Goal: Answer question/provide support: Share knowledge or assist other users

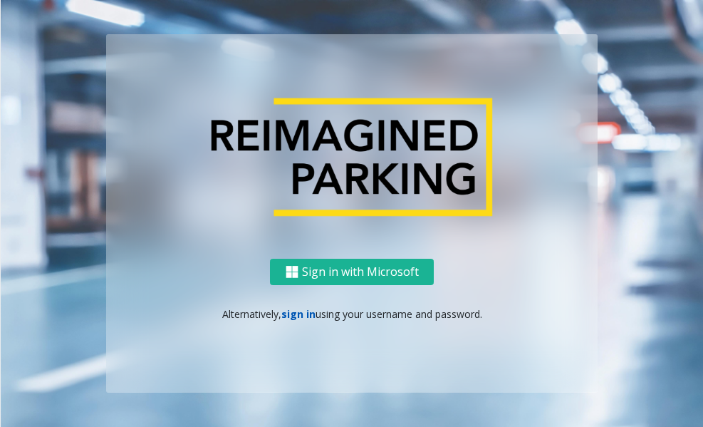
click at [301, 315] on link "sign in" at bounding box center [298, 314] width 34 height 14
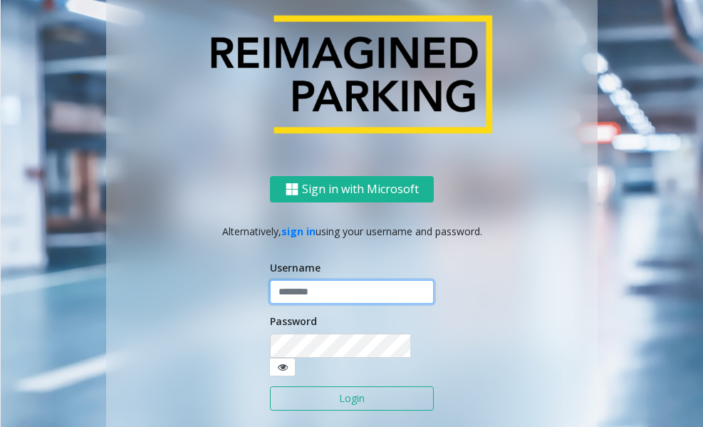
type input "*****"
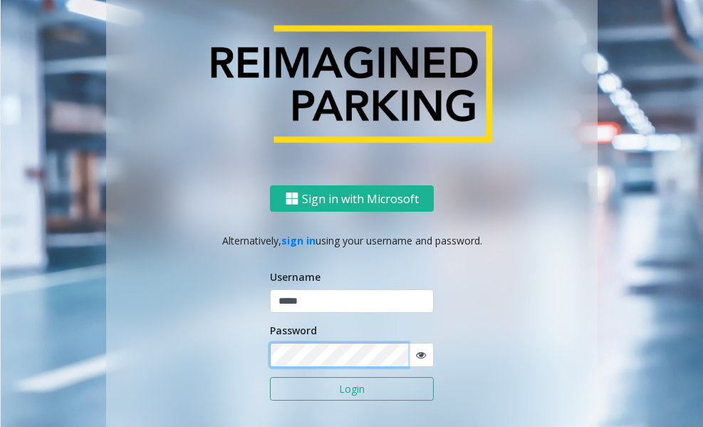
click at [270, 377] on button "Login" at bounding box center [352, 389] width 164 height 24
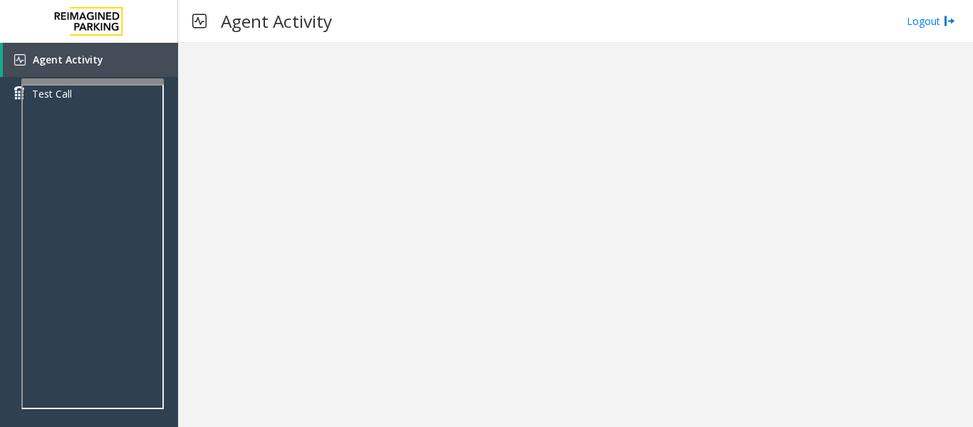
click at [471, 276] on div at bounding box center [575, 235] width 795 height 384
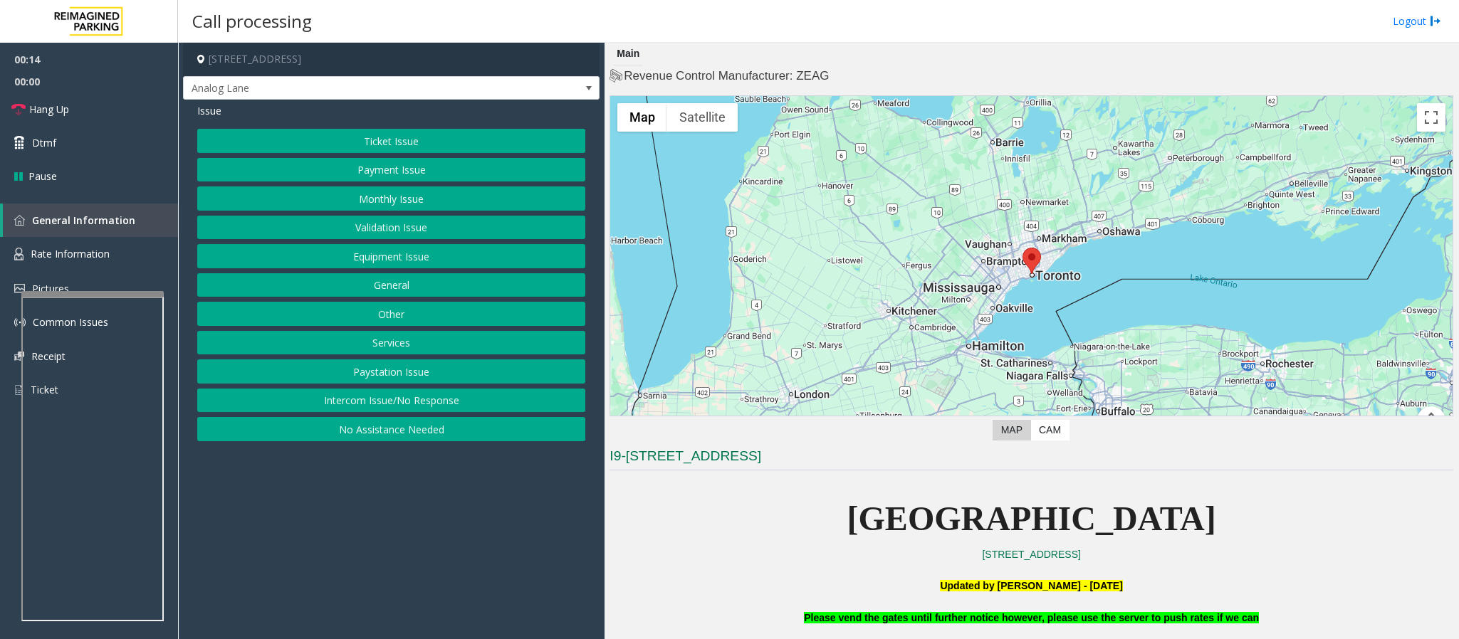
click at [331, 404] on button "Intercom Issue/No Response" at bounding box center [391, 401] width 388 height 24
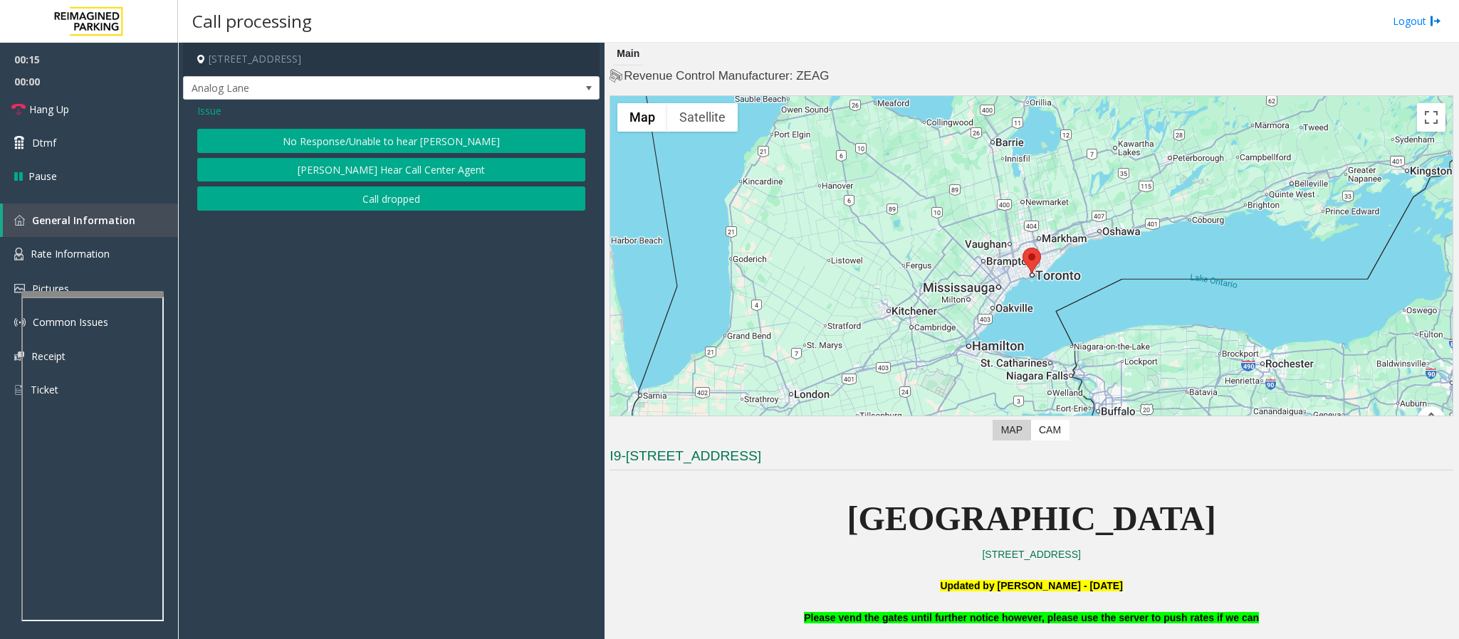
click at [349, 142] on button "No Response/Unable to hear [PERSON_NAME]" at bounding box center [391, 141] width 388 height 24
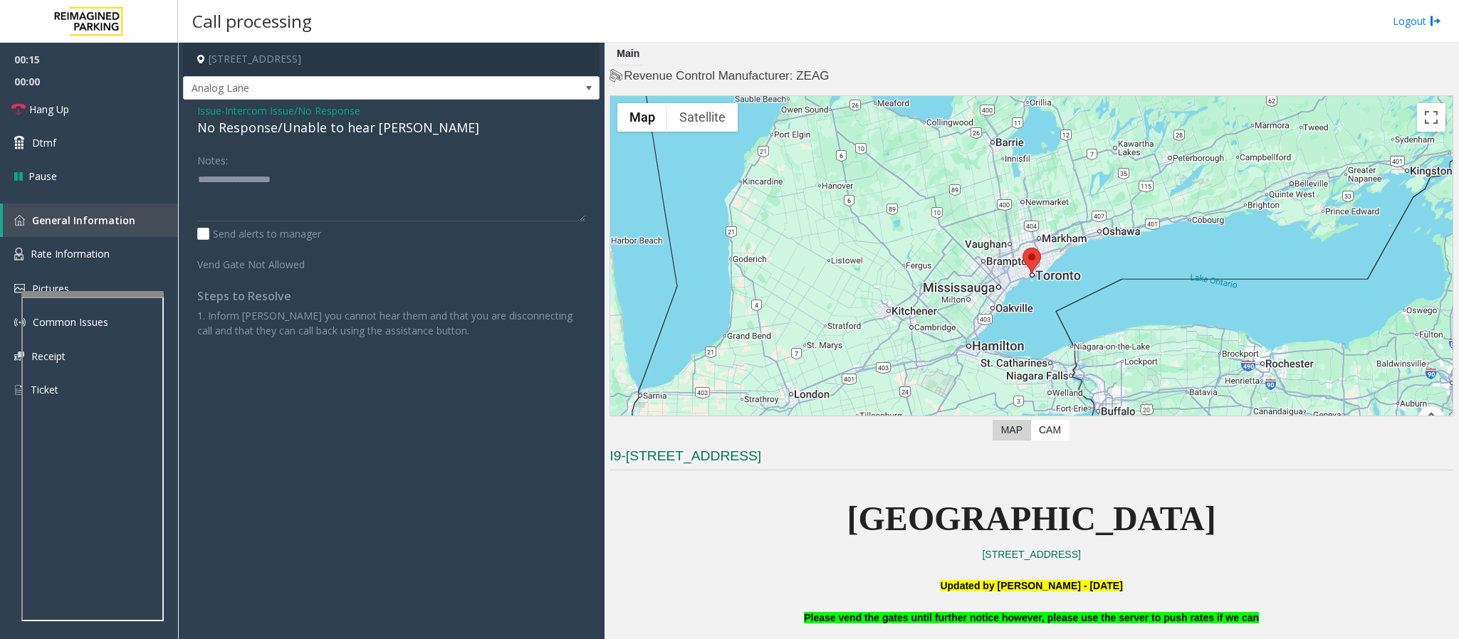
click at [343, 132] on div "No Response/Unable to hear [PERSON_NAME]" at bounding box center [391, 127] width 388 height 19
type textarea "**********"
click at [108, 111] on link "Hang Up" at bounding box center [89, 109] width 178 height 33
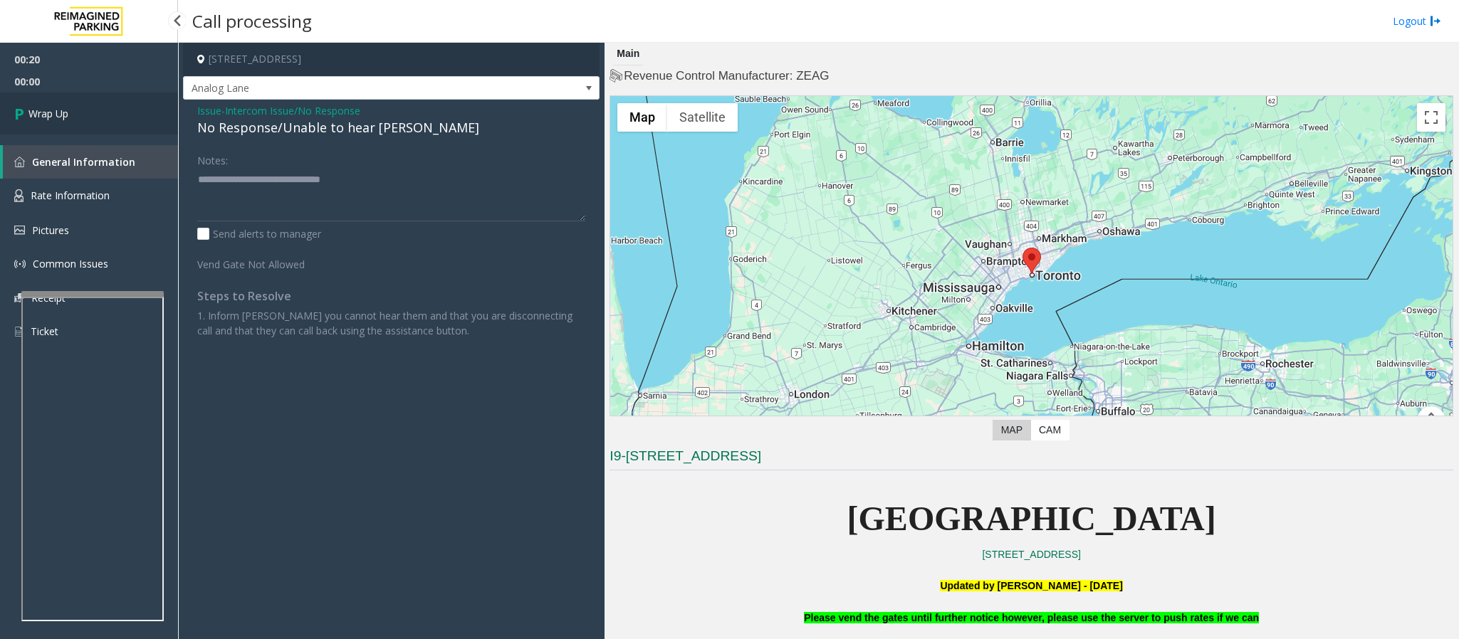
click at [108, 111] on link "Wrap Up" at bounding box center [89, 114] width 178 height 42
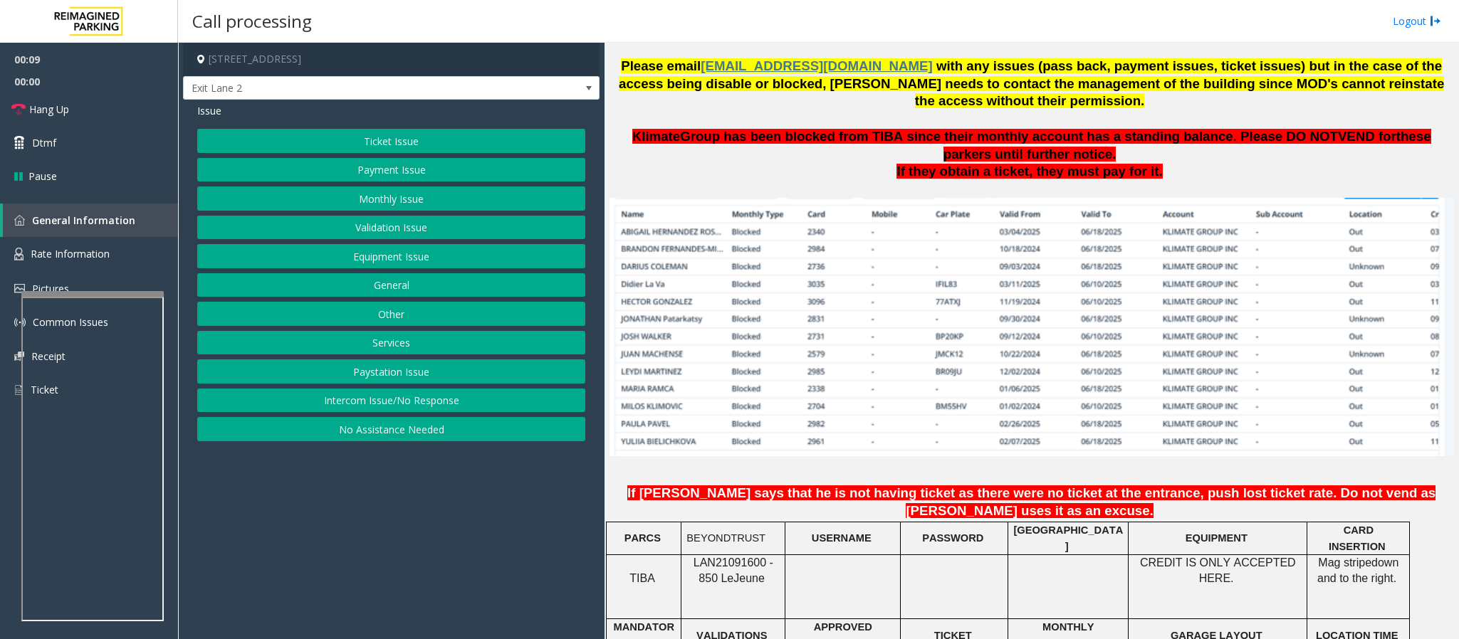
scroll to position [961, 0]
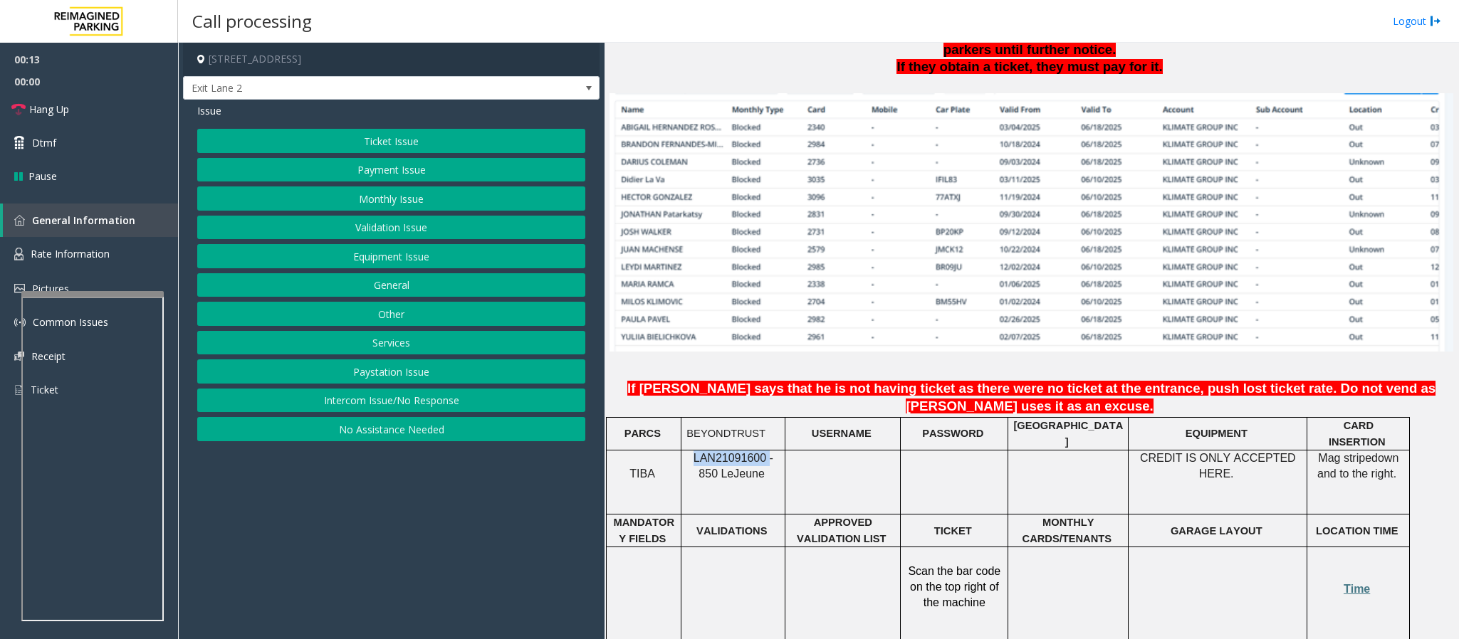
drag, startPoint x: 686, startPoint y: 399, endPoint x: 756, endPoint y: 400, distance: 69.8
click at [702, 426] on p "LAN21091600 - 850 Le Jeune" at bounding box center [732, 467] width 93 height 32
copy span "LAN21091600"
click at [417, 199] on button "Monthly Issue" at bounding box center [391, 199] width 388 height 24
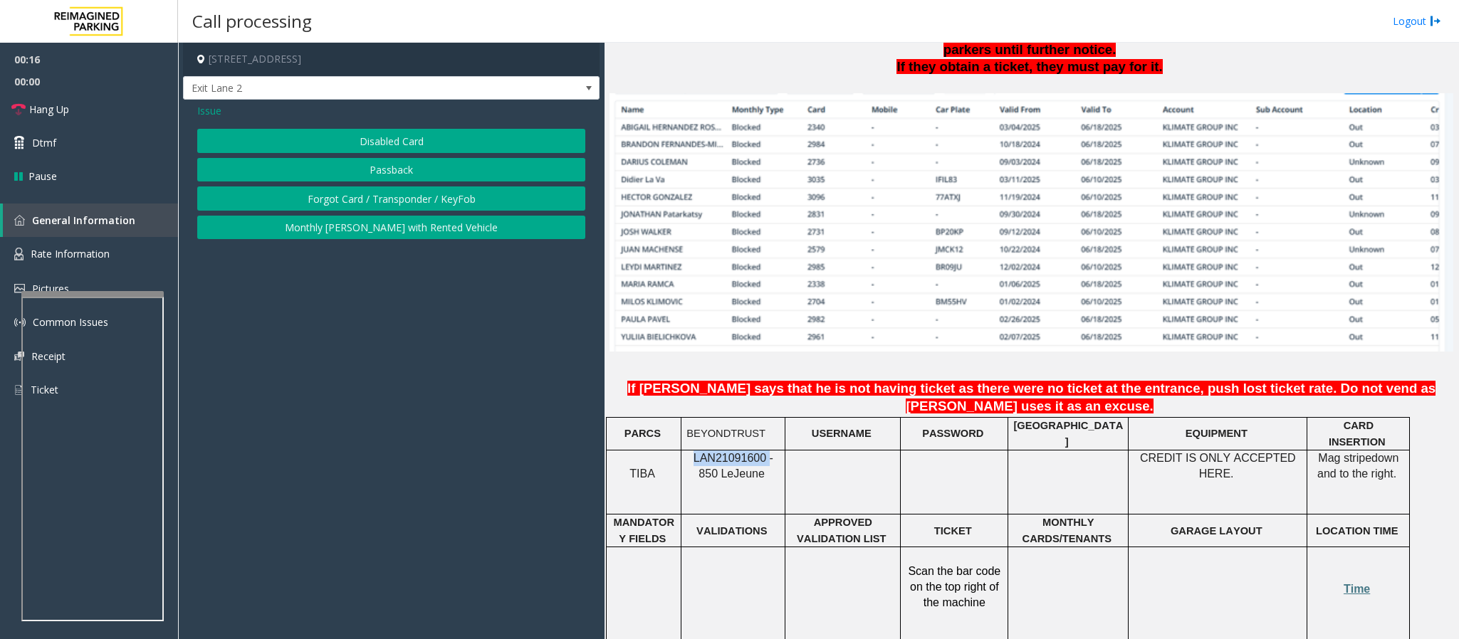
click at [368, 231] on button "Monthly [PERSON_NAME] with Rented Vehicle" at bounding box center [391, 228] width 388 height 24
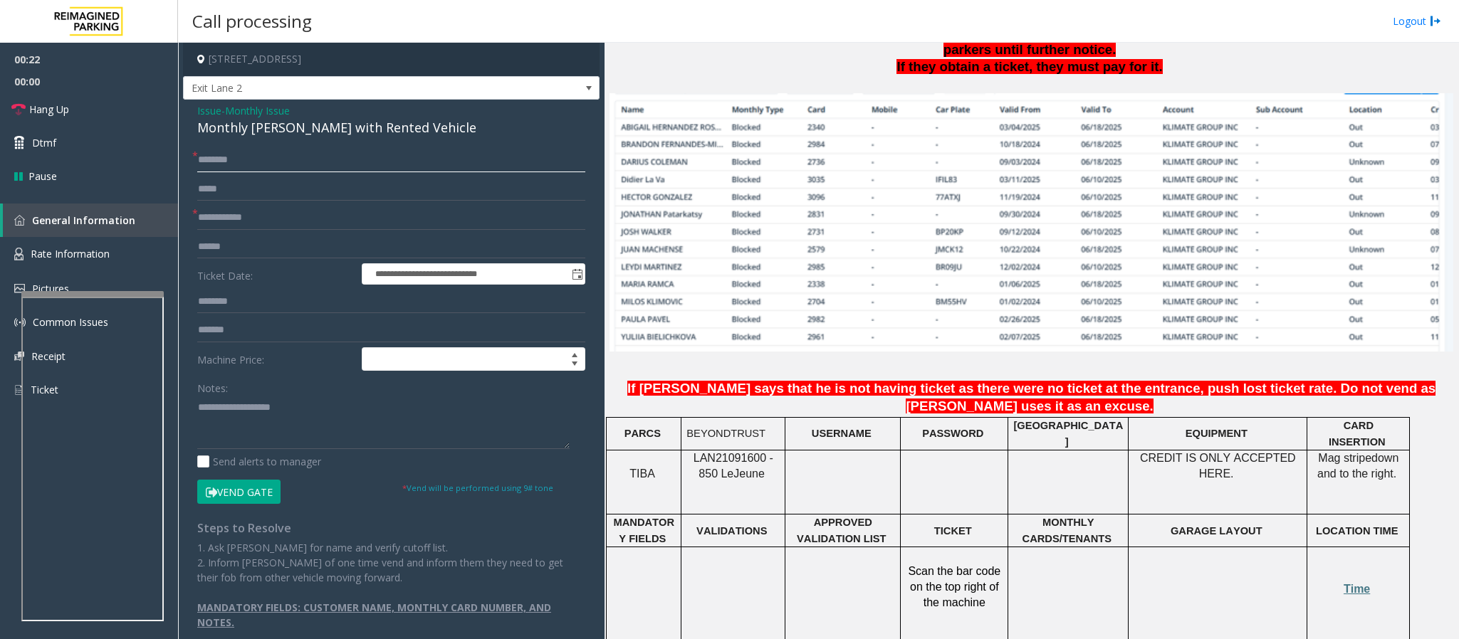
click at [237, 163] on input "text" at bounding box center [391, 160] width 388 height 24
type input "**********"
click at [229, 426] on textarea at bounding box center [383, 422] width 372 height 53
click at [212, 421] on textarea at bounding box center [383, 422] width 372 height 53
paste textarea "**********"
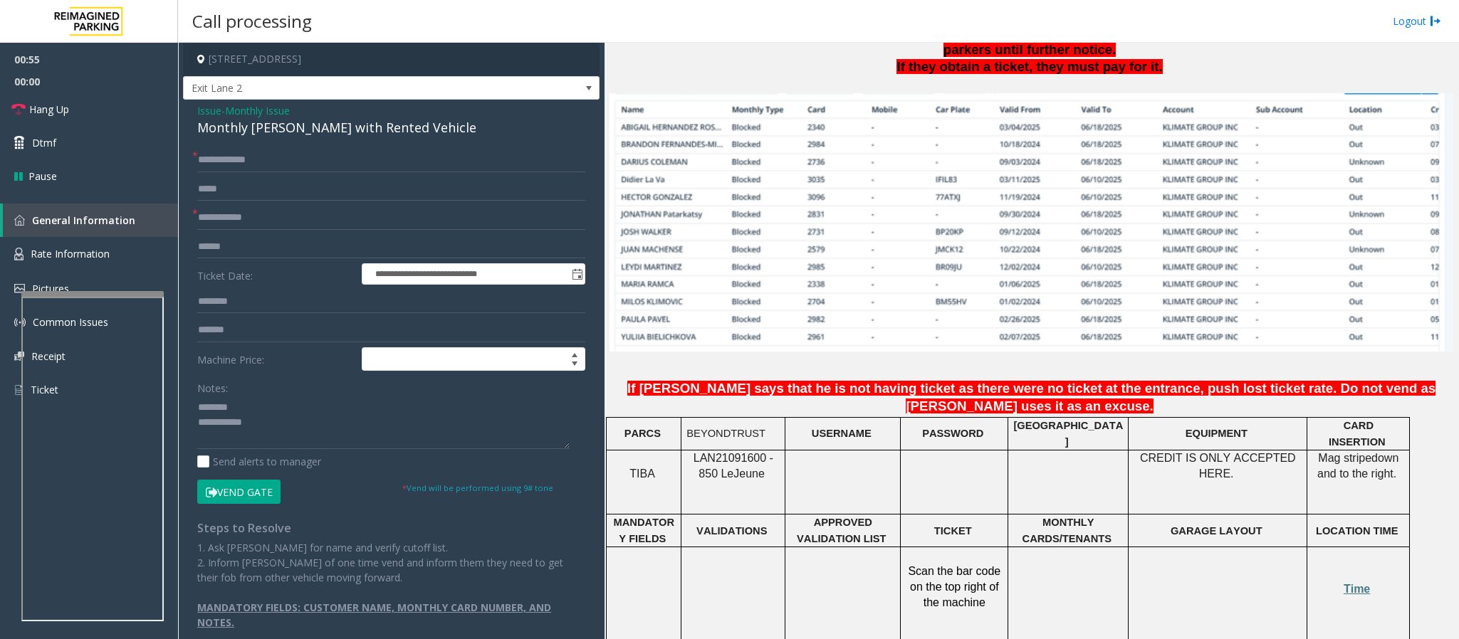
click at [273, 129] on div "Monthly [PERSON_NAME] with Rented Vehicle" at bounding box center [391, 127] width 388 height 19
click at [251, 426] on button "Vend Gate" at bounding box center [238, 492] width 83 height 24
click at [244, 426] on textarea at bounding box center [383, 422] width 372 height 53
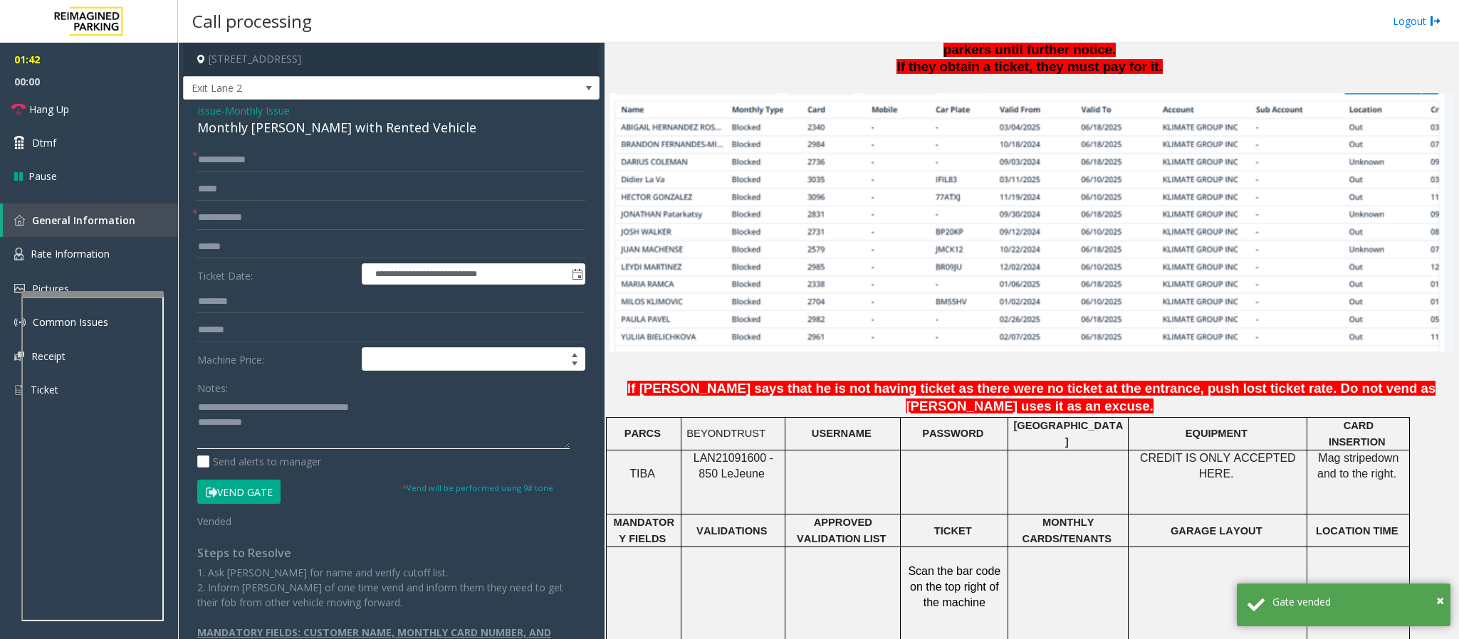
type textarea "**********"
click at [234, 221] on input "text" at bounding box center [391, 218] width 388 height 24
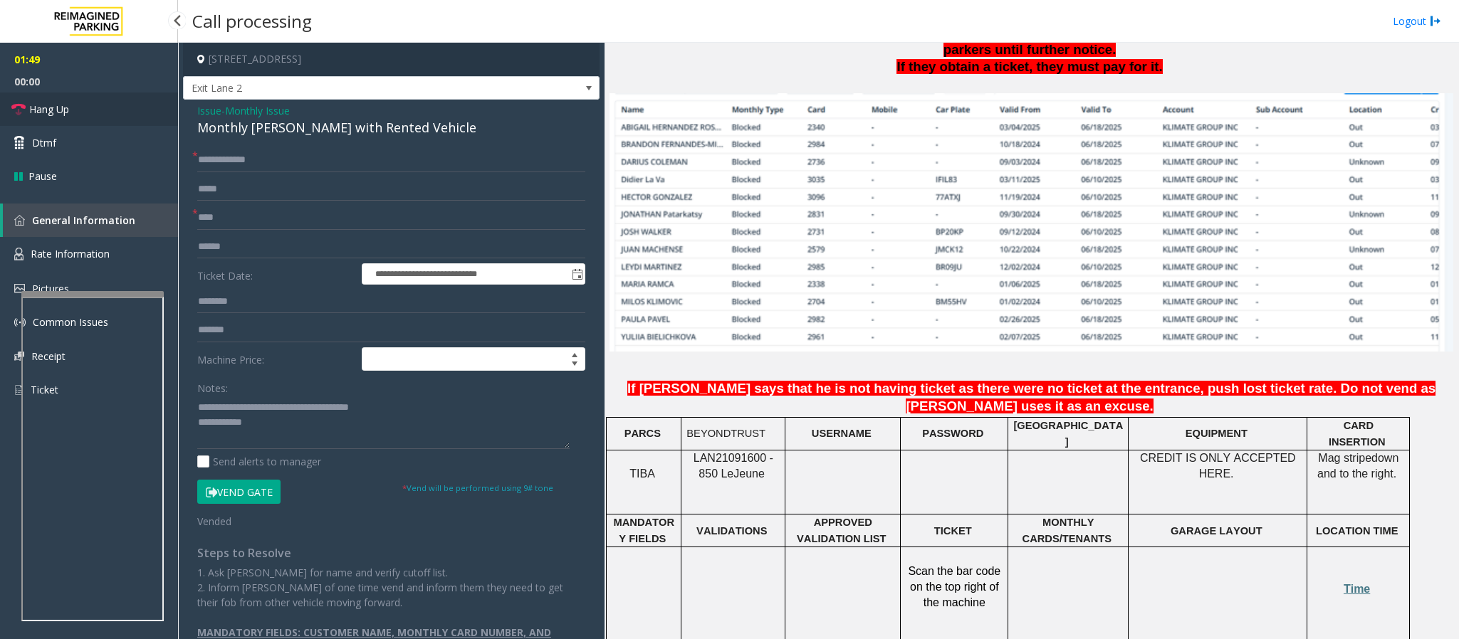
click at [92, 111] on link "Hang Up" at bounding box center [89, 109] width 178 height 33
click at [246, 216] on input "****" at bounding box center [391, 218] width 388 height 24
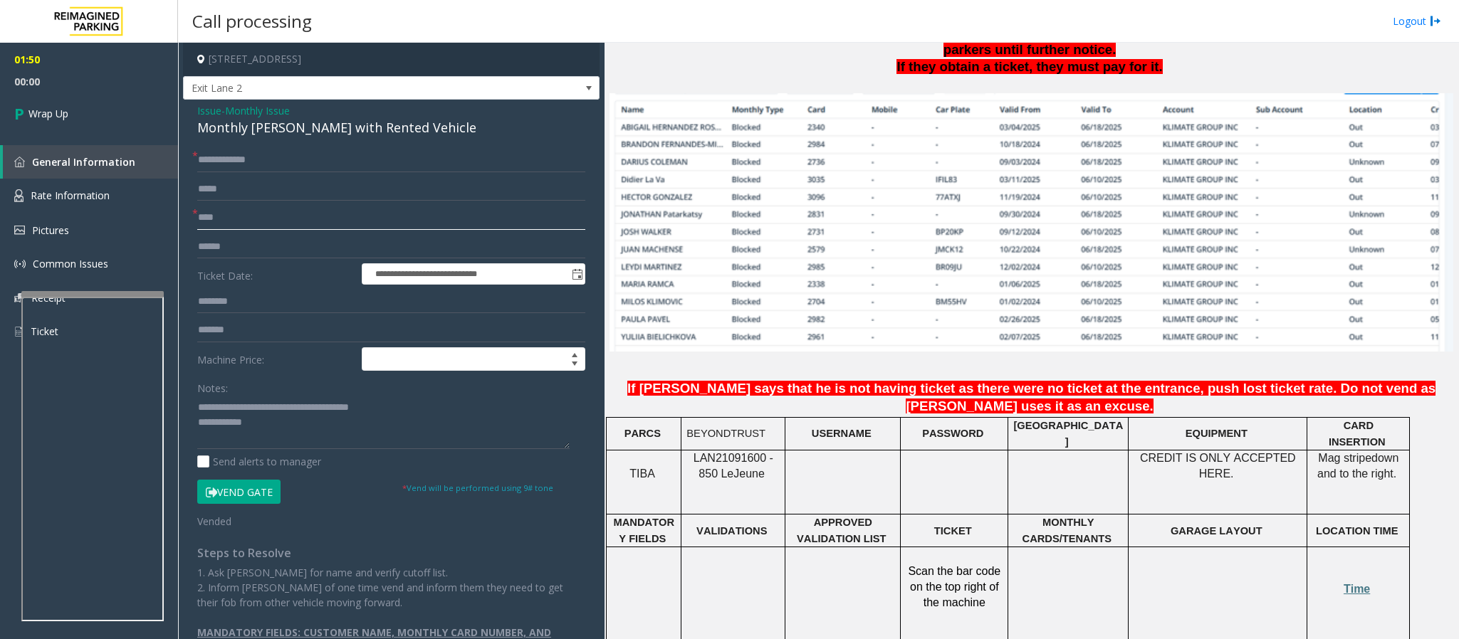
click at [216, 214] on input "****" at bounding box center [391, 218] width 388 height 24
click at [209, 218] on input "***" at bounding box center [391, 218] width 388 height 24
click at [204, 220] on input "***" at bounding box center [391, 218] width 388 height 24
type input "****"
click at [246, 160] on input "**********" at bounding box center [391, 160] width 388 height 24
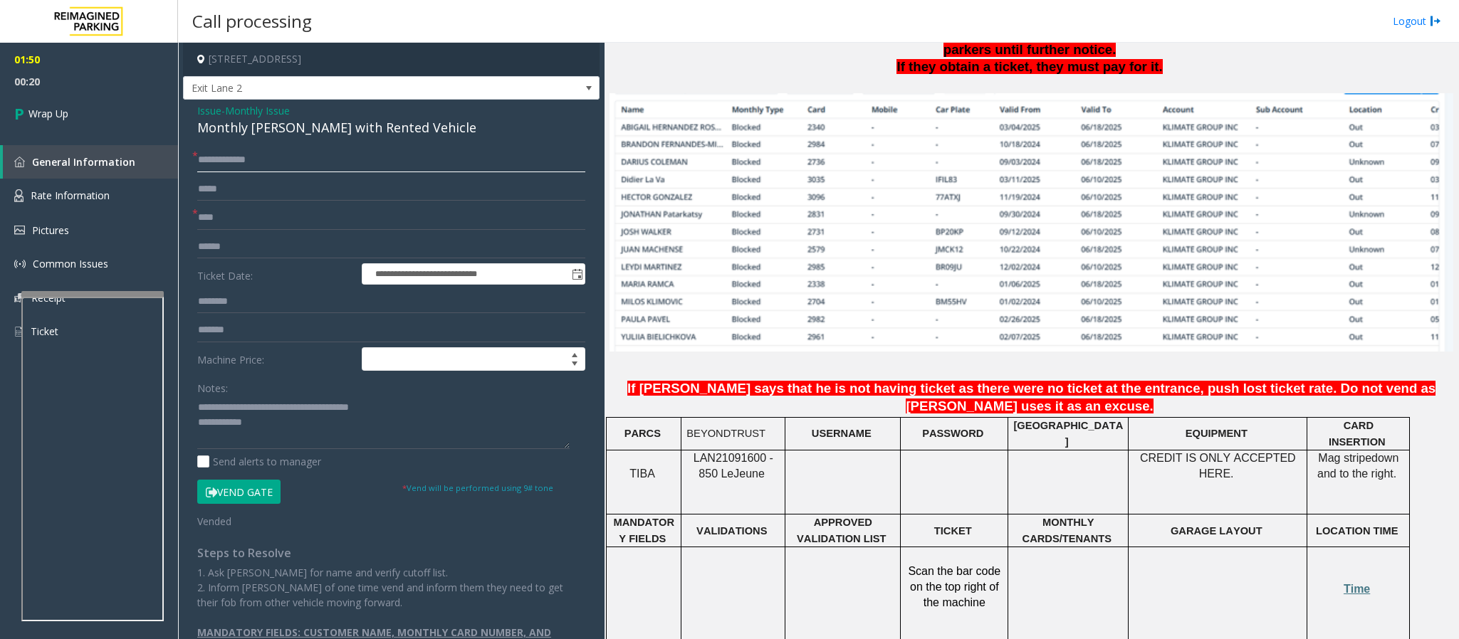
type input "**********"
click at [284, 425] on textarea at bounding box center [383, 422] width 372 height 53
click at [280, 426] on textarea at bounding box center [383, 422] width 372 height 53
paste textarea "**********"
type textarea "**********"
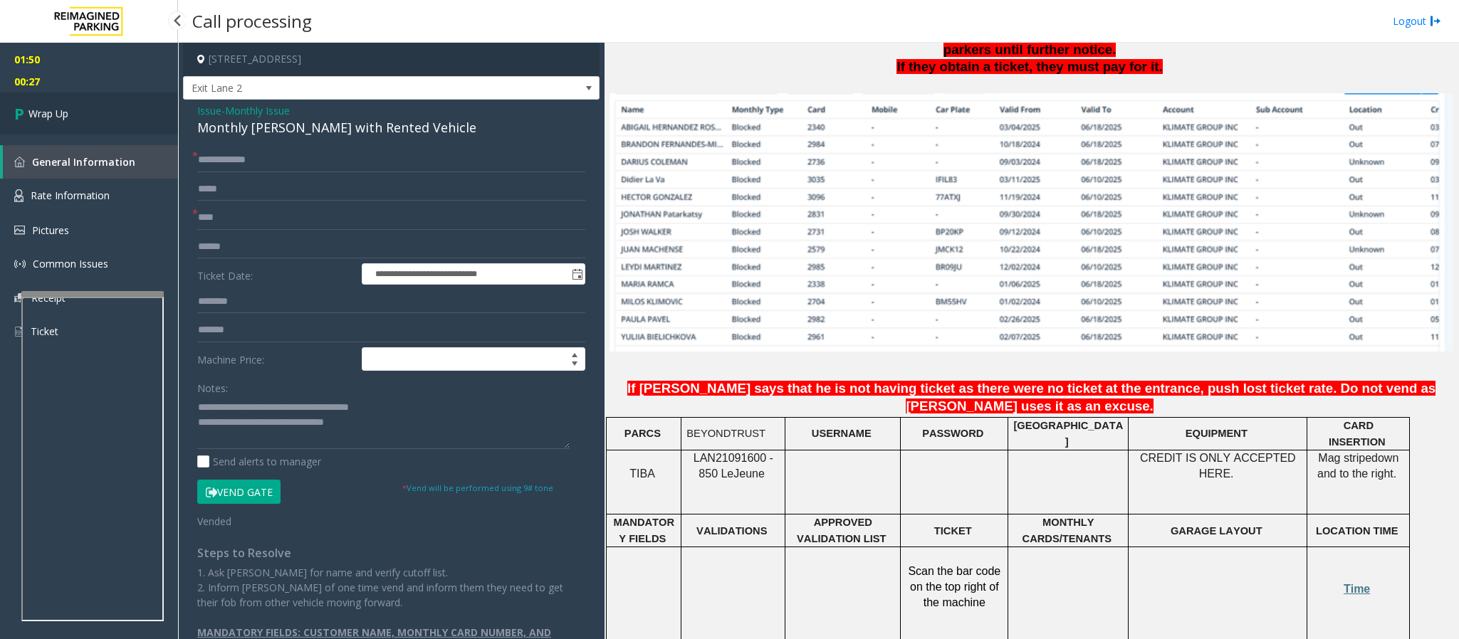
click at [50, 113] on span "Wrap Up" at bounding box center [48, 113] width 40 height 15
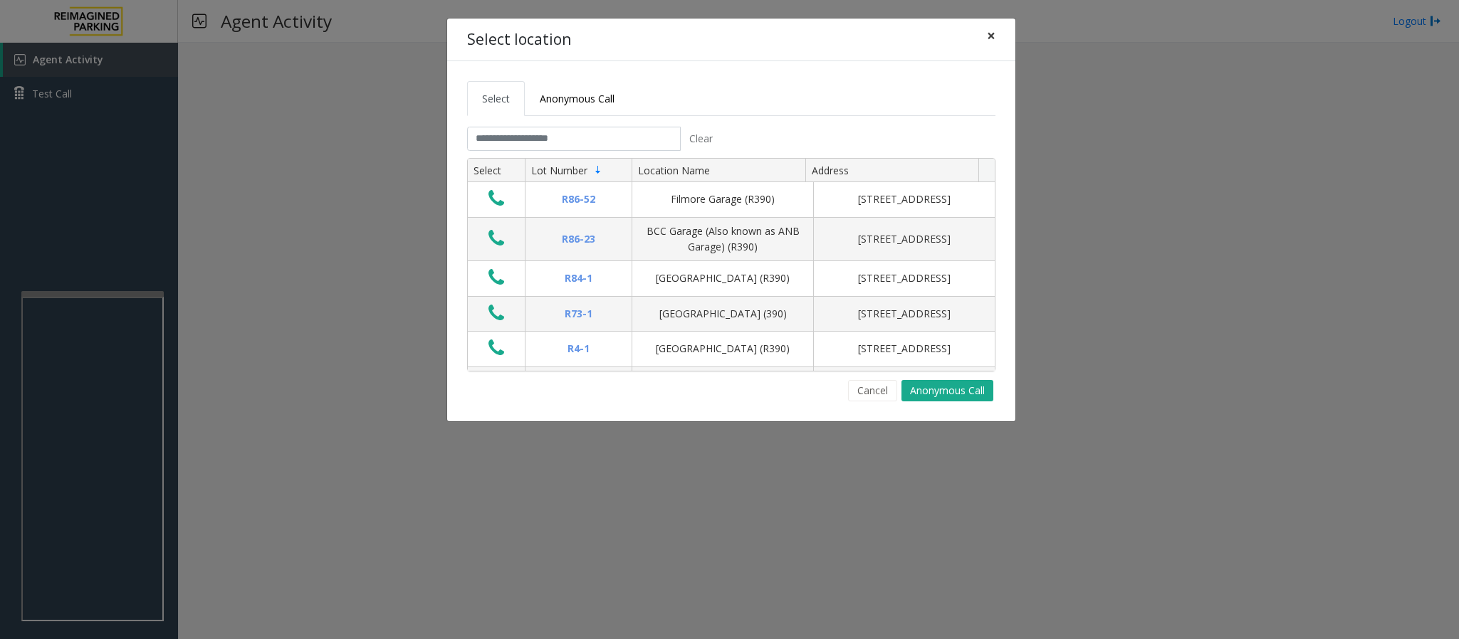
click at [702, 35] on span "×" at bounding box center [991, 36] width 9 height 20
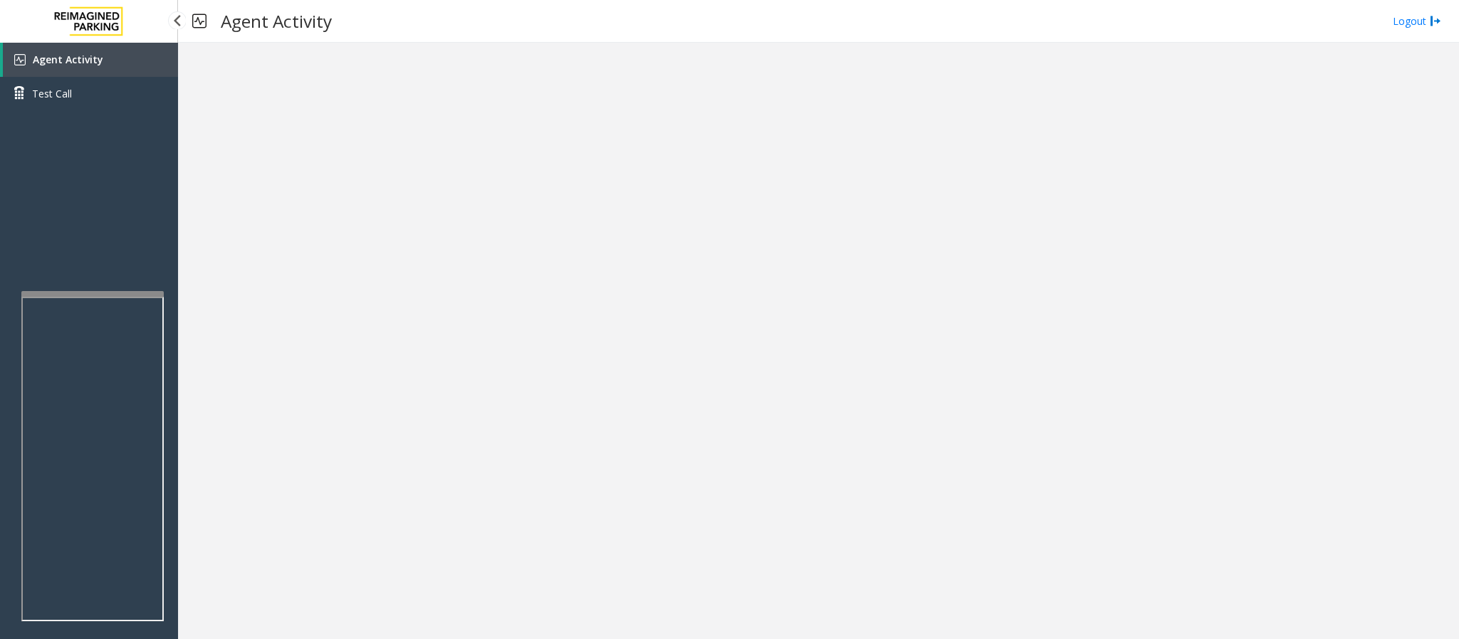
click at [128, 68] on link "Agent Activity" at bounding box center [90, 60] width 175 height 34
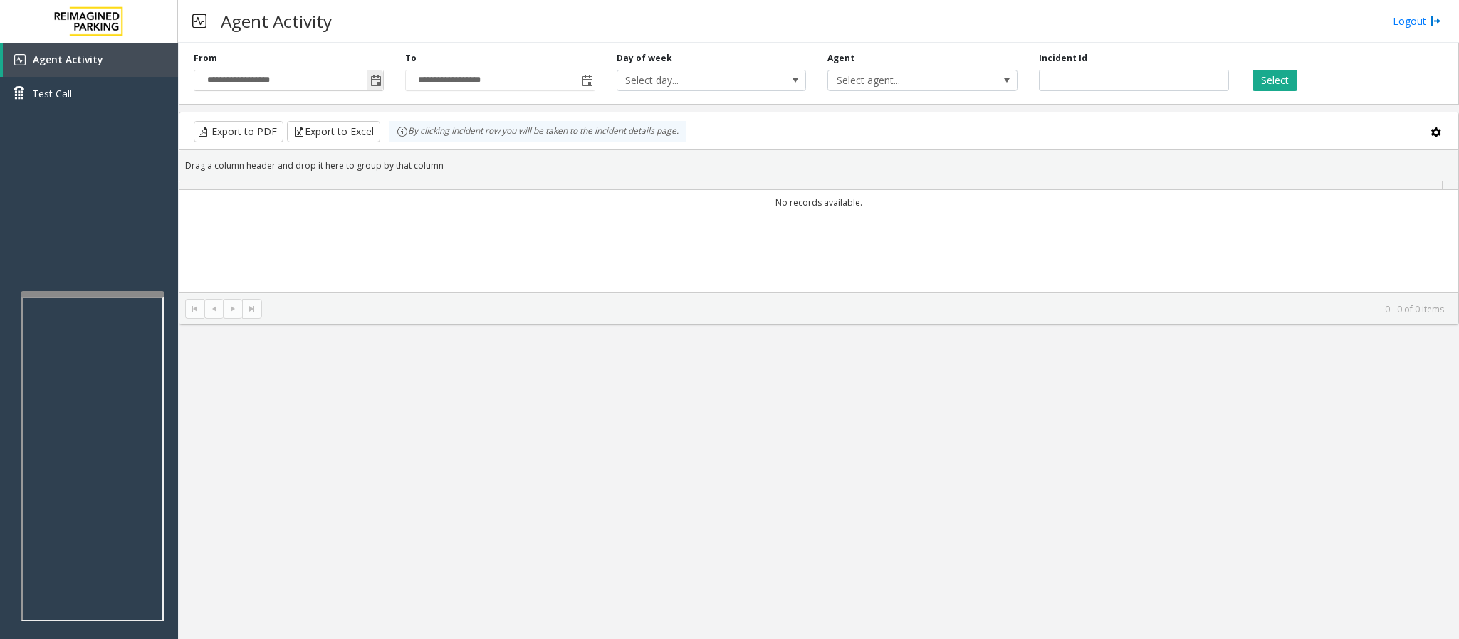
click at [376, 80] on span "Toggle popup" at bounding box center [375, 80] width 11 height 11
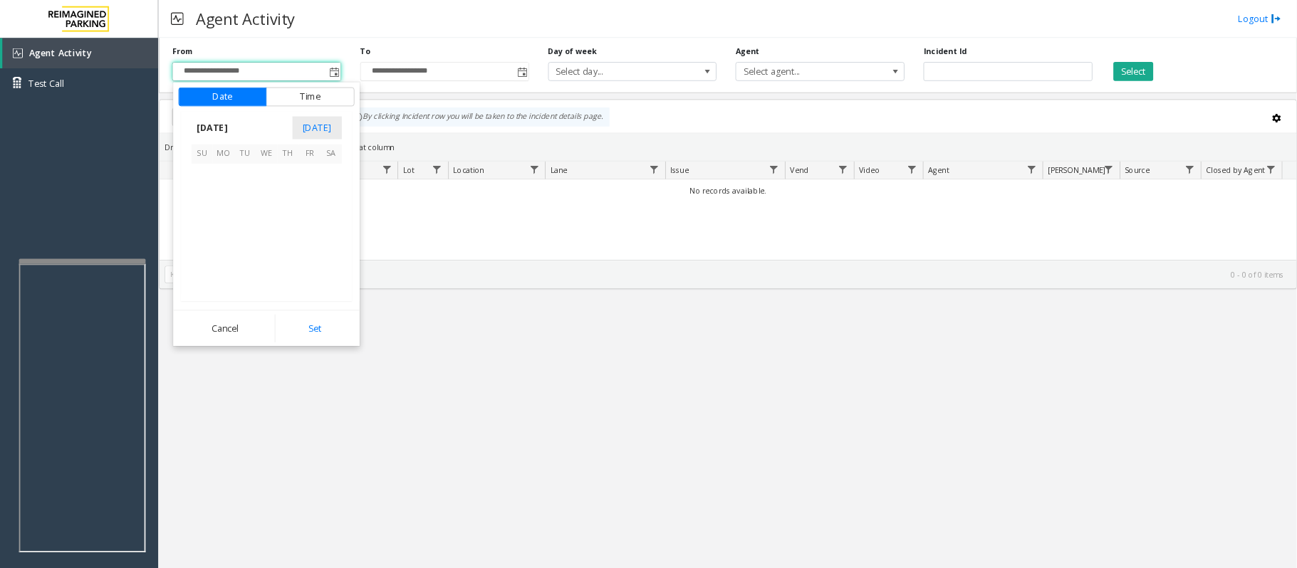
scroll to position [255284, 0]
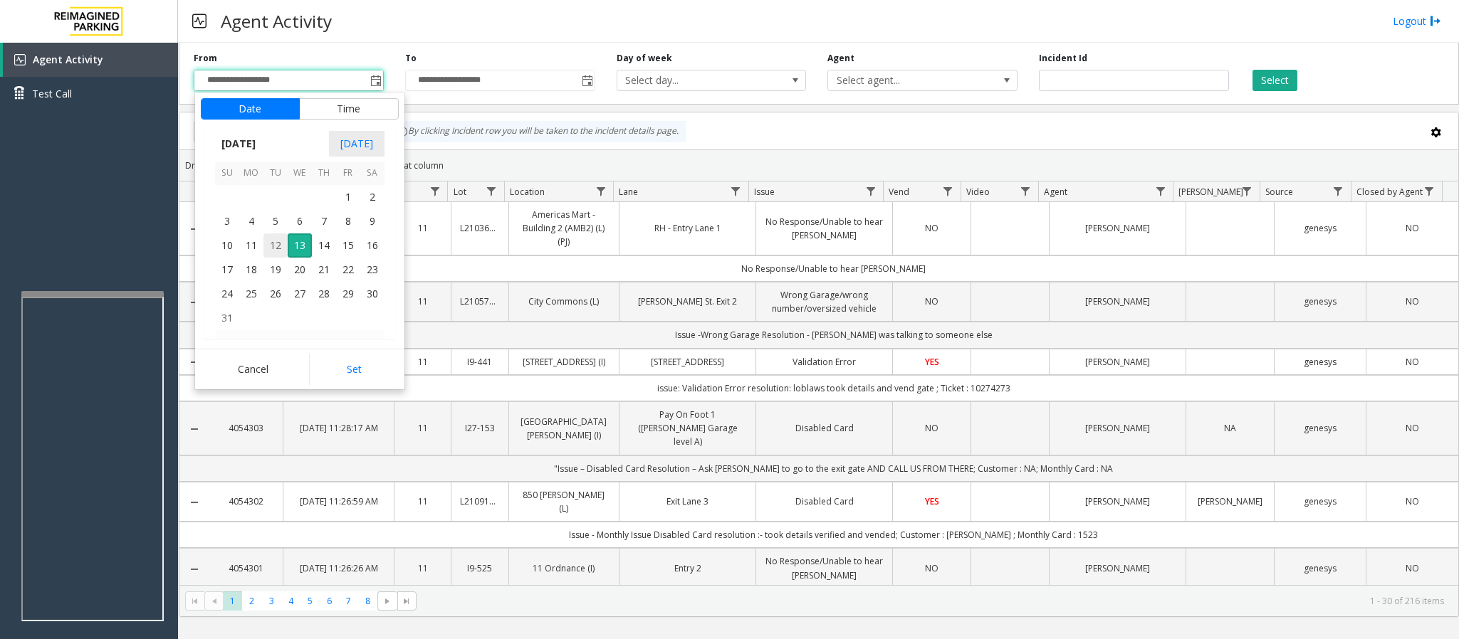
click at [278, 246] on span "12" at bounding box center [275, 246] width 24 height 24
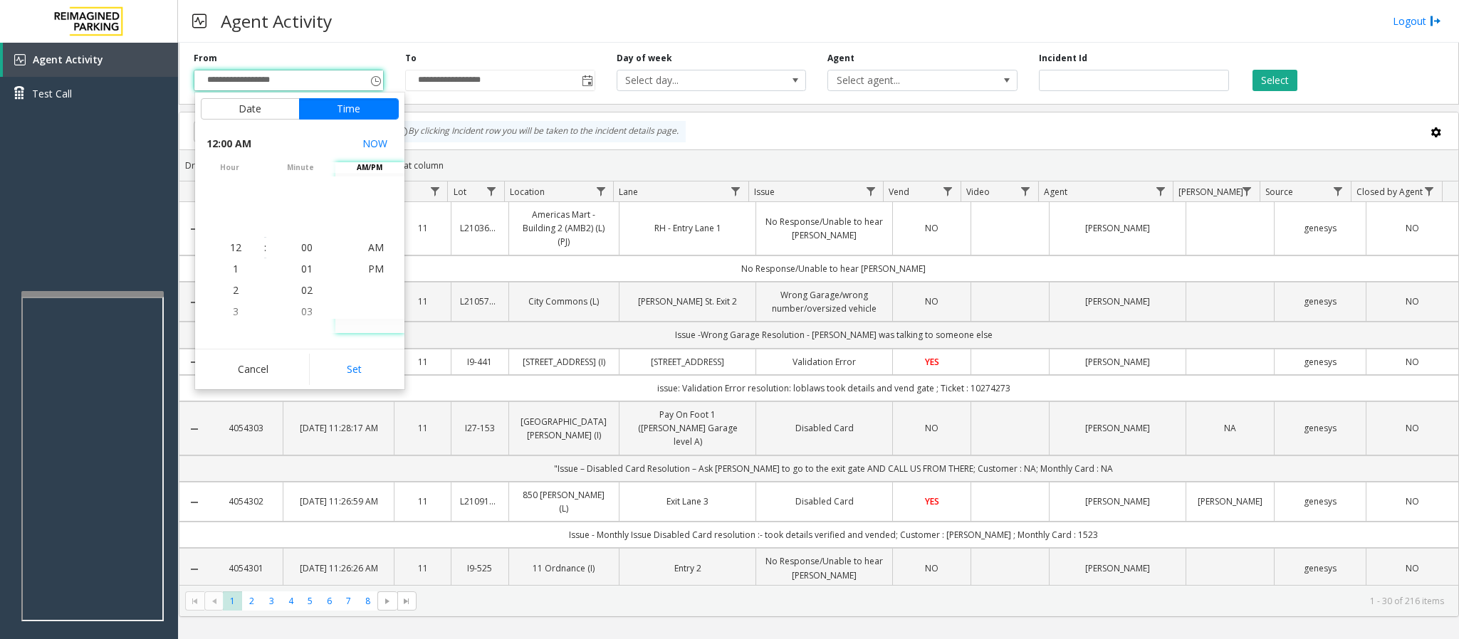
click at [451, 22] on div "Agent Activity Logout" at bounding box center [818, 21] width 1281 height 43
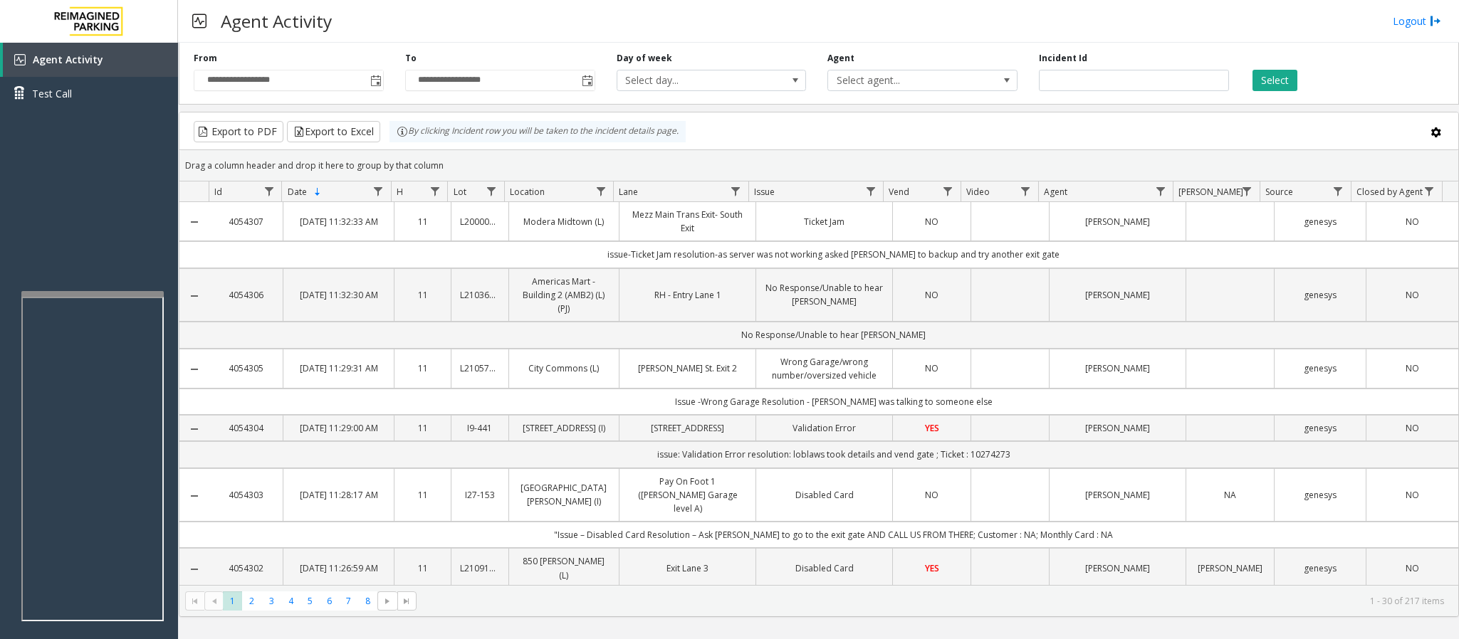
click at [649, 11] on div "Agent Activity Logout" at bounding box center [818, 21] width 1281 height 43
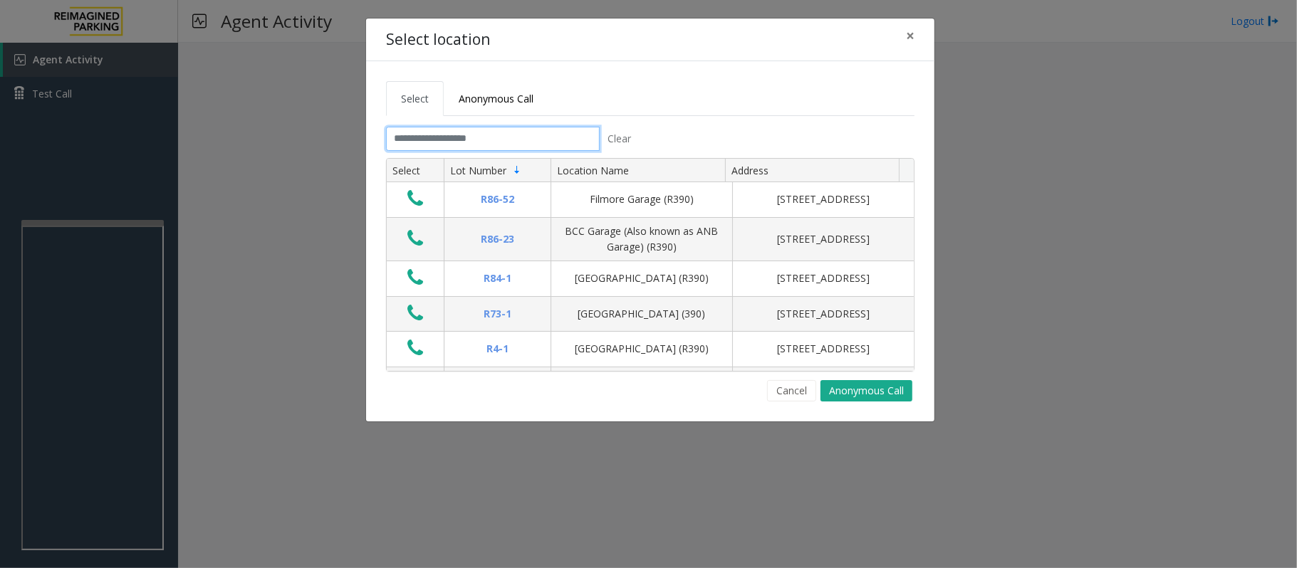
click at [508, 143] on input "text" at bounding box center [493, 139] width 214 height 24
click at [483, 141] on input "text" at bounding box center [493, 139] width 214 height 24
click at [702, 36] on span "×" at bounding box center [910, 36] width 9 height 20
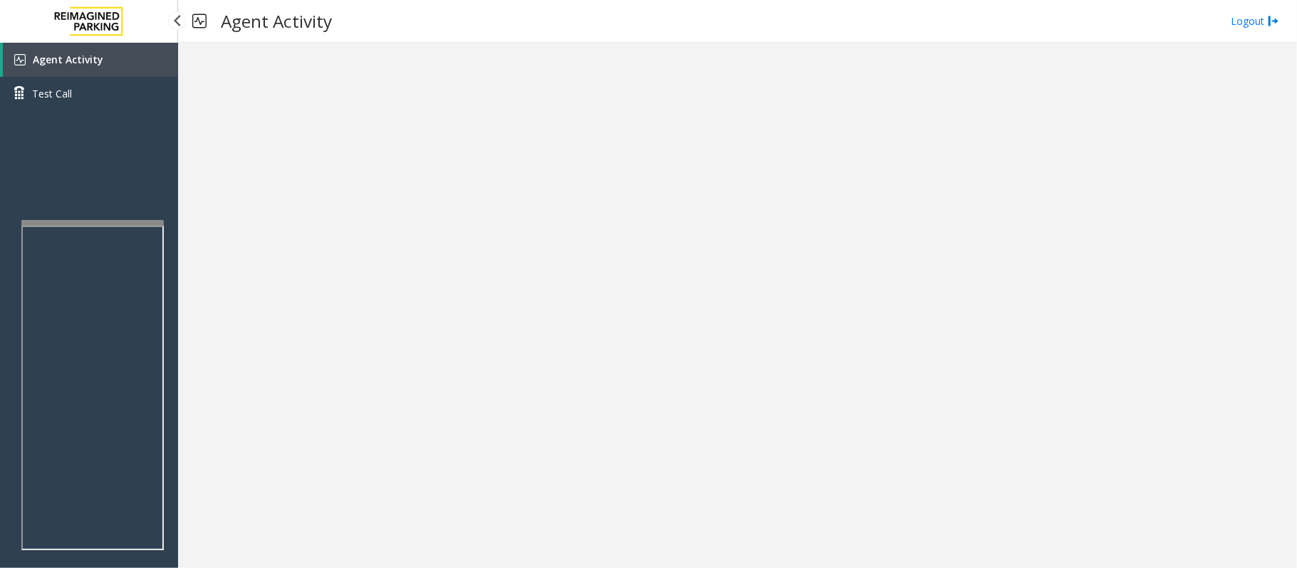
click at [89, 57] on span "Agent Activity" at bounding box center [68, 60] width 70 height 14
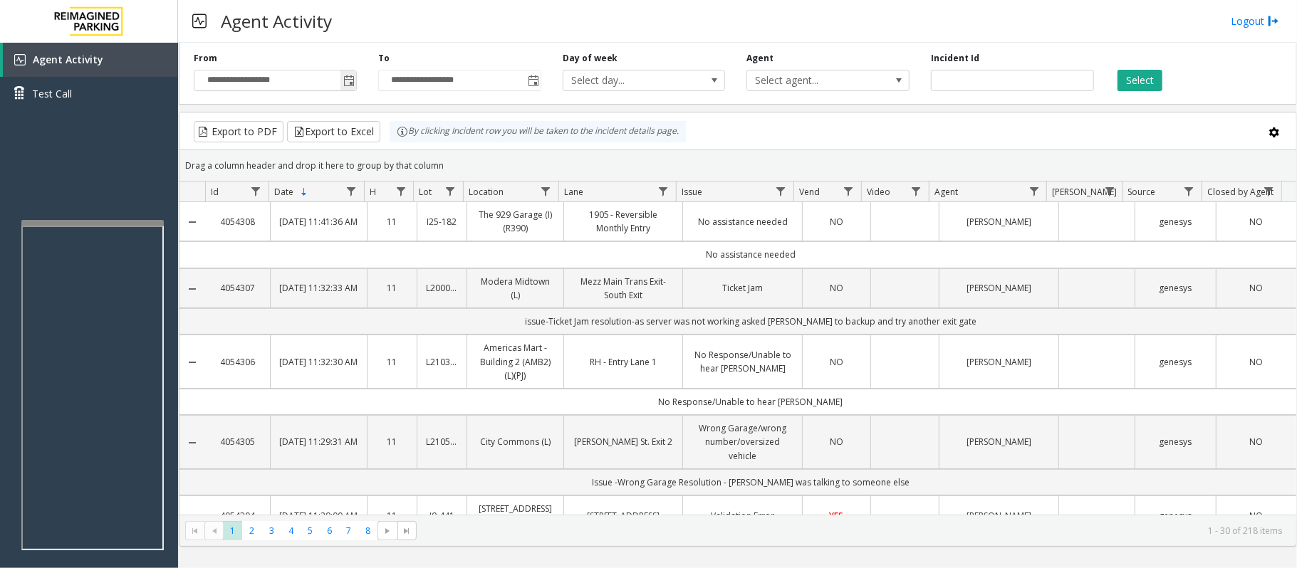
click at [349, 81] on span "Toggle popup" at bounding box center [348, 80] width 11 height 11
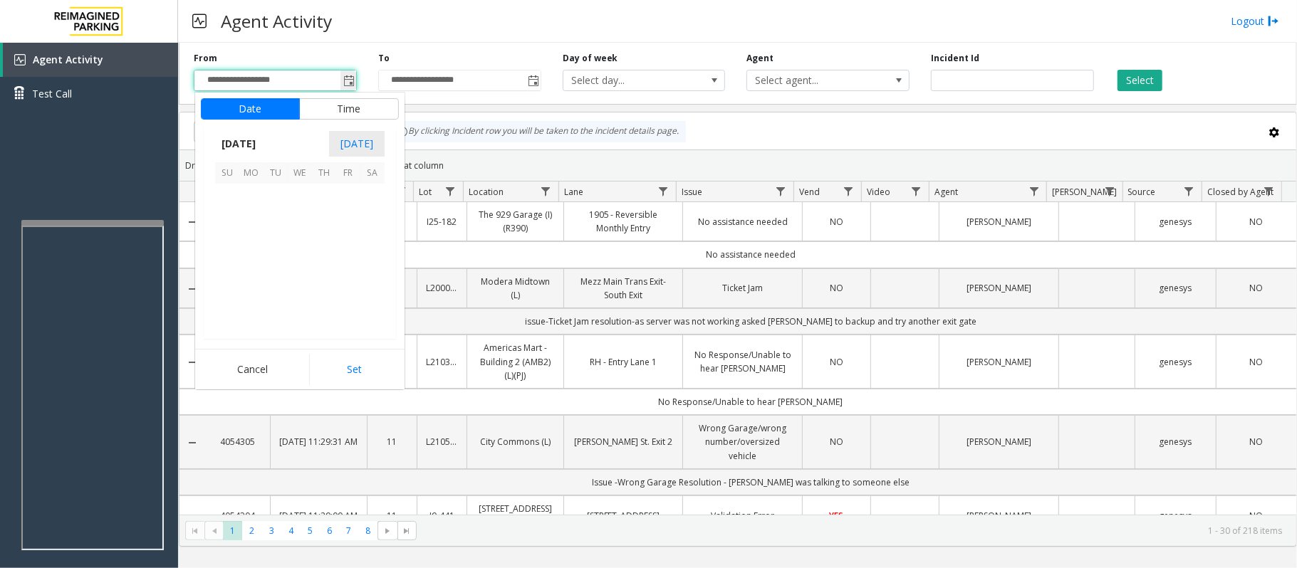
scroll to position [255401, 0]
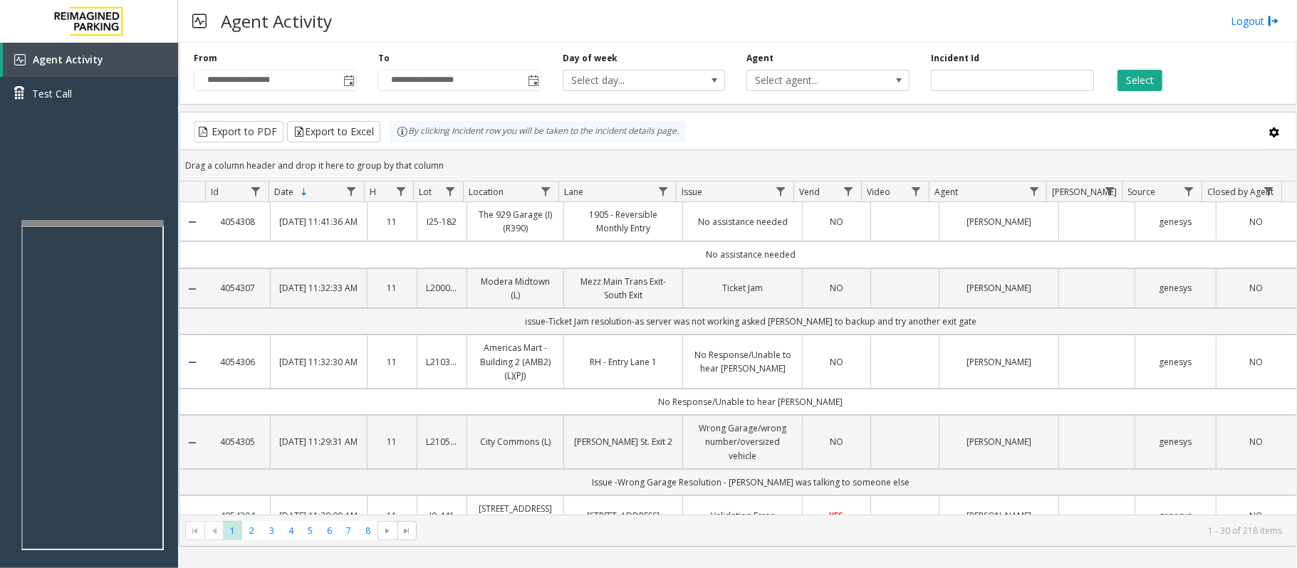
click at [430, 0] on div "Agent Activity Logout" at bounding box center [737, 21] width 1119 height 43
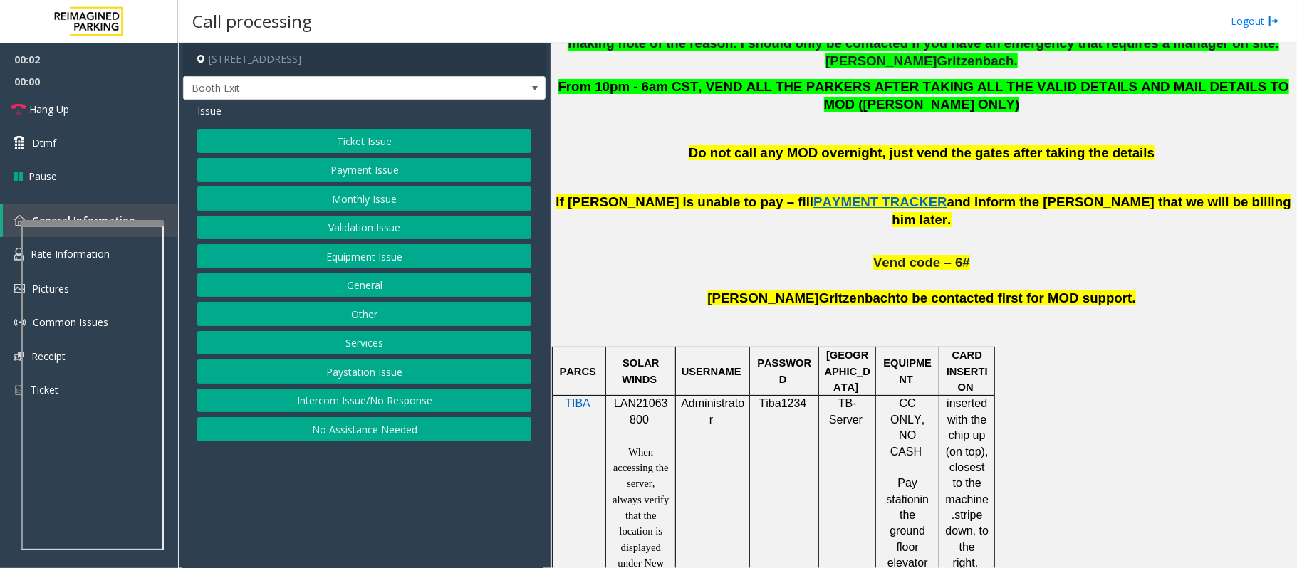
scroll to position [759, 0]
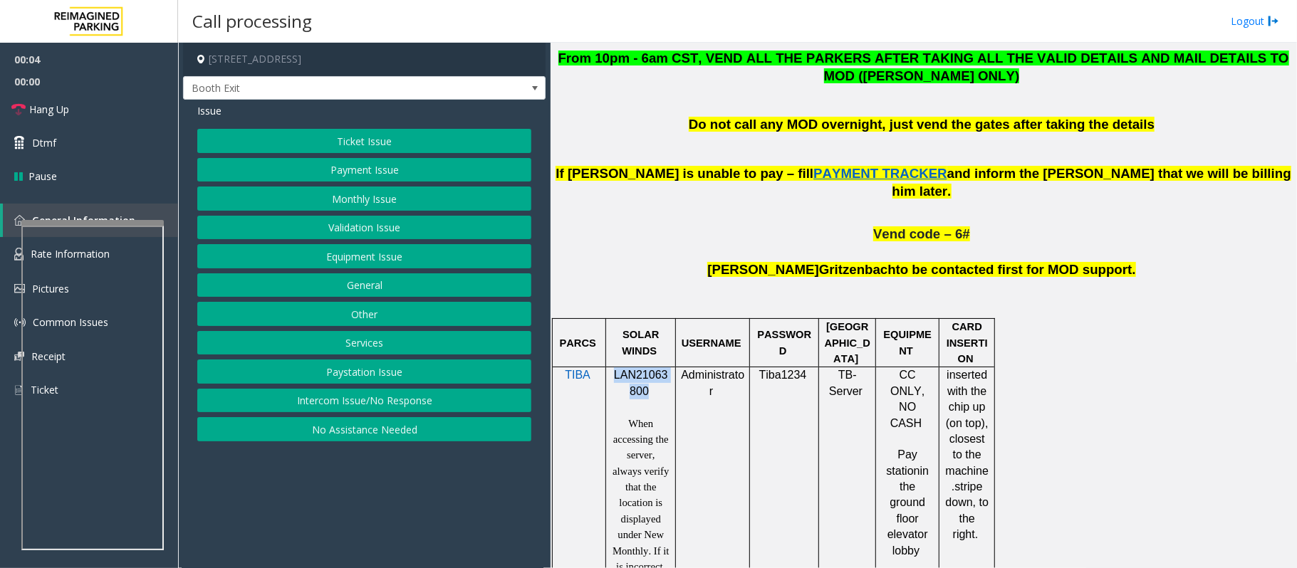
drag, startPoint x: 614, startPoint y: 338, endPoint x: 647, endPoint y: 353, distance: 36.3
click at [647, 367] on p "LAN21063800" at bounding box center [640, 383] width 59 height 32
copy span "LAN21063800"
click at [380, 426] on button "No Assistance Needed" at bounding box center [364, 429] width 334 height 24
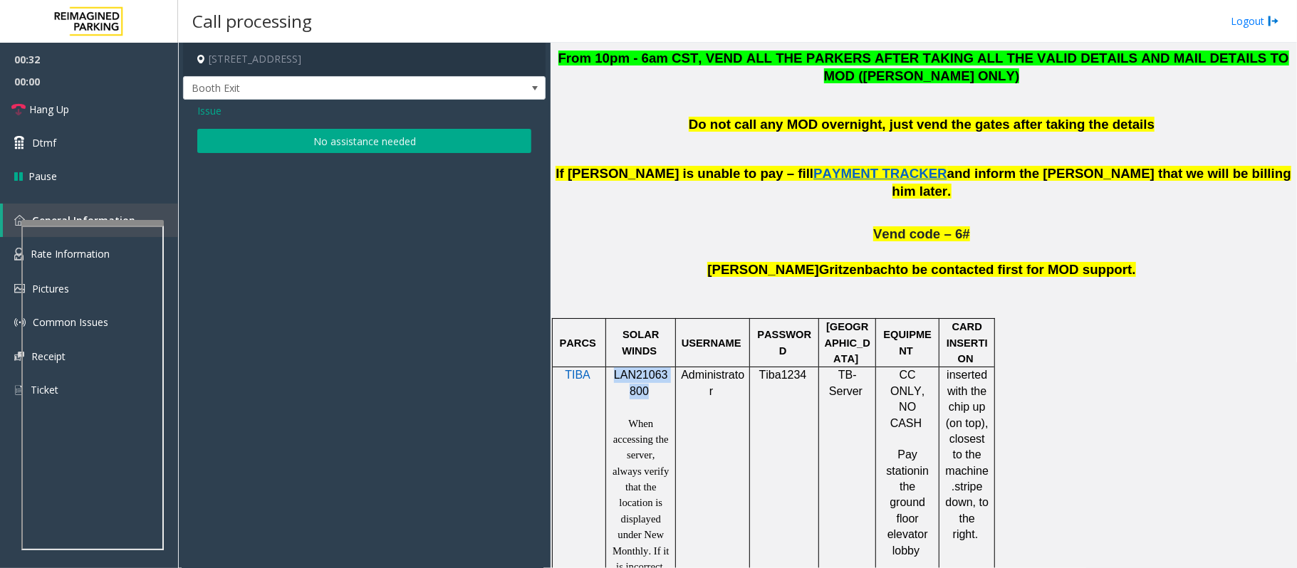
click at [320, 145] on button "No assistance needed" at bounding box center [364, 141] width 334 height 24
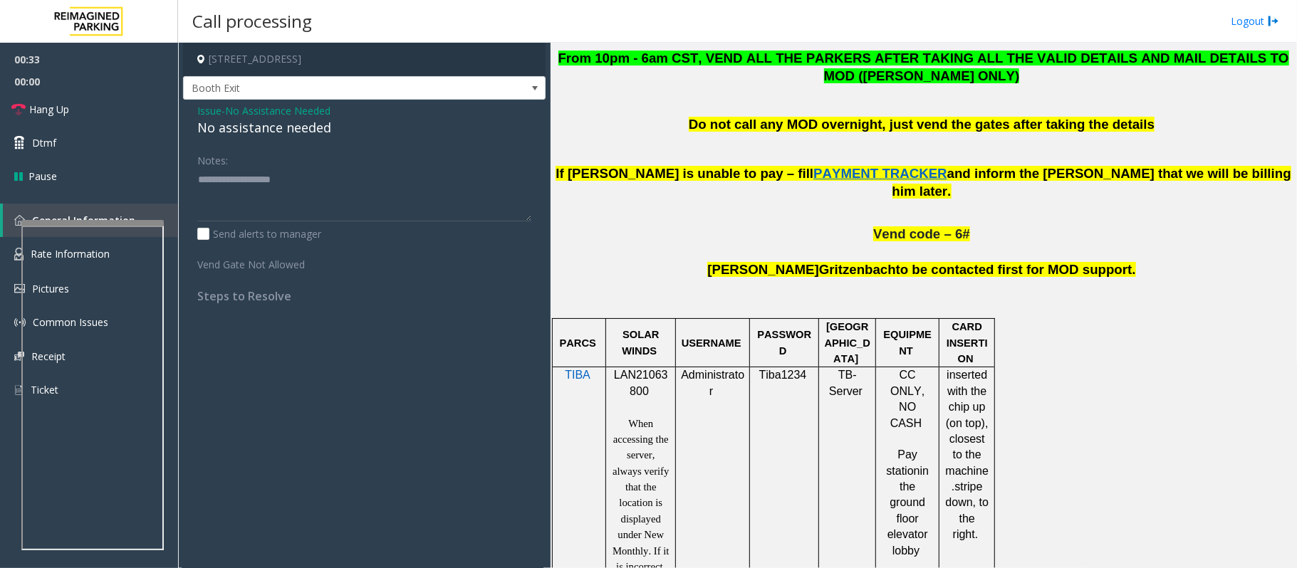
click at [311, 130] on div "No assistance needed" at bounding box center [364, 127] width 334 height 19
type textarea "**********"
click at [100, 112] on link "Hang Up" at bounding box center [89, 109] width 178 height 33
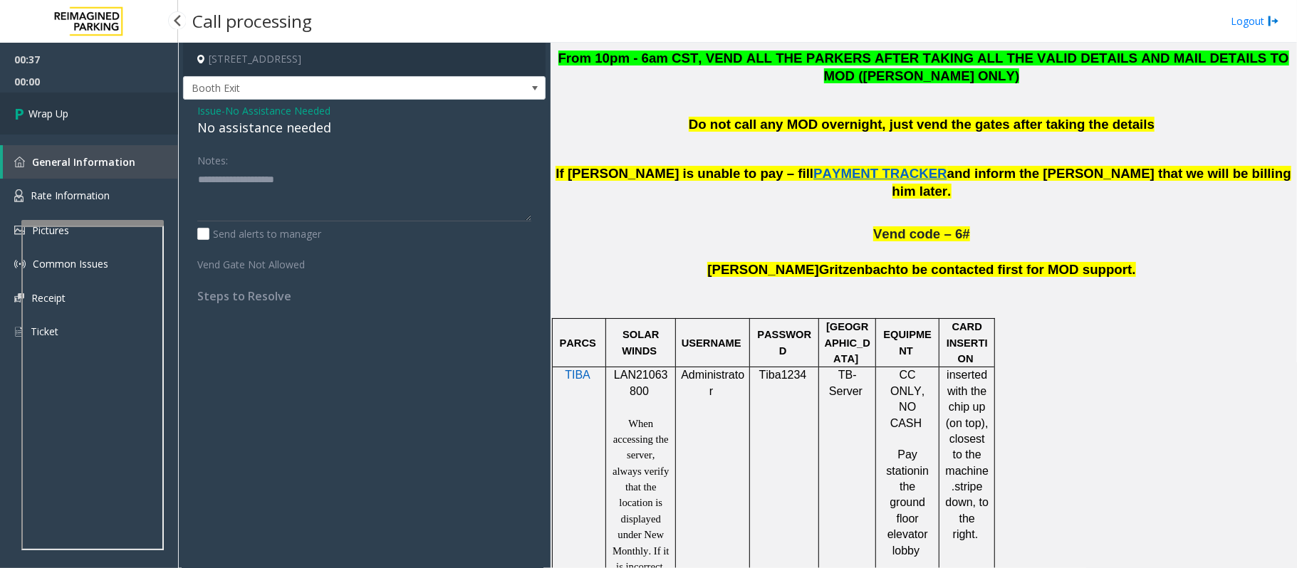
click at [100, 112] on link "Wrap Up" at bounding box center [89, 114] width 178 height 42
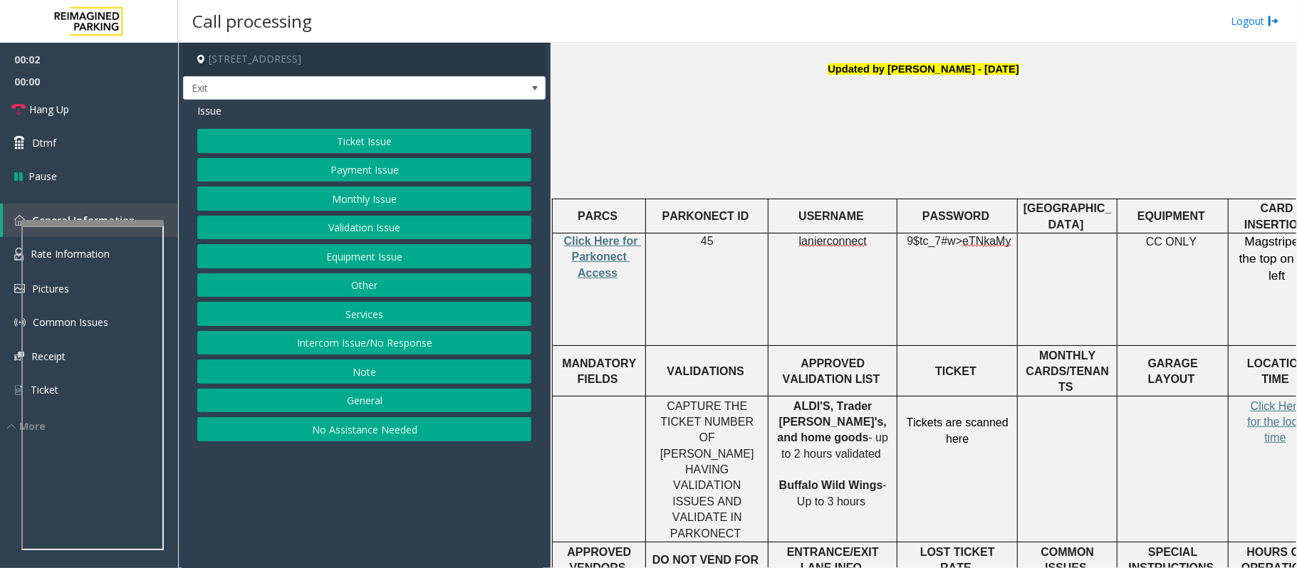
scroll to position [474, 0]
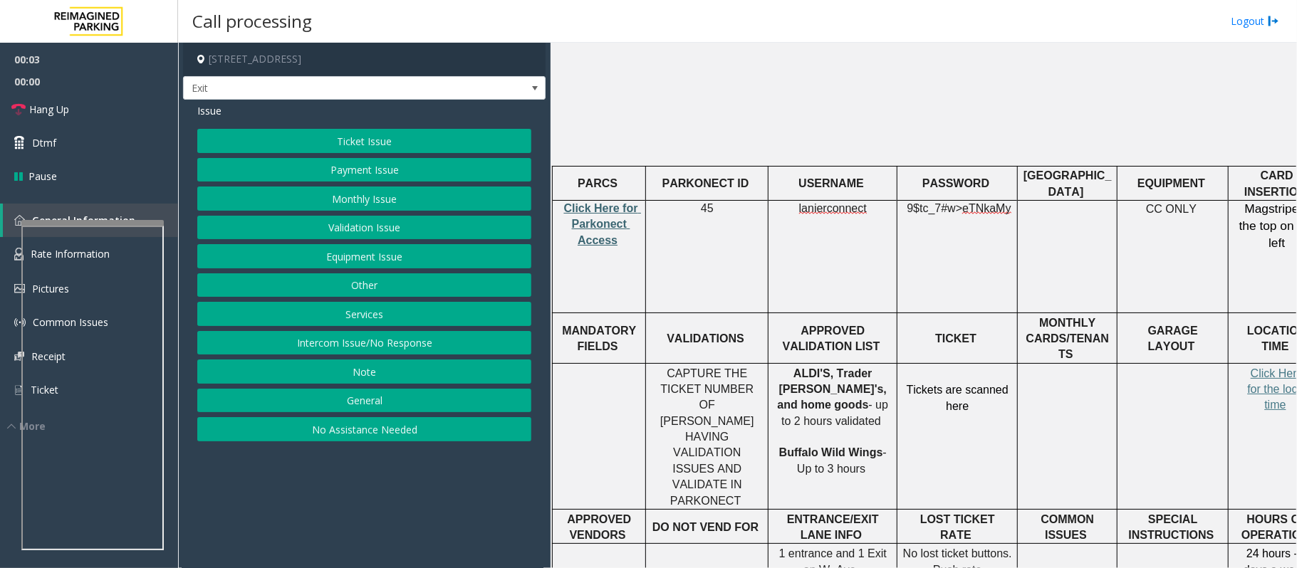
click at [614, 202] on span "Click Here for Parkonect Access" at bounding box center [603, 224] width 78 height 44
click at [702, 202] on span "lanierconnect" at bounding box center [833, 208] width 68 height 13
copy p "lanierconnect"
click at [702, 201] on p "9$tc_7#w> eTNkaMy" at bounding box center [957, 217] width 110 height 32
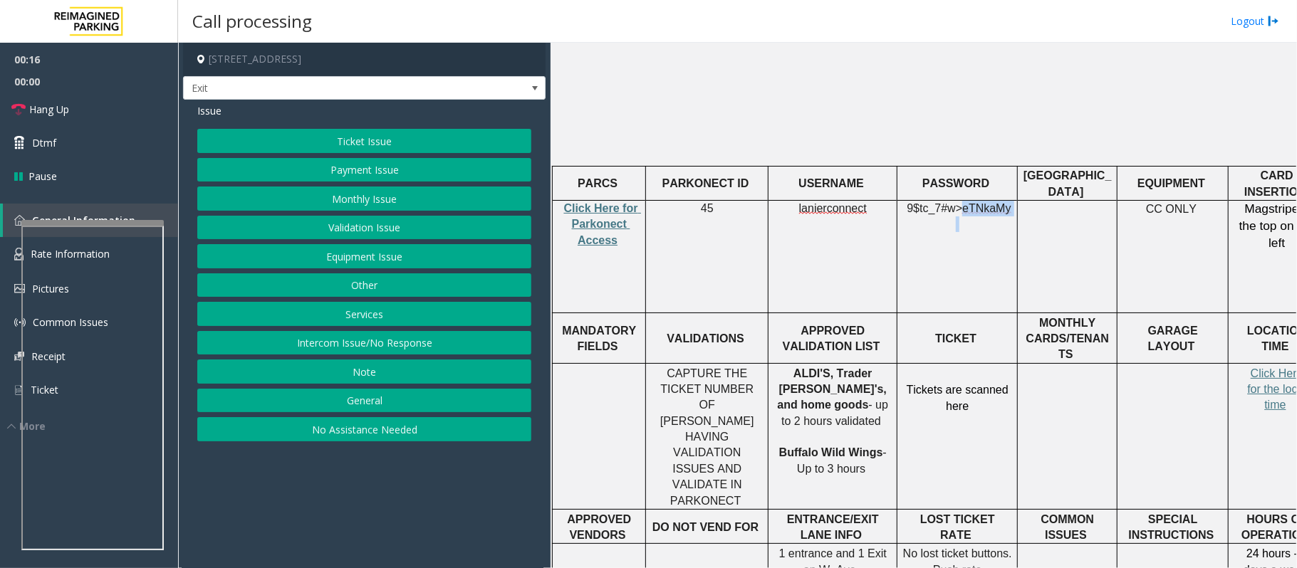
click at [702, 201] on p "9$tc_7#w> eTNkaMy" at bounding box center [957, 217] width 110 height 32
copy p "9$tc_7#w> eTNkaMy"
click at [407, 145] on button "Ticket Issue" at bounding box center [364, 141] width 334 height 24
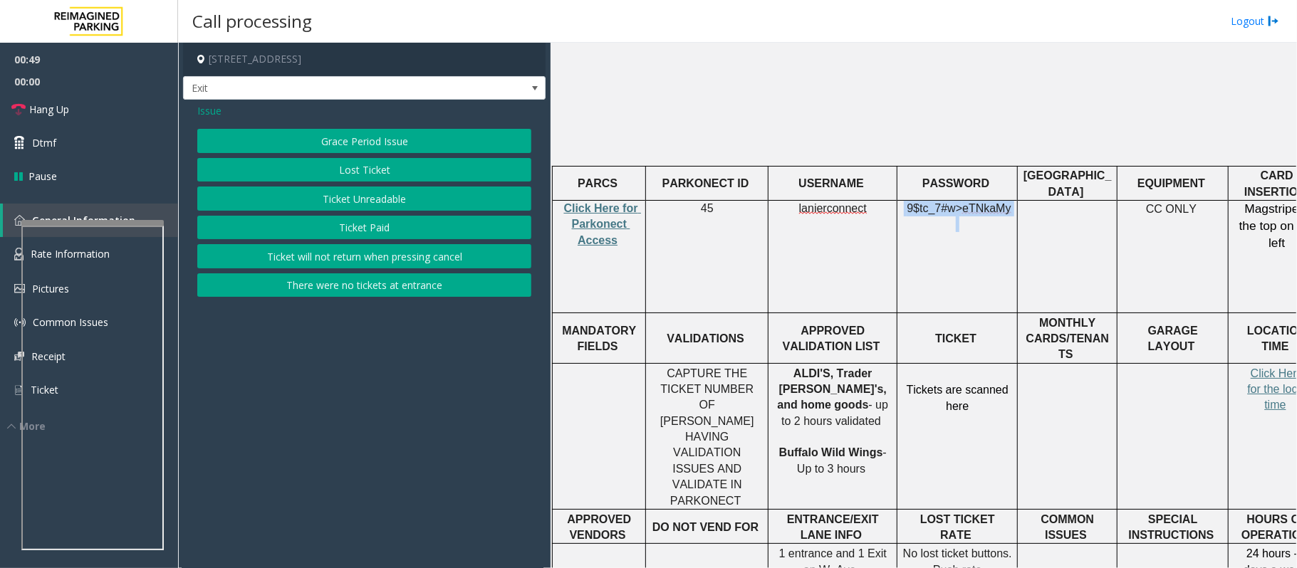
click at [367, 203] on button "Ticket Unreadable" at bounding box center [364, 199] width 334 height 24
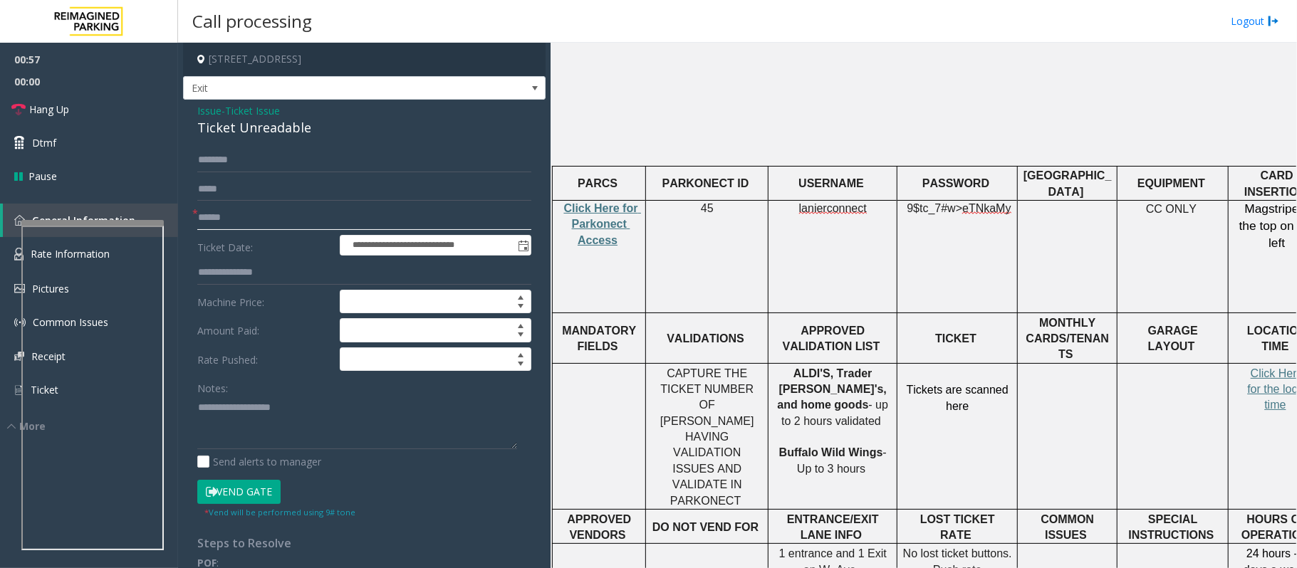
click at [223, 212] on input "text" at bounding box center [364, 218] width 334 height 24
type input "**********"
click at [201, 426] on textarea at bounding box center [357, 422] width 320 height 53
click at [211, 426] on textarea at bounding box center [357, 422] width 320 height 53
type textarea "**********"
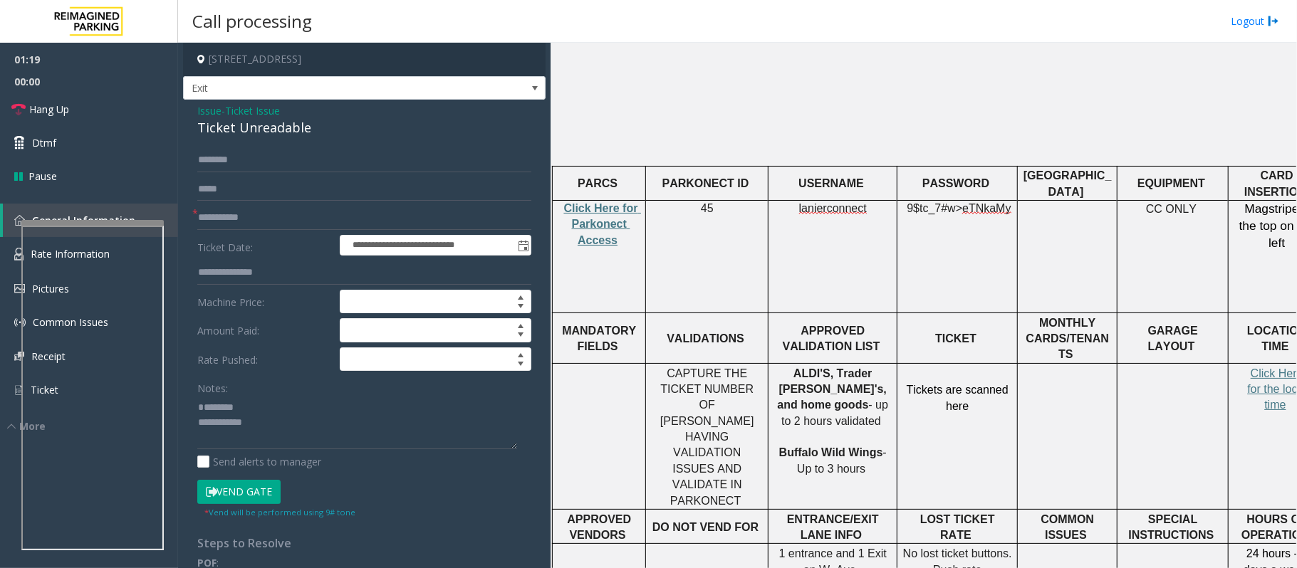
click at [254, 117] on span "Ticket Issue" at bounding box center [252, 110] width 55 height 15
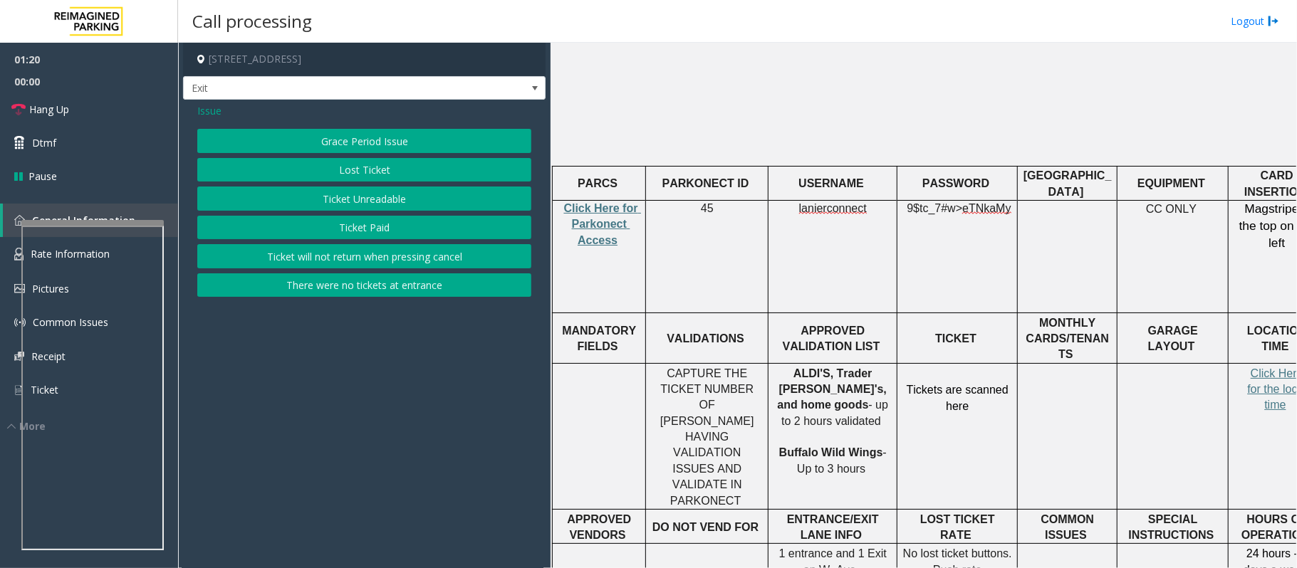
click at [208, 109] on span "Issue" at bounding box center [209, 110] width 24 height 15
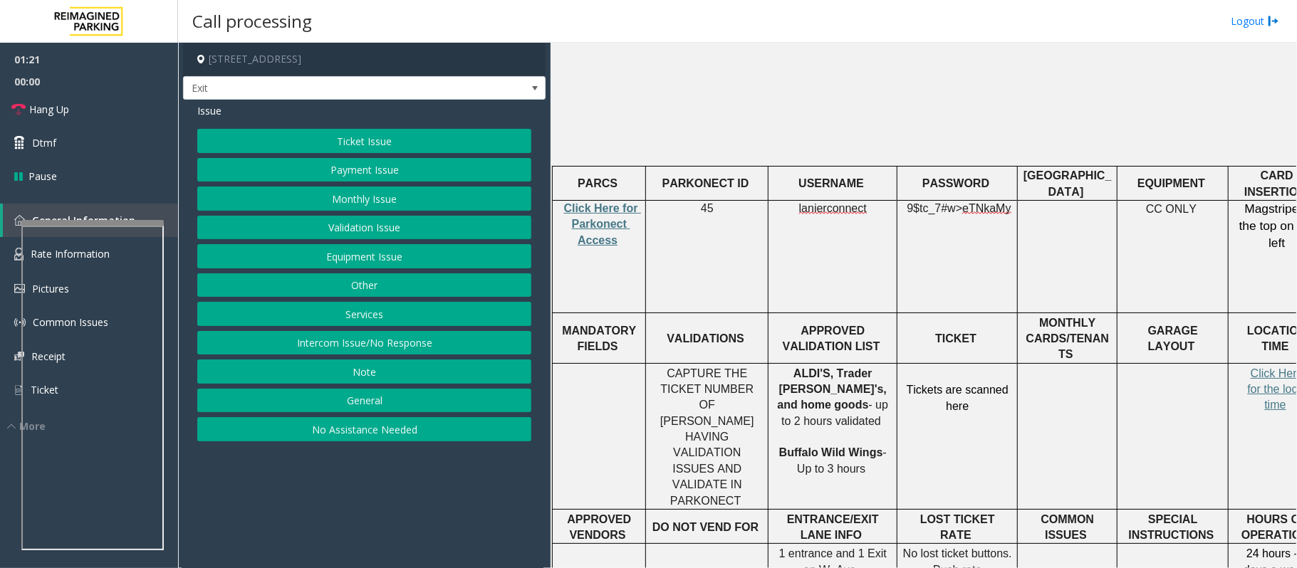
click at [357, 229] on button "Validation Issue" at bounding box center [364, 228] width 334 height 24
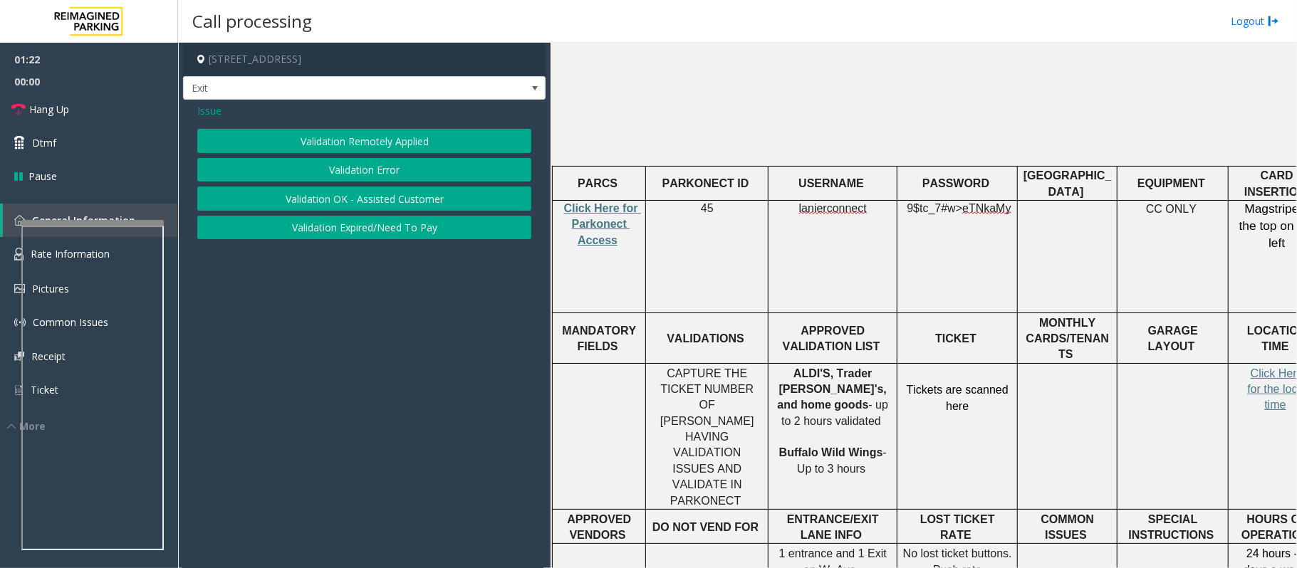
click at [345, 160] on button "Validation Error" at bounding box center [364, 170] width 334 height 24
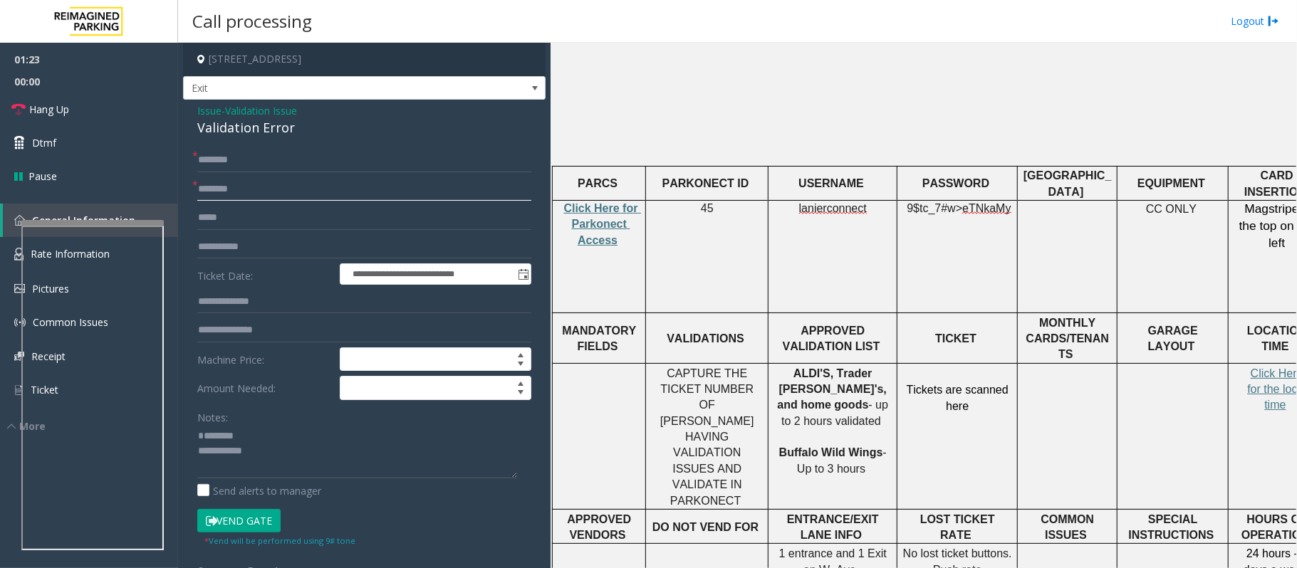
click at [222, 191] on input "text" at bounding box center [364, 189] width 334 height 24
drag, startPoint x: 786, startPoint y: 337, endPoint x: 841, endPoint y: 335, distance: 54.9
click at [702, 367] on span "ALDI'S, Trader [PERSON_NAME]'s, and home goods" at bounding box center [834, 389] width 113 height 44
copy span "home goods"
click at [217, 184] on input "text" at bounding box center [364, 189] width 334 height 24
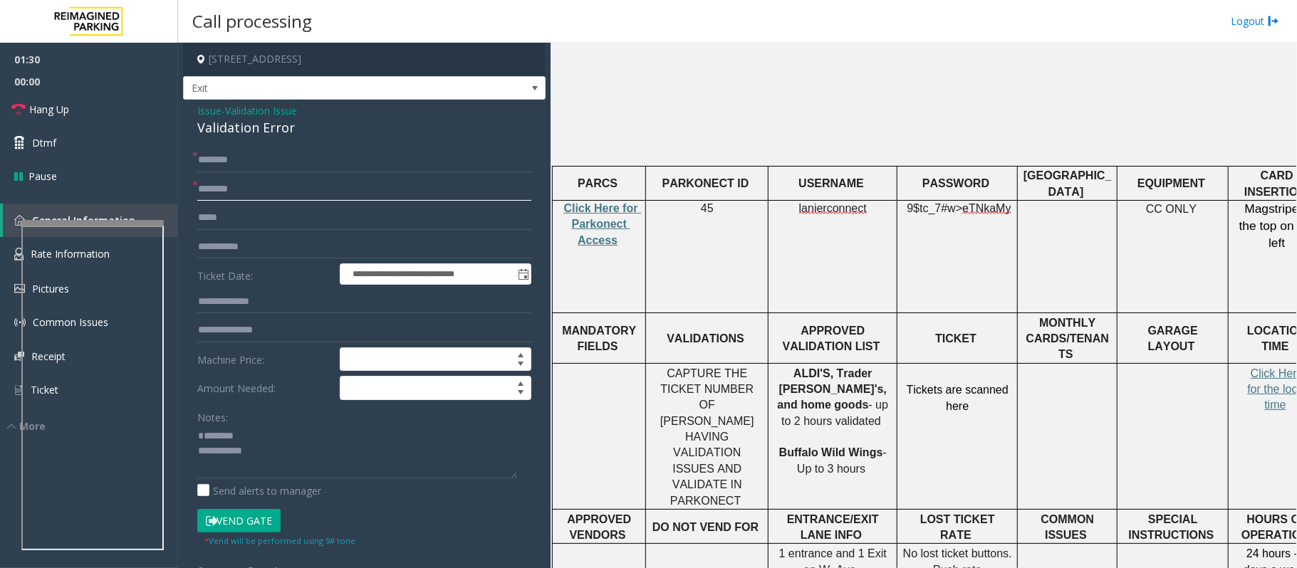
paste input "**********"
type input "**********"
click at [229, 298] on input "text" at bounding box center [364, 302] width 334 height 24
type input "******"
drag, startPoint x: 274, startPoint y: 246, endPoint x: 166, endPoint y: 254, distance: 108.5
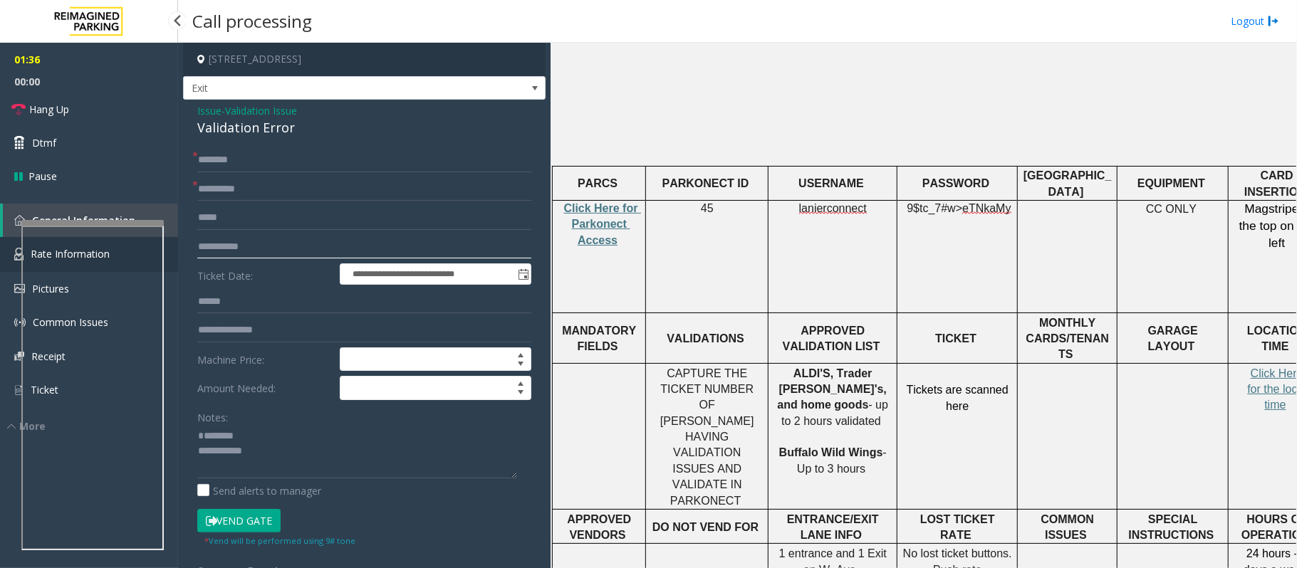
click at [166, 254] on app-root "**********" at bounding box center [648, 284] width 1297 height 568
click at [231, 151] on input "text" at bounding box center [364, 160] width 334 height 24
type input "*"
type input "****"
click at [242, 135] on div "Validation Error" at bounding box center [364, 127] width 334 height 19
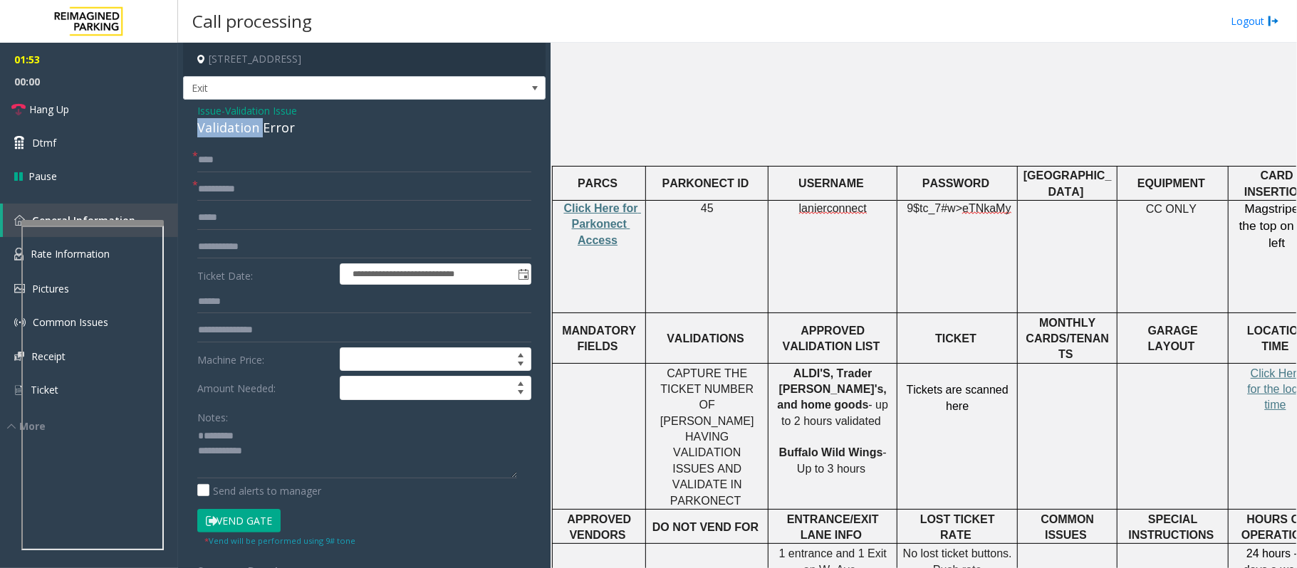
click at [242, 135] on div "Validation Error" at bounding box center [364, 127] width 334 height 19
click at [249, 426] on textarea at bounding box center [357, 451] width 320 height 53
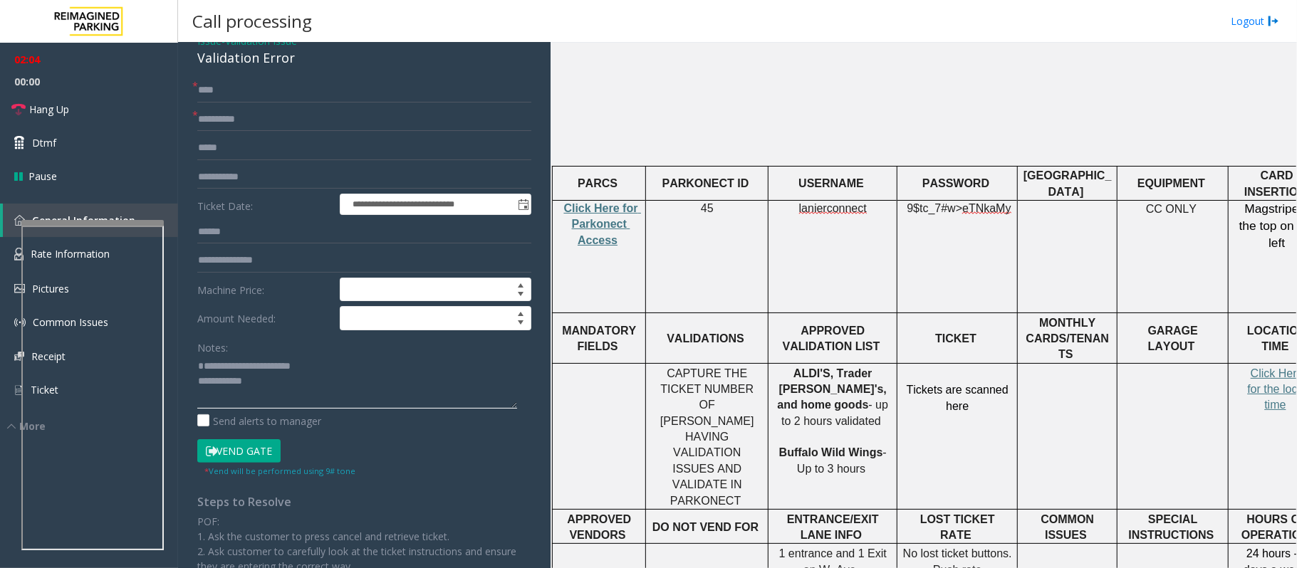
scroll to position [189, 0]
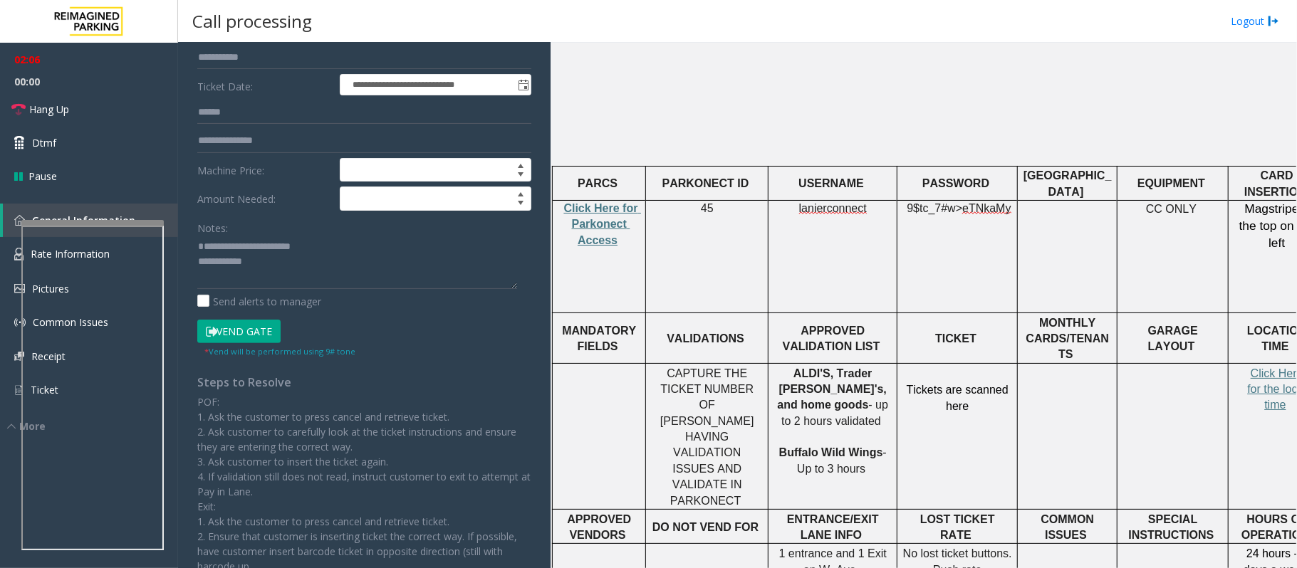
click at [249, 331] on button "Vend Gate" at bounding box center [238, 332] width 83 height 24
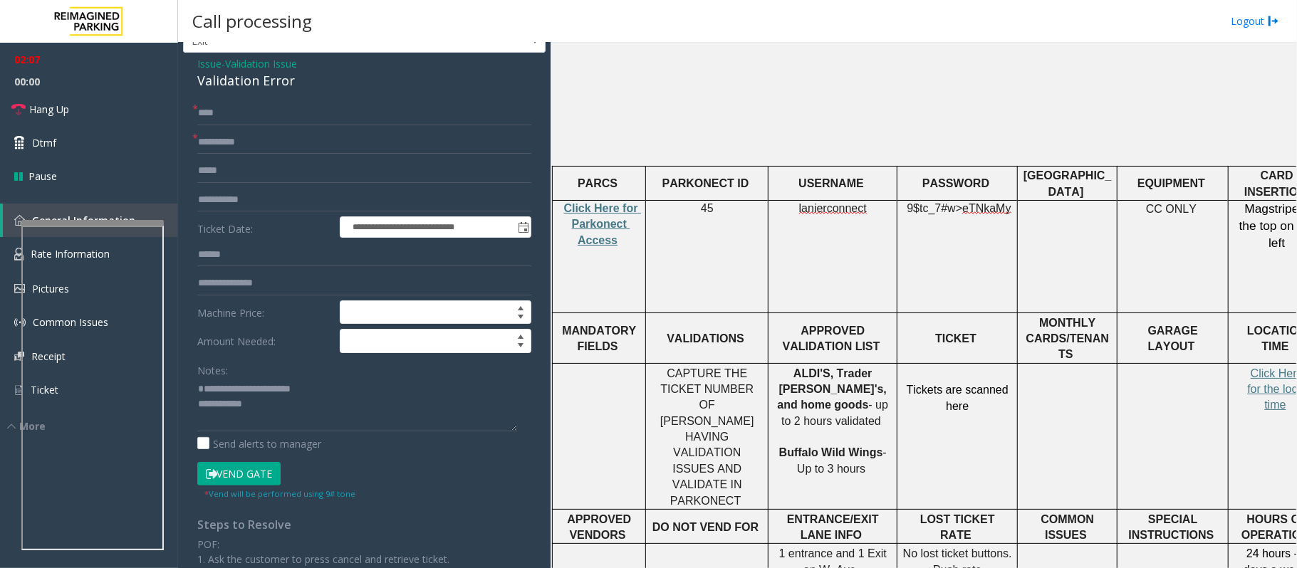
scroll to position [0, 0]
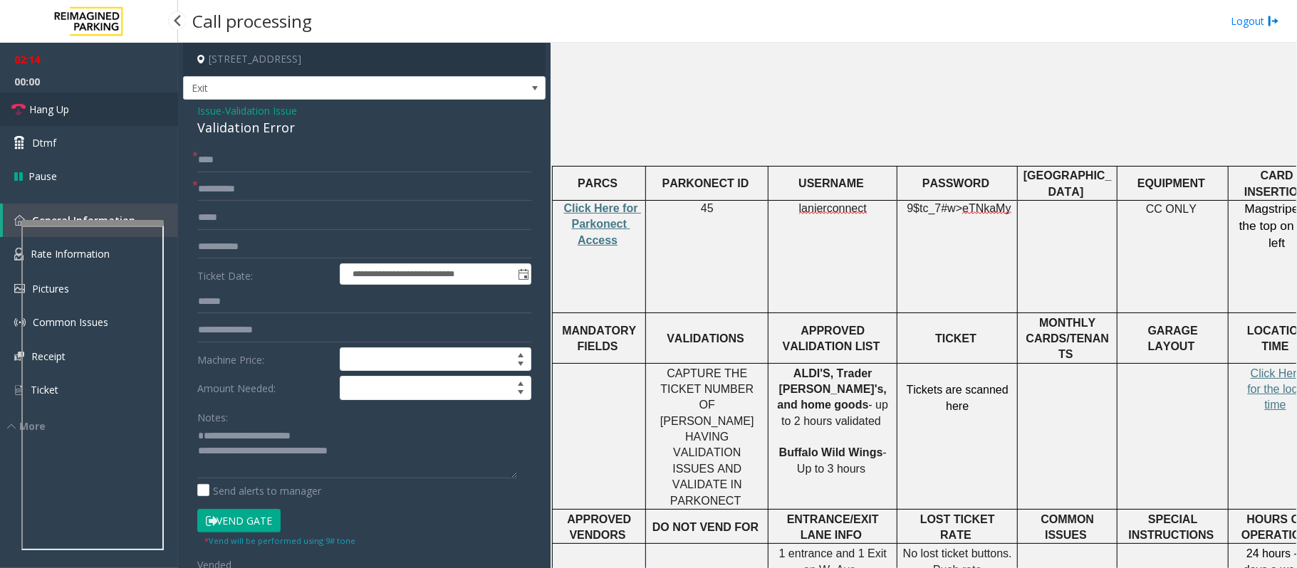
click at [77, 105] on link "Hang Up" at bounding box center [89, 109] width 178 height 33
click at [404, 426] on textarea at bounding box center [357, 451] width 320 height 53
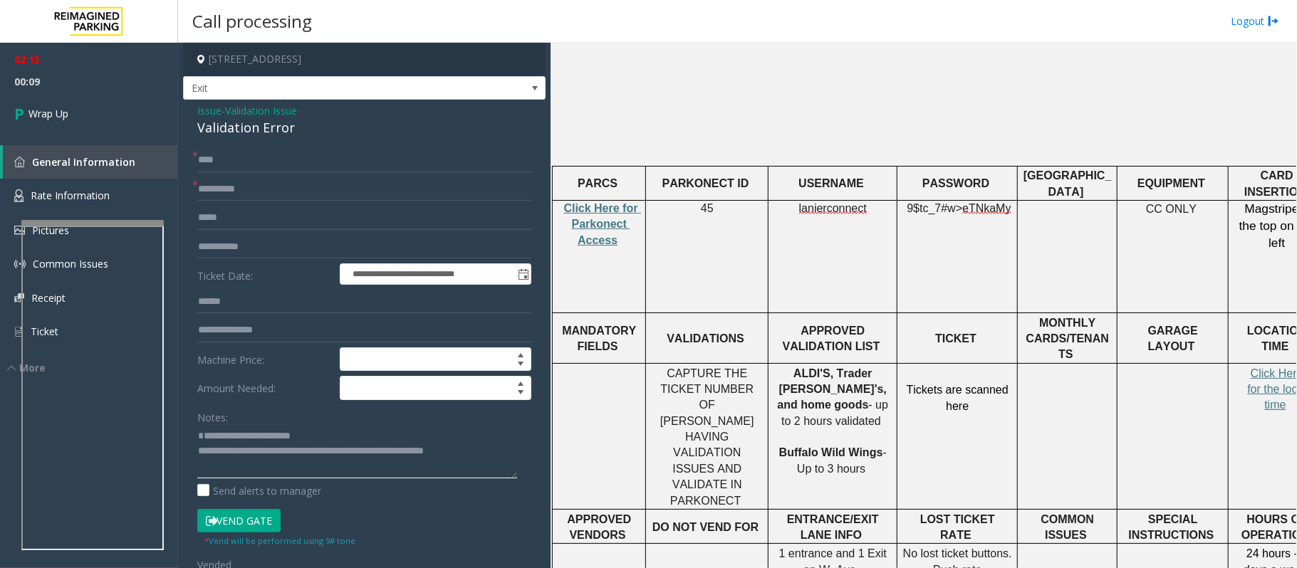
scroll to position [9, 0]
type textarea "**********"
click at [63, 113] on span "Wrap Up" at bounding box center [48, 113] width 40 height 15
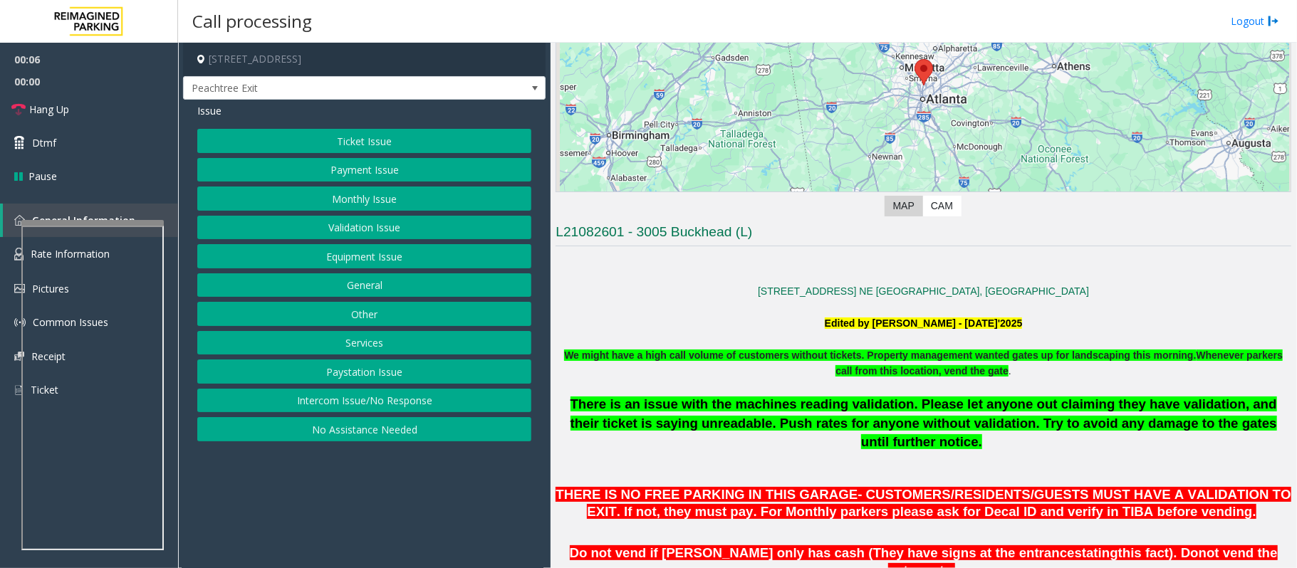
scroll to position [189, 0]
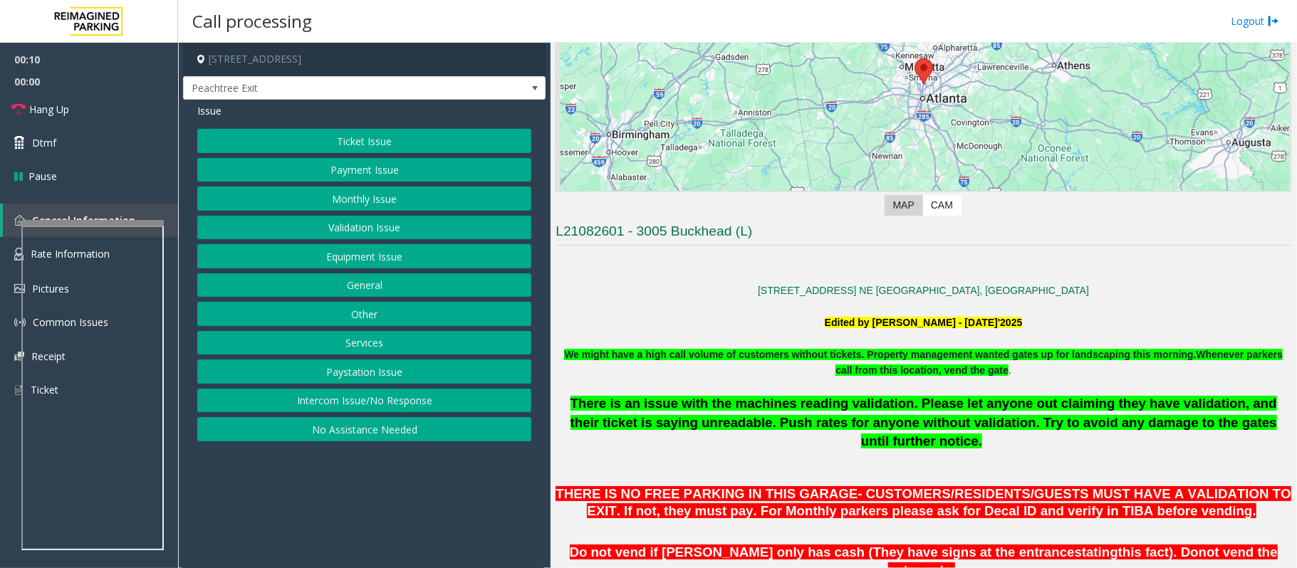
click at [377, 402] on button "Intercom Issue/No Response" at bounding box center [364, 401] width 334 height 24
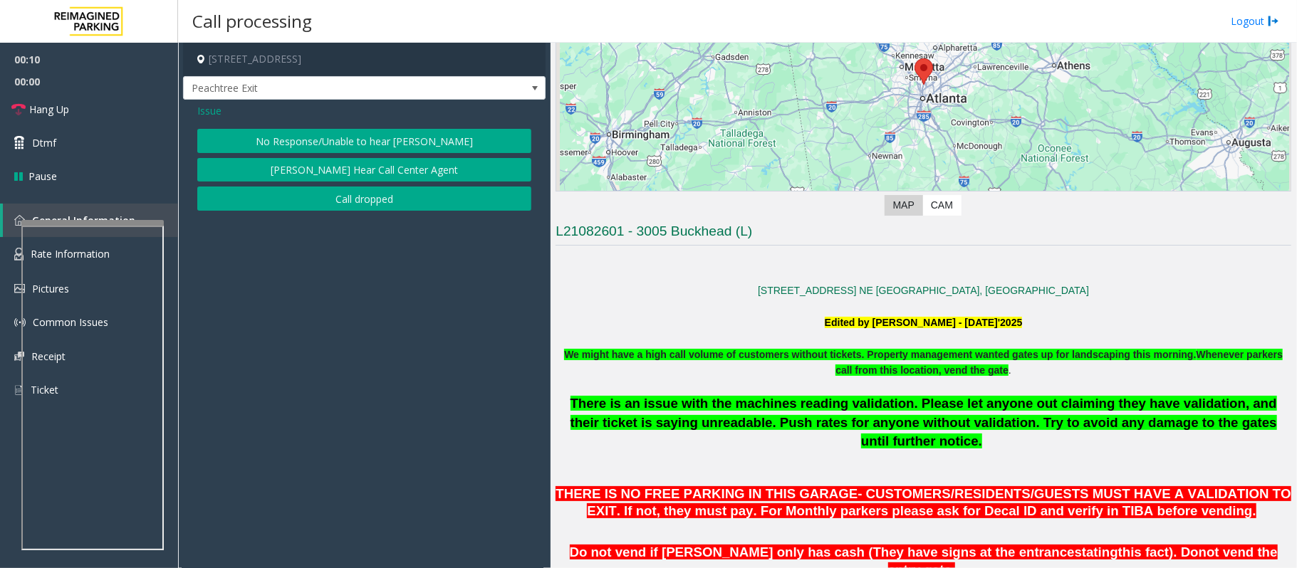
click at [363, 145] on button "No Response/Unable to hear [PERSON_NAME]" at bounding box center [364, 141] width 334 height 24
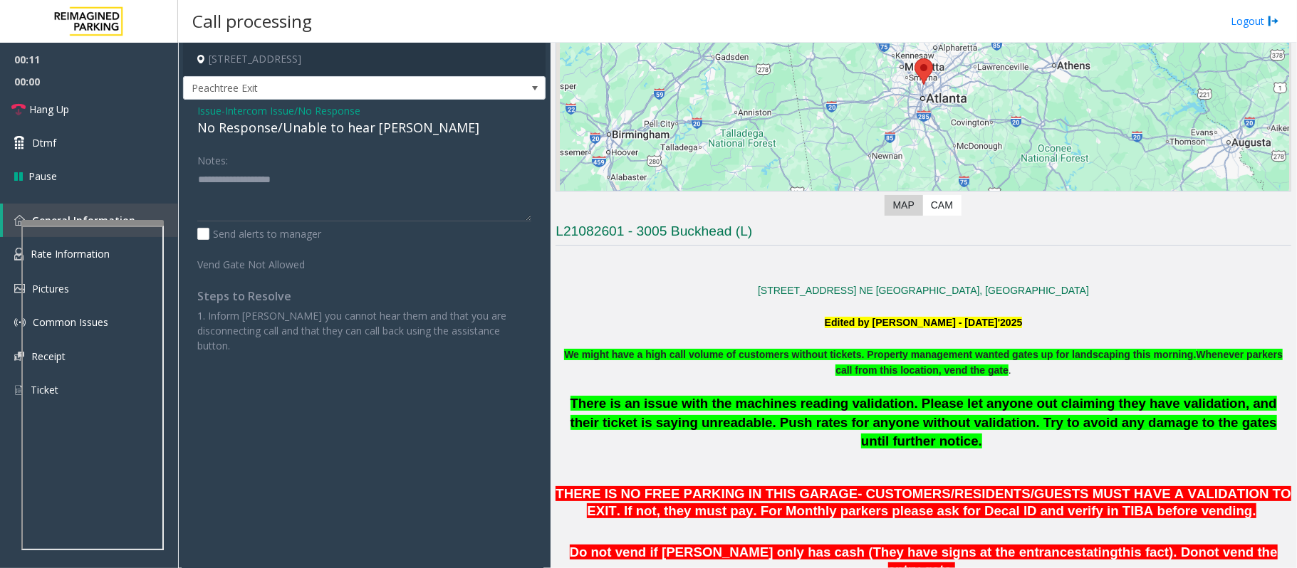
click at [312, 123] on div "No Response/Unable to hear [PERSON_NAME]" at bounding box center [364, 127] width 334 height 19
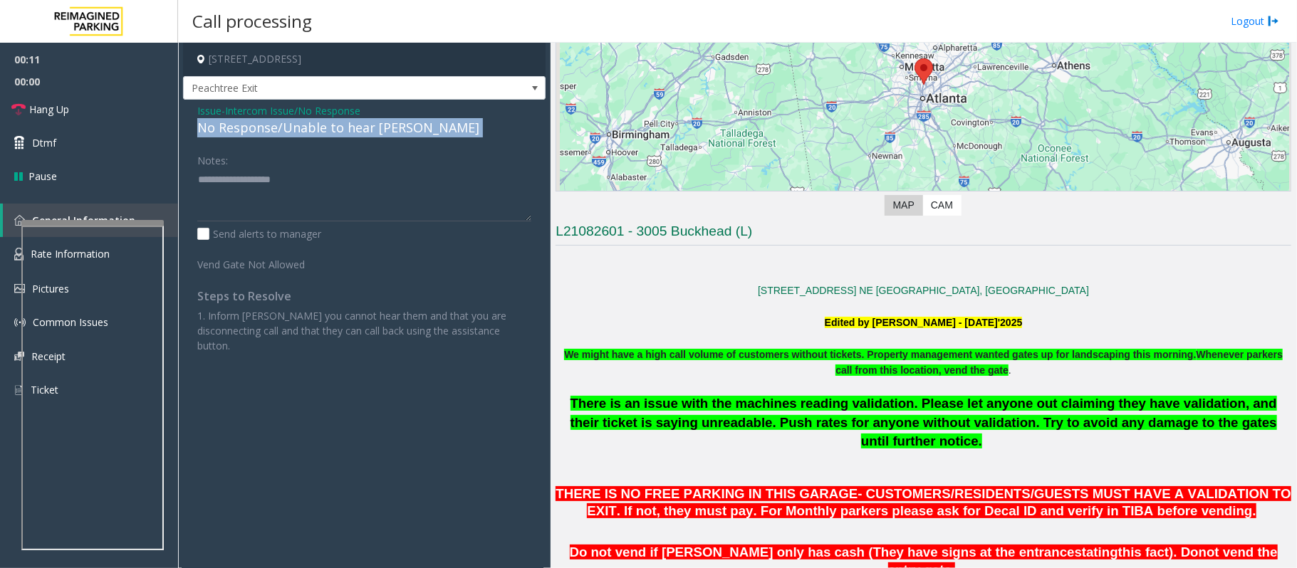
click at [312, 123] on div "No Response/Unable to hear [PERSON_NAME]" at bounding box center [364, 127] width 334 height 19
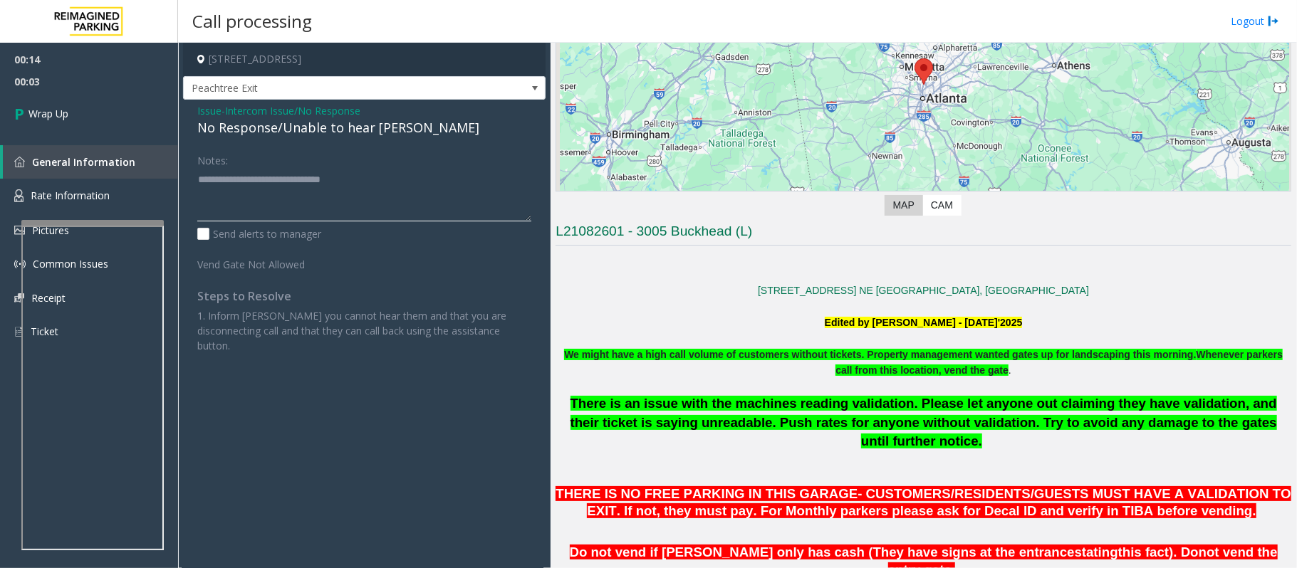
type textarea "**********"
click at [311, 110] on span "Intercom Issue/No Response" at bounding box center [292, 110] width 135 height 15
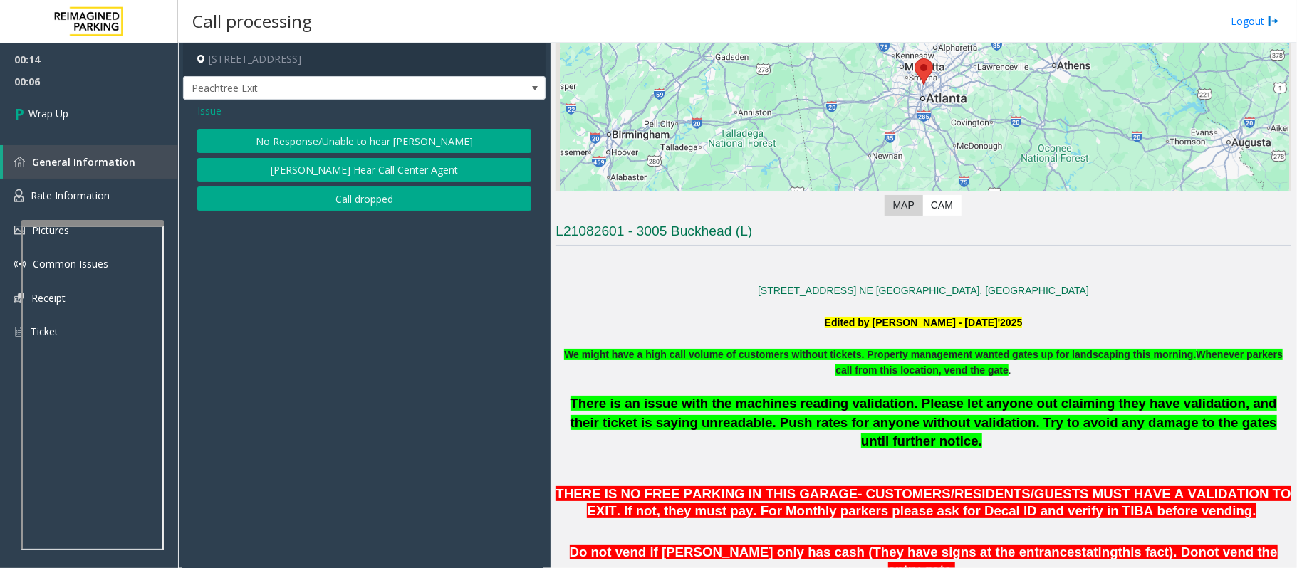
click at [211, 112] on span "Issue" at bounding box center [209, 110] width 24 height 15
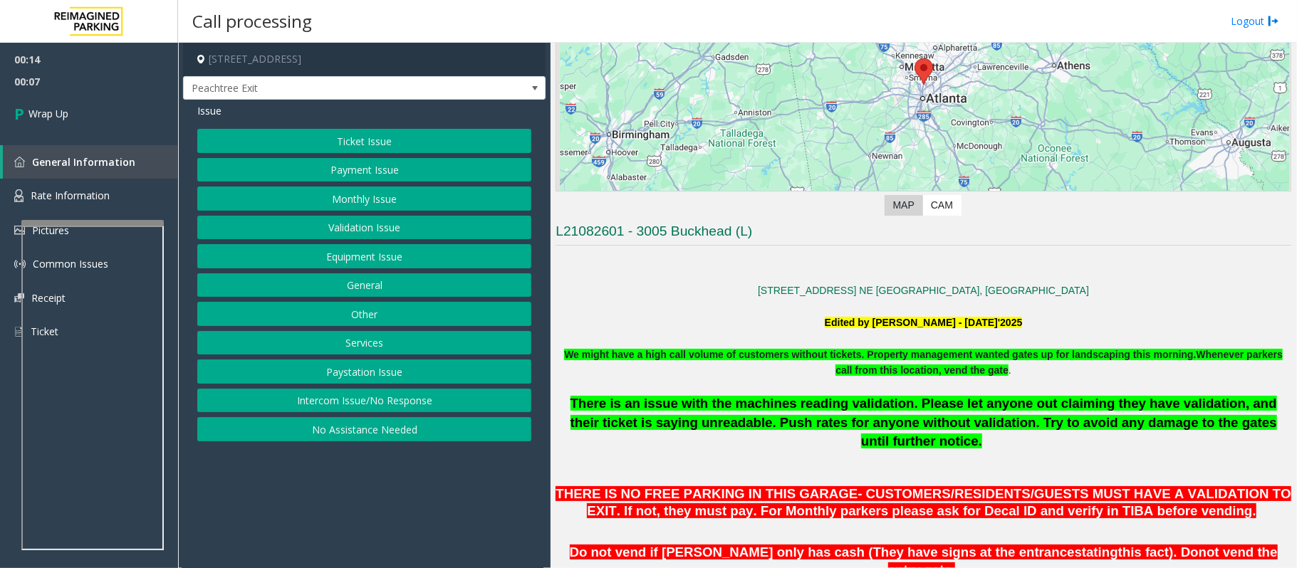
click at [338, 407] on button "Intercom Issue/No Response" at bounding box center [364, 401] width 334 height 24
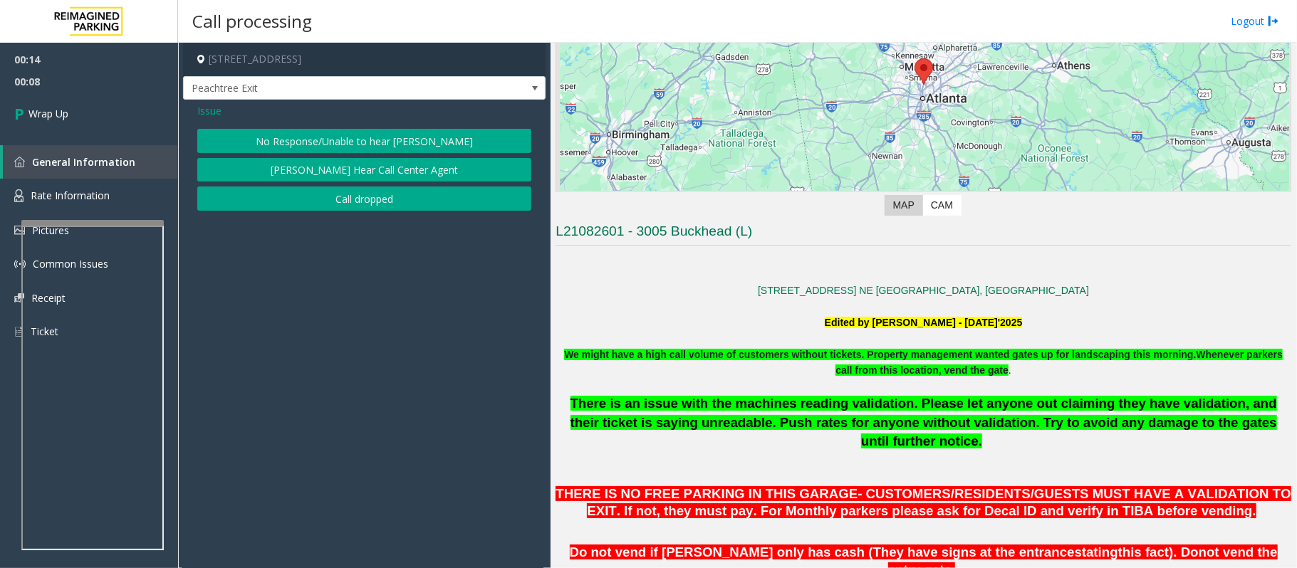
click at [345, 204] on button "Call dropped" at bounding box center [364, 199] width 334 height 24
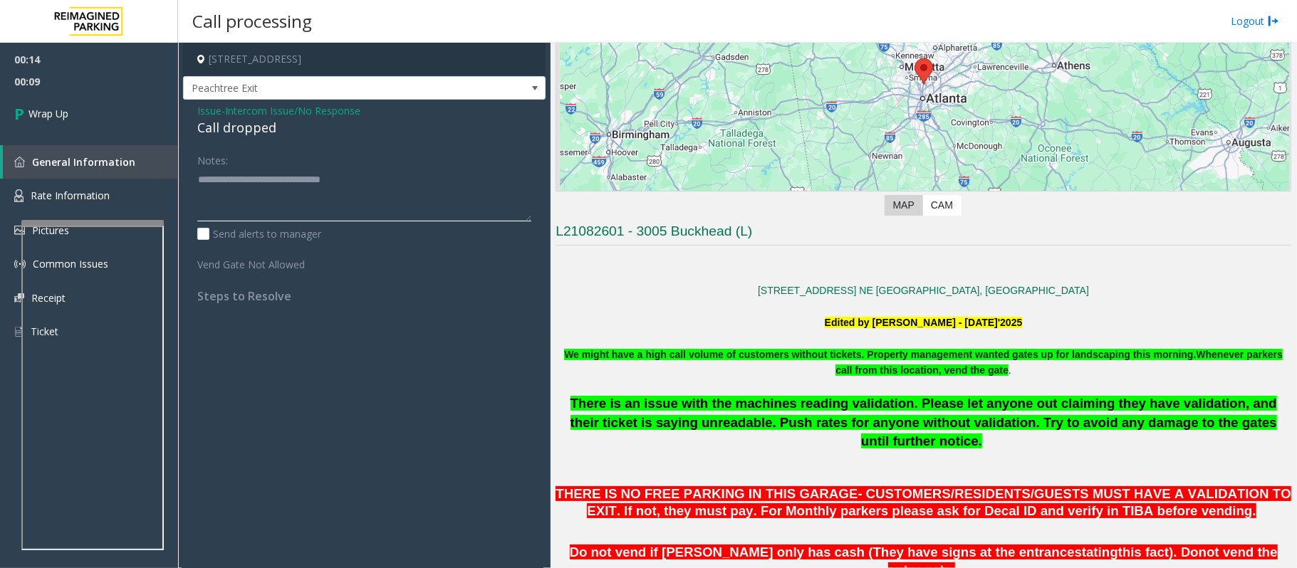
click at [390, 178] on textarea at bounding box center [364, 194] width 334 height 53
type textarea "**********"
click at [95, 109] on link "Wrap Up" at bounding box center [89, 114] width 178 height 42
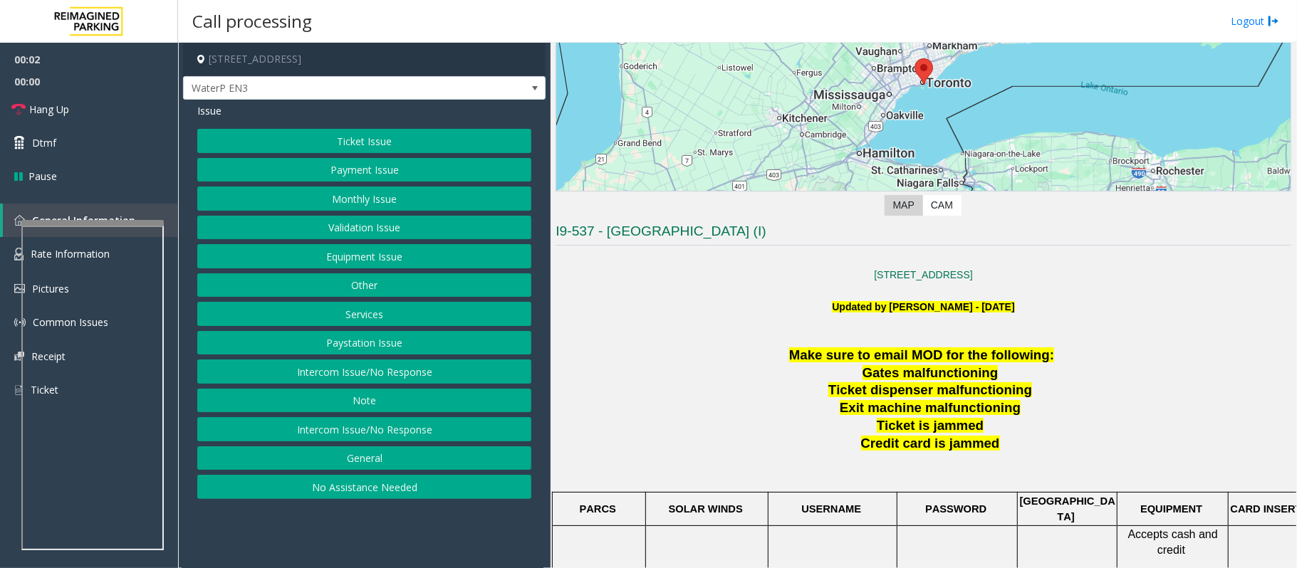
scroll to position [285, 0]
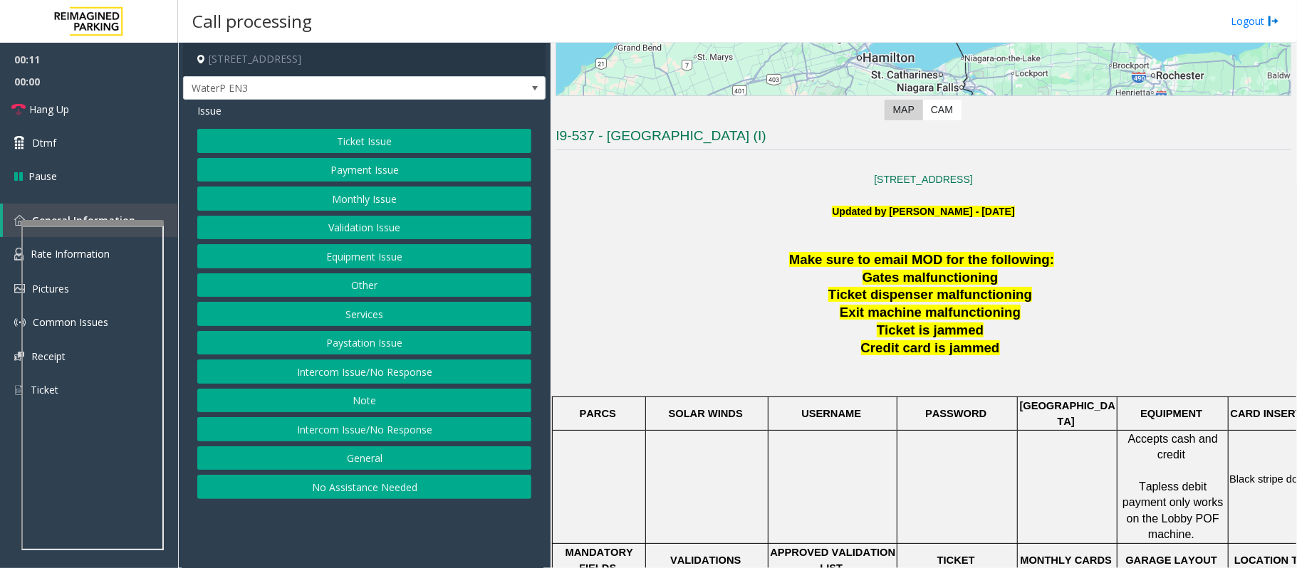
click at [366, 375] on button "Intercom Issue/No Response" at bounding box center [364, 372] width 334 height 24
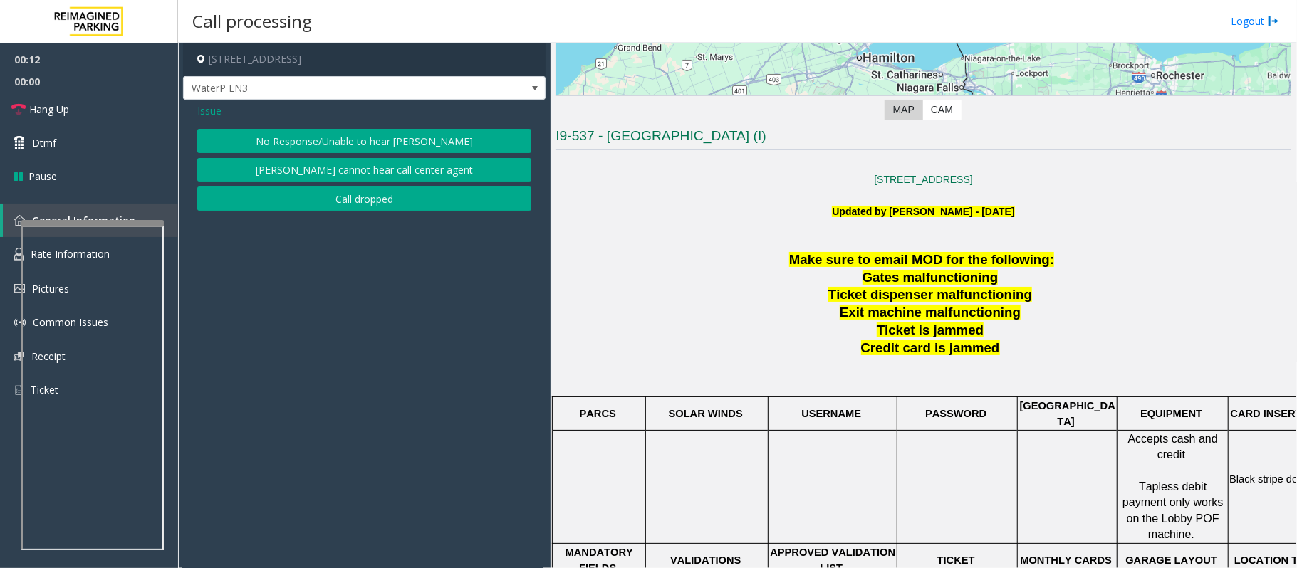
click at [353, 138] on button "No Response/Unable to hear [PERSON_NAME]" at bounding box center [364, 141] width 334 height 24
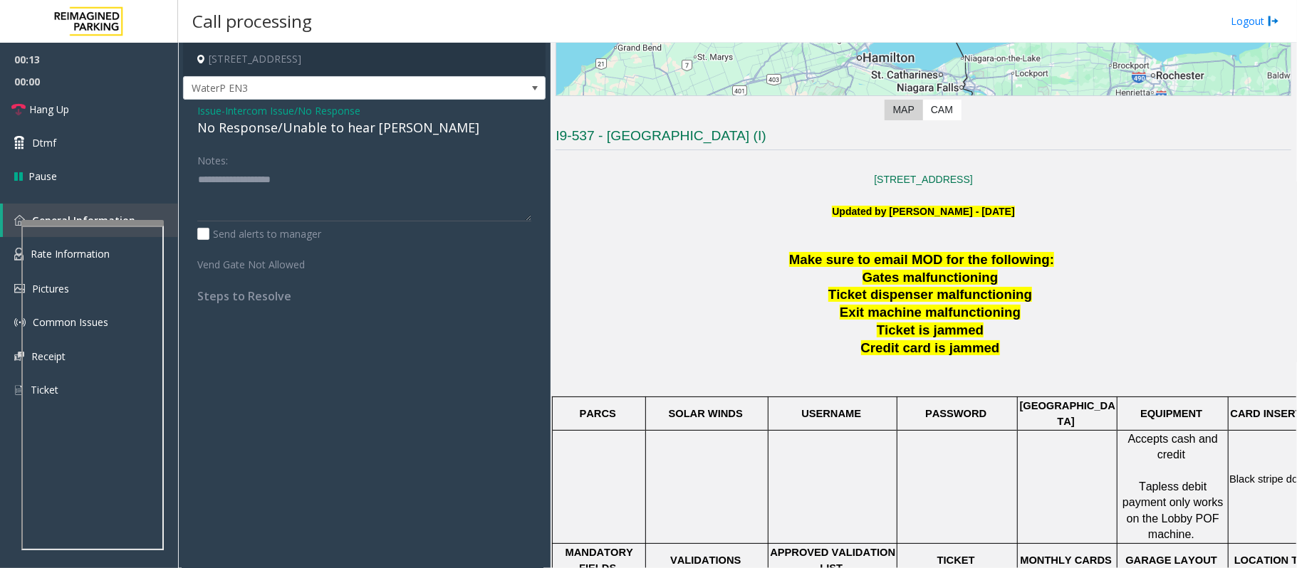
click at [342, 123] on div "No Response/Unable to hear [PERSON_NAME]" at bounding box center [364, 127] width 334 height 19
click at [340, 120] on div "No Response/Unable to hear [PERSON_NAME]" at bounding box center [364, 127] width 334 height 19
click at [342, 132] on div "No Response/Unable to hear [PERSON_NAME]" at bounding box center [364, 127] width 334 height 19
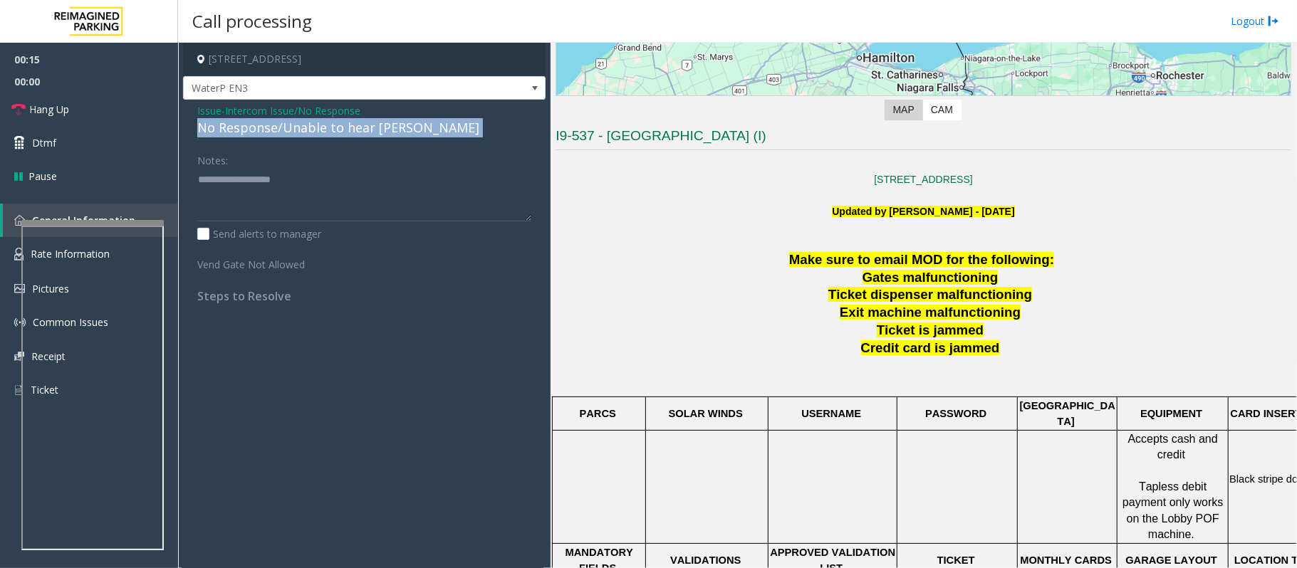
click at [342, 132] on div "No Response/Unable to hear [PERSON_NAME]" at bounding box center [364, 127] width 334 height 19
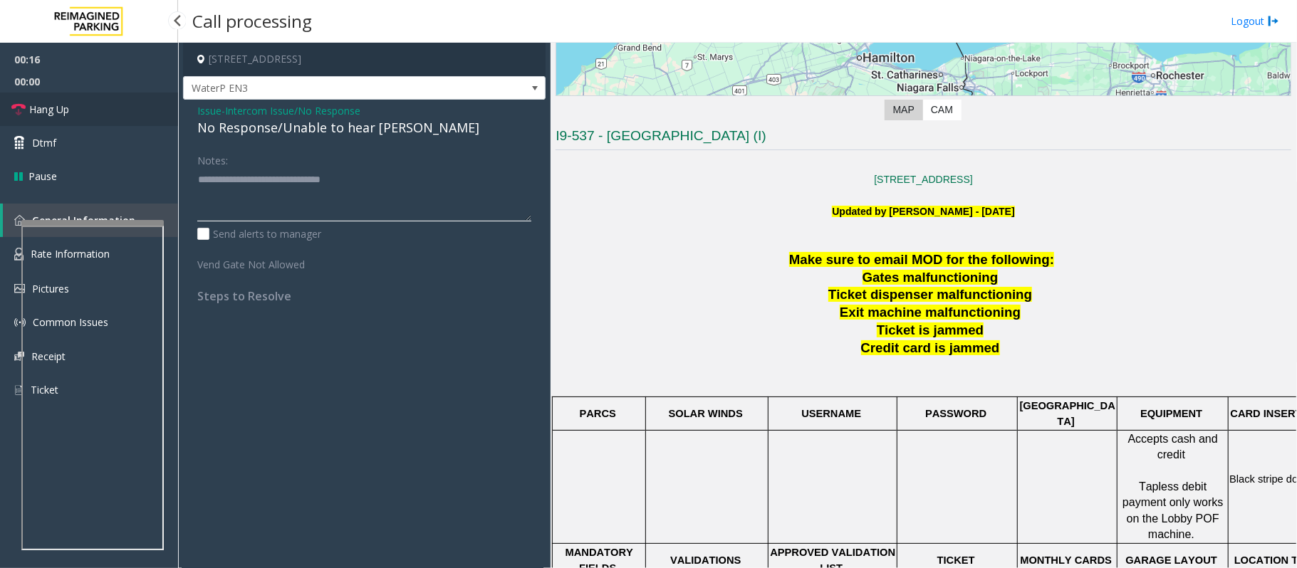
type textarea "**********"
click at [80, 109] on link "Hang Up" at bounding box center [89, 109] width 178 height 33
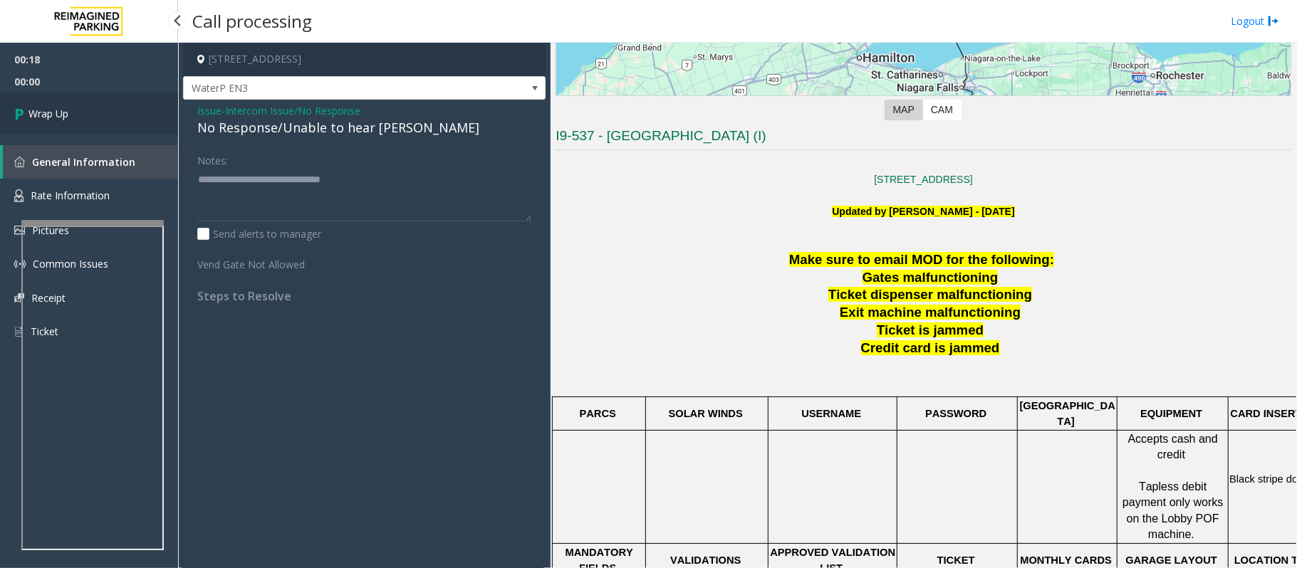
click at [80, 109] on link "Wrap Up" at bounding box center [89, 114] width 178 height 42
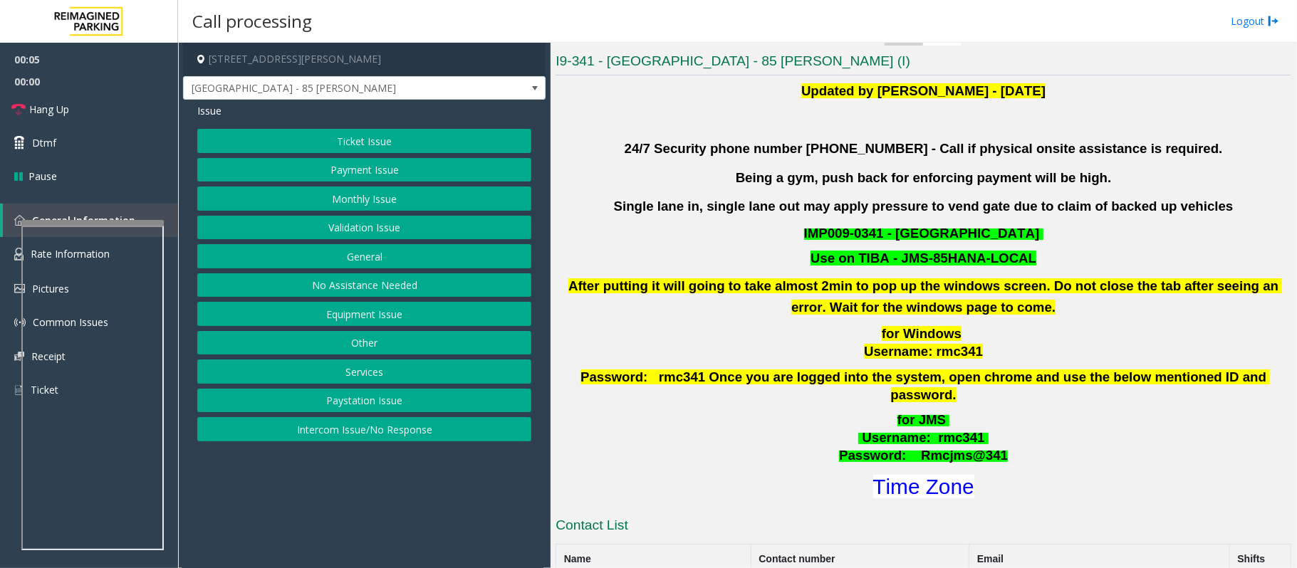
scroll to position [474, 0]
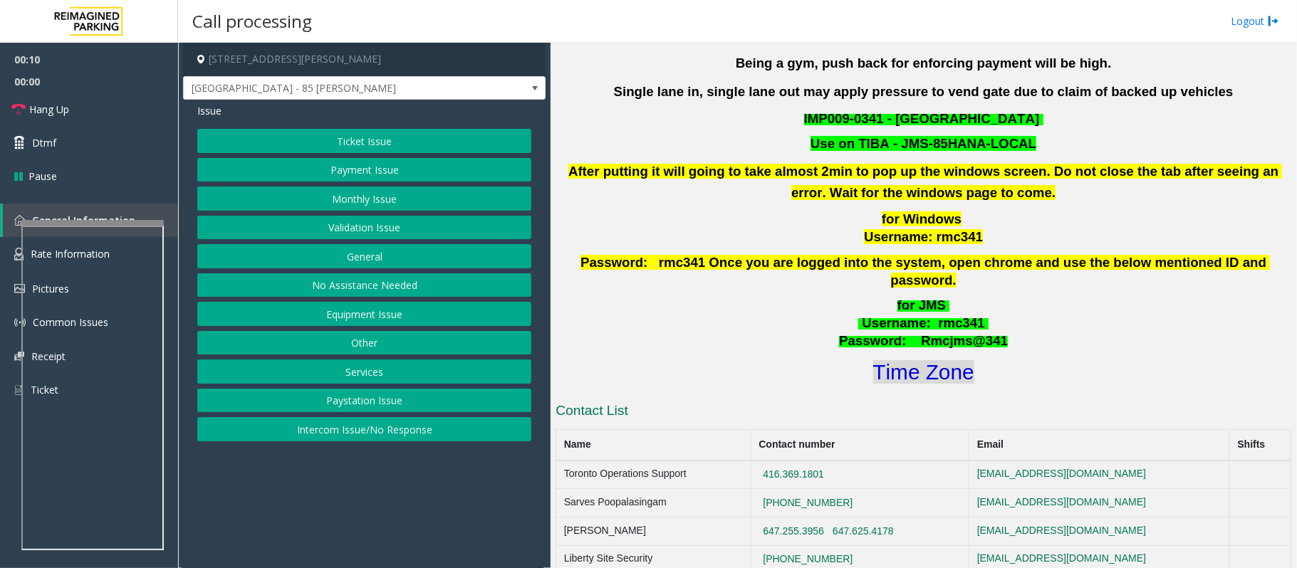
click at [702, 360] on font "Time Zone" at bounding box center [923, 371] width 101 height 23
click at [340, 232] on button "Validation Issue" at bounding box center [364, 228] width 334 height 24
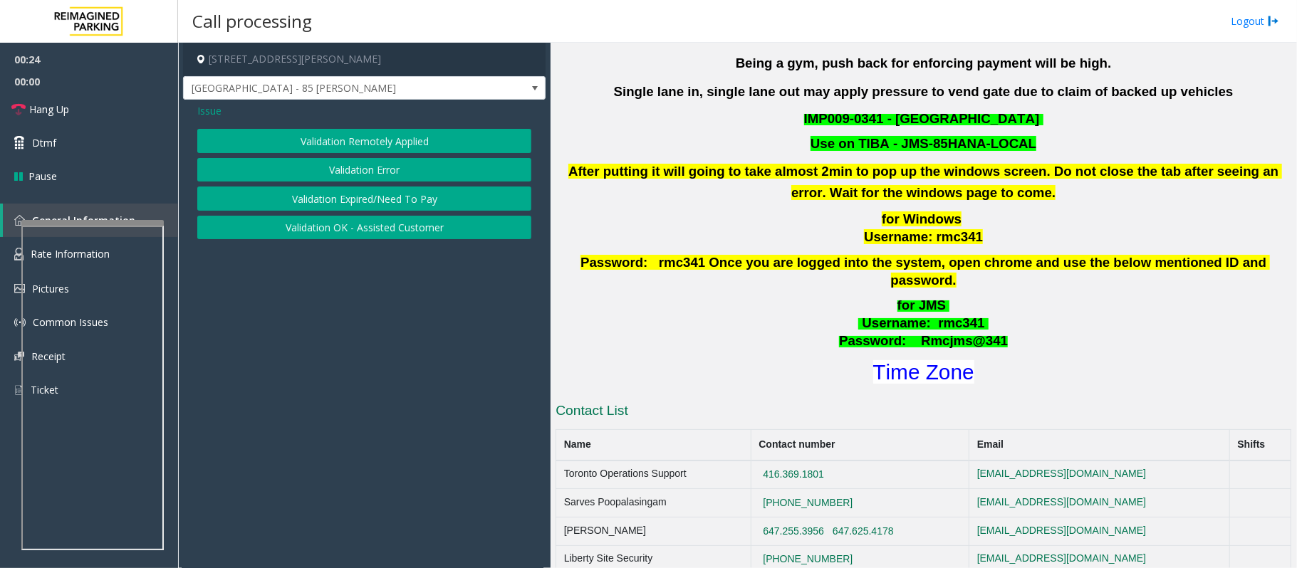
click at [349, 172] on button "Validation Error" at bounding box center [364, 170] width 334 height 24
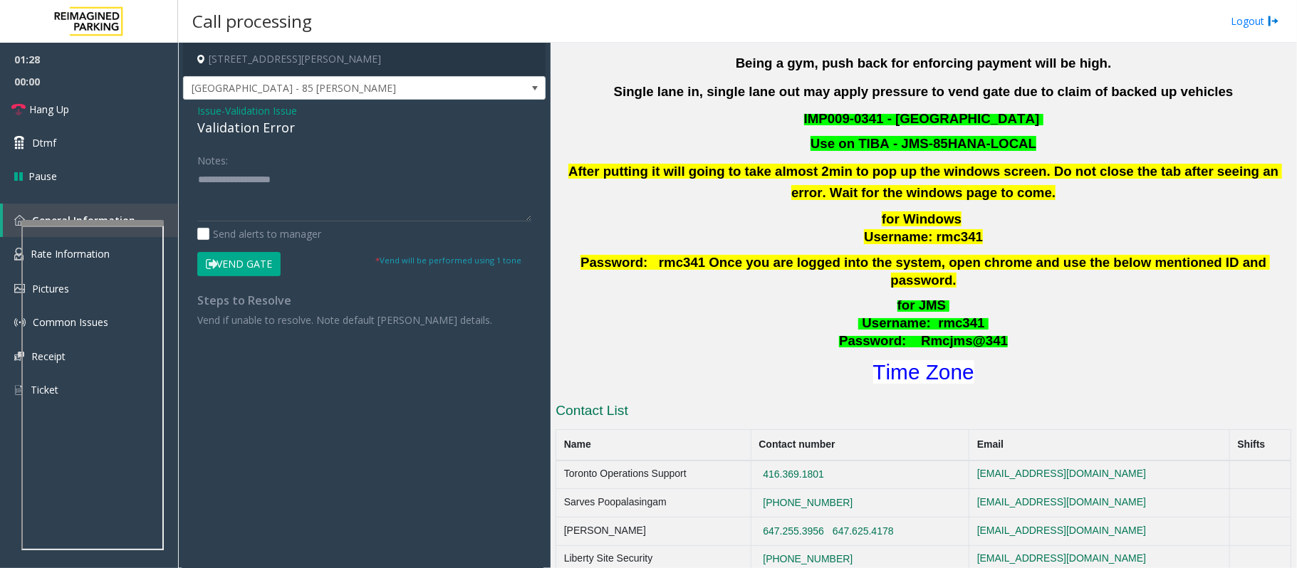
click at [238, 266] on button "Vend Gate" at bounding box center [238, 264] width 83 height 24
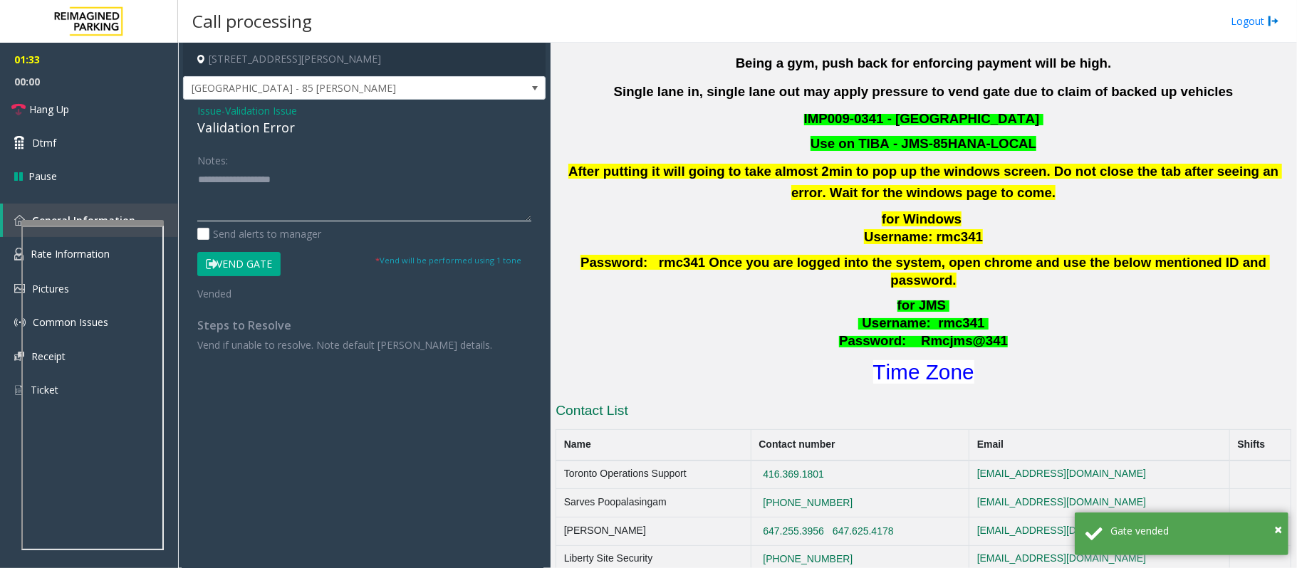
click at [246, 206] on textarea at bounding box center [364, 194] width 334 height 53
paste textarea "**********"
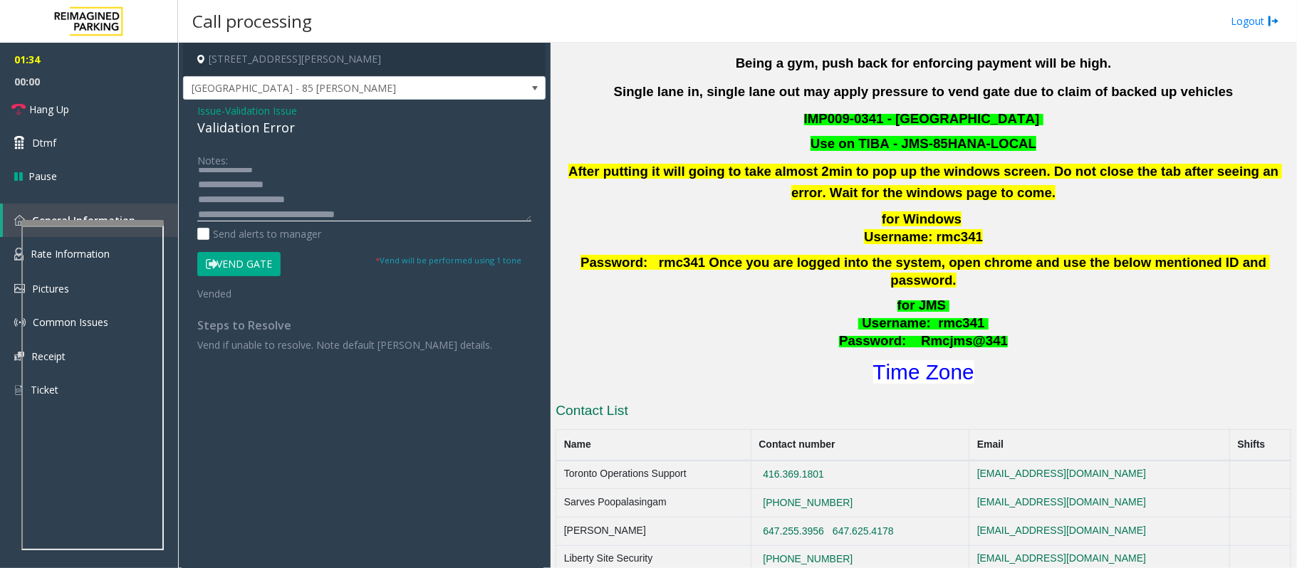
scroll to position [0, 0]
type textarea "**********"
click at [95, 109] on link "Hang Up" at bounding box center [89, 109] width 178 height 33
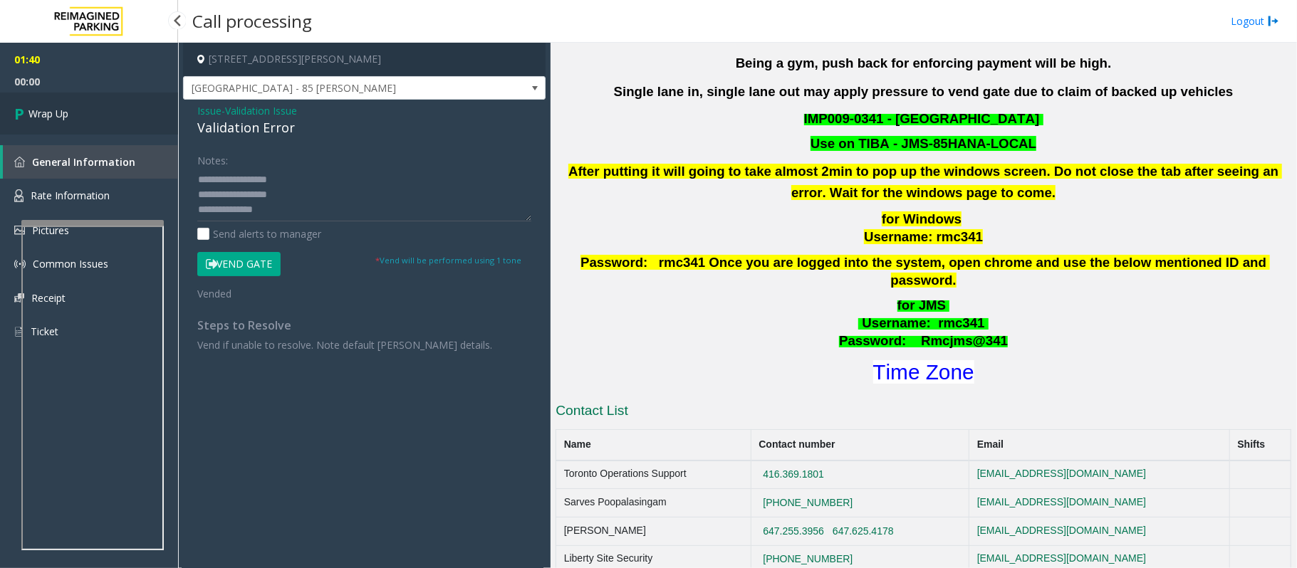
click at [95, 109] on link "Wrap Up" at bounding box center [89, 114] width 178 height 42
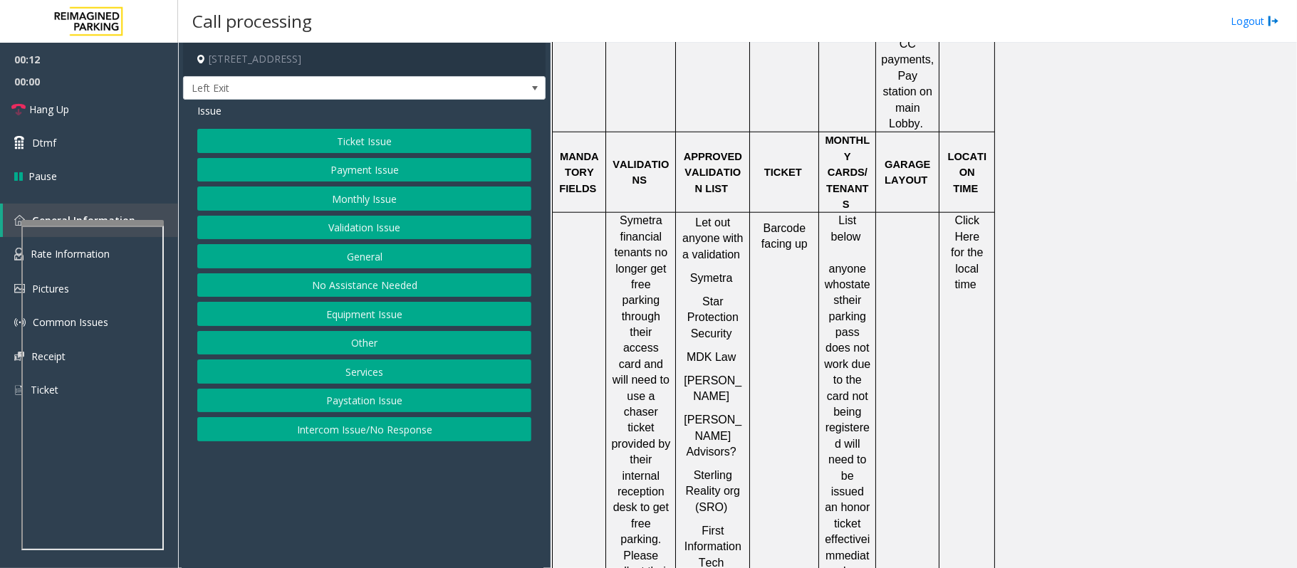
scroll to position [949, 0]
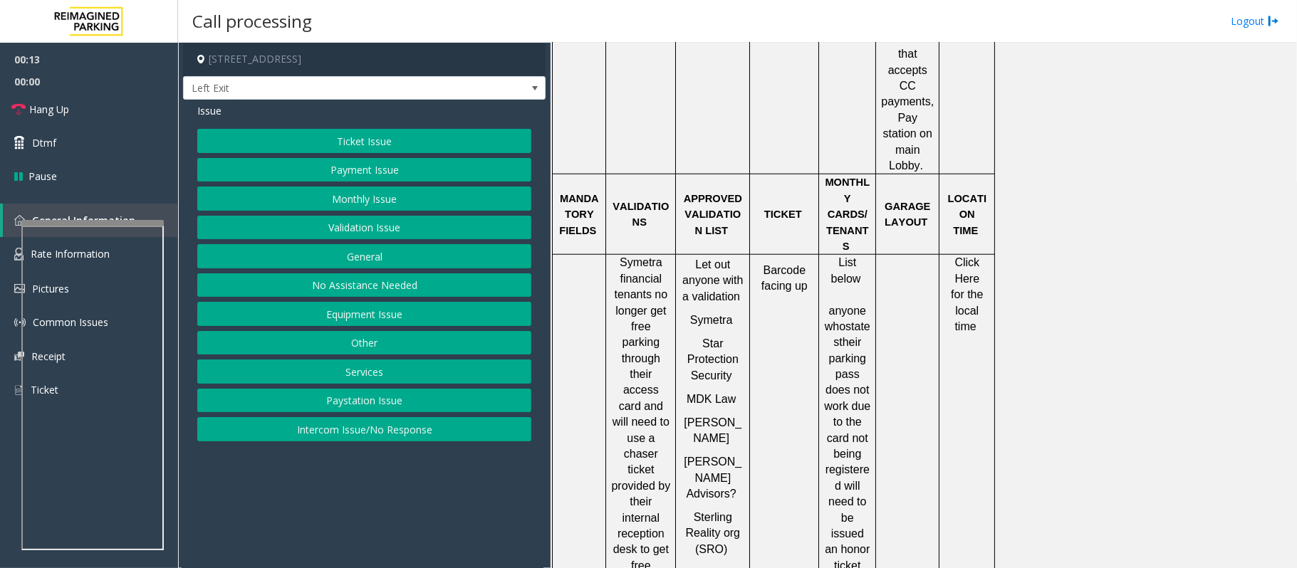
click at [406, 137] on button "Ticket Issue" at bounding box center [364, 141] width 334 height 24
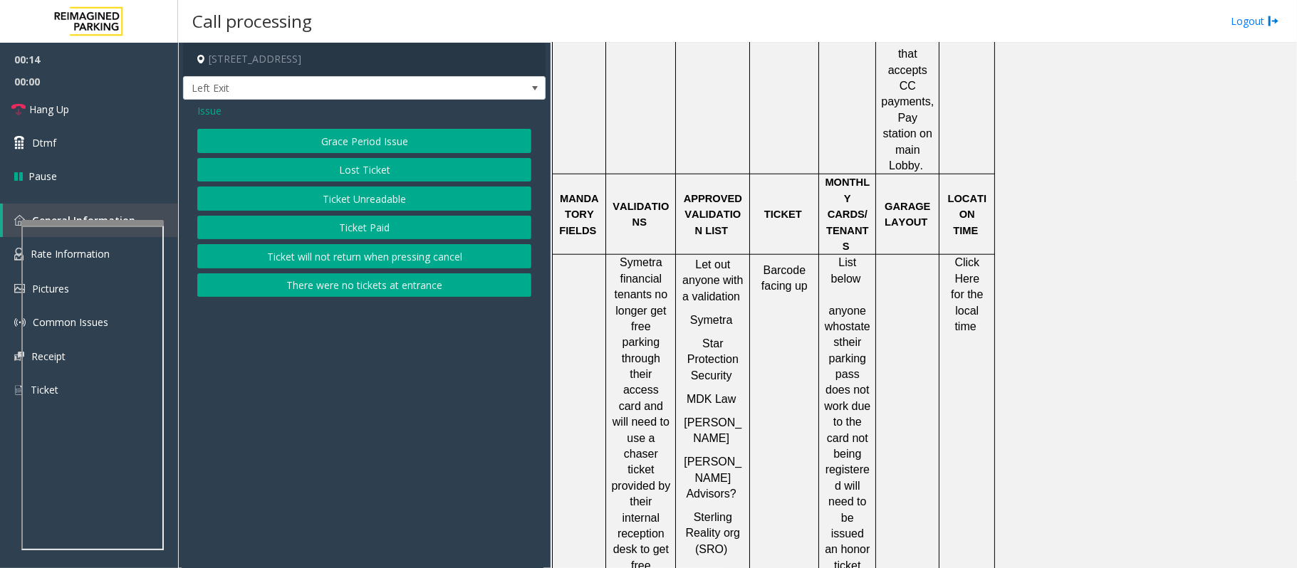
click at [362, 223] on button "Ticket Paid" at bounding box center [364, 228] width 334 height 24
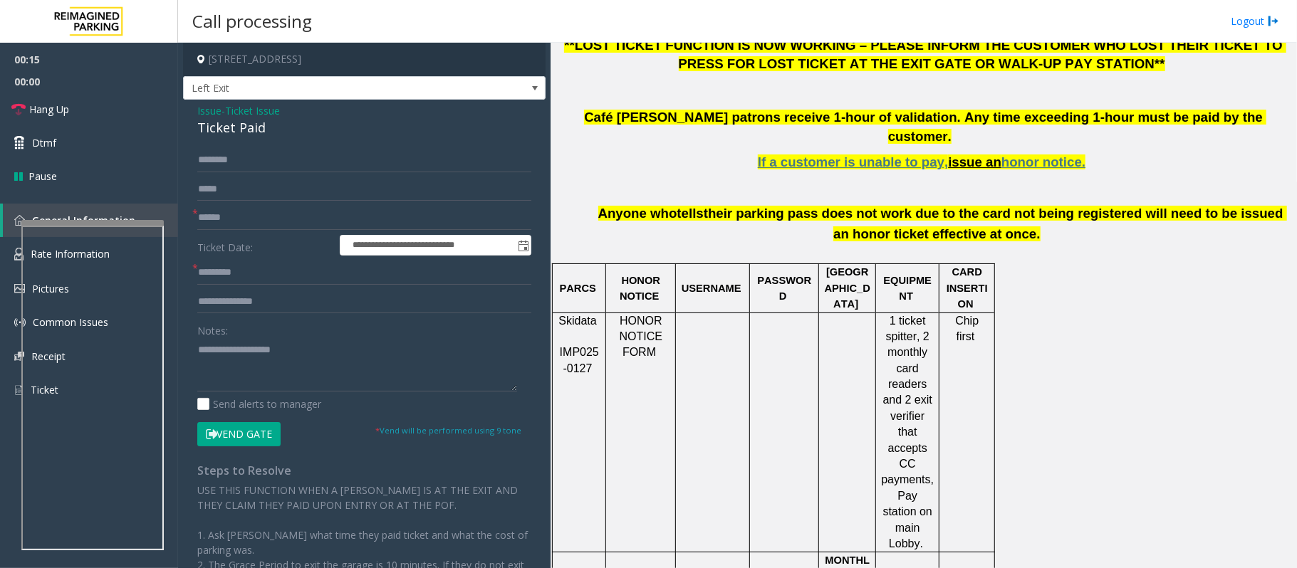
scroll to position [570, 0]
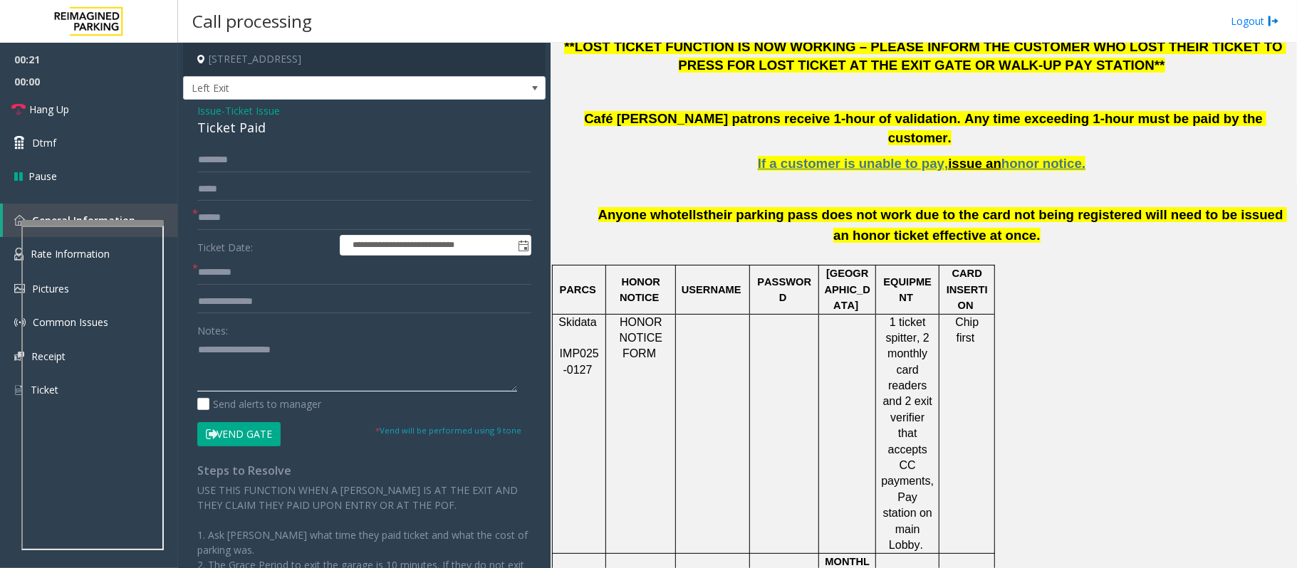
click at [206, 345] on textarea at bounding box center [357, 364] width 320 height 53
paste textarea "**********"
click at [228, 387] on textarea at bounding box center [357, 364] width 320 height 53
click at [248, 351] on textarea at bounding box center [357, 364] width 320 height 53
click at [231, 124] on div "Ticket Paid" at bounding box center [364, 127] width 334 height 19
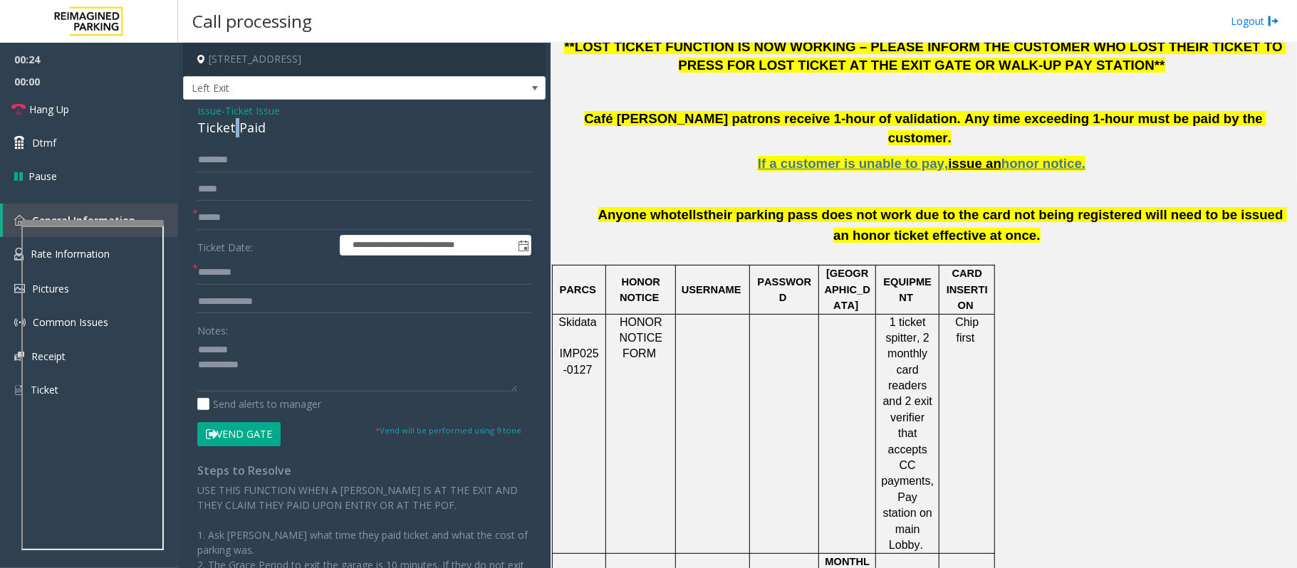
click at [231, 124] on div "Ticket Paid" at bounding box center [364, 127] width 334 height 19
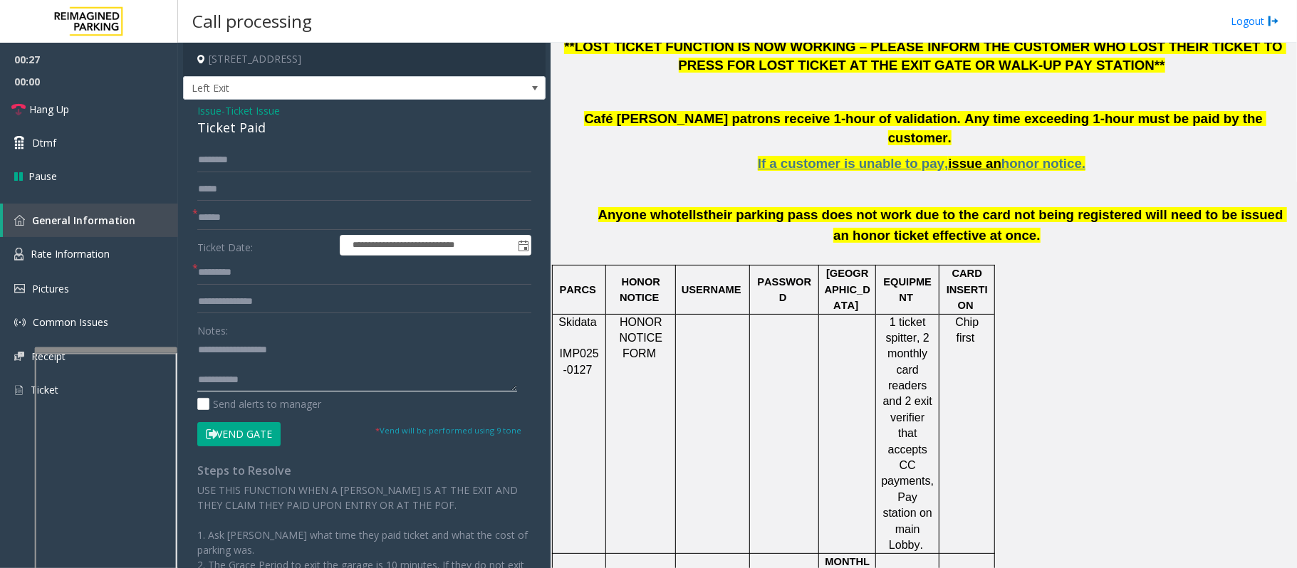
click at [103, 347] on div at bounding box center [106, 350] width 142 height 6
click at [91, 259] on span "Rate Information" at bounding box center [70, 254] width 79 height 14
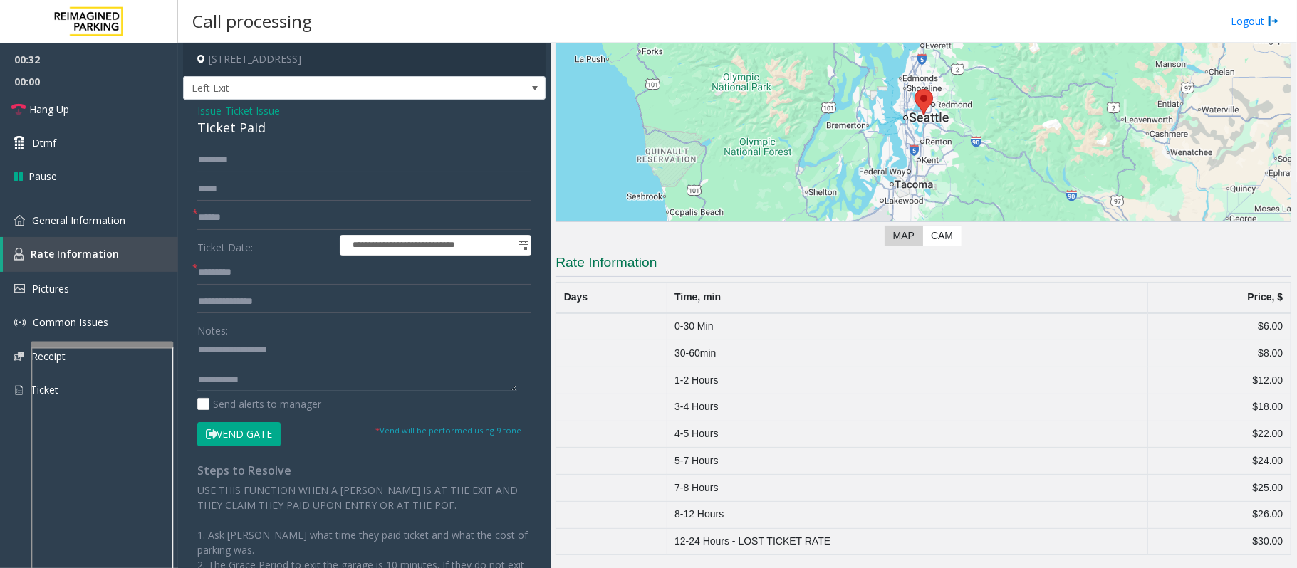
click at [199, 365] on textarea at bounding box center [357, 364] width 320 height 53
click at [80, 223] on span "General Information" at bounding box center [78, 221] width 93 height 14
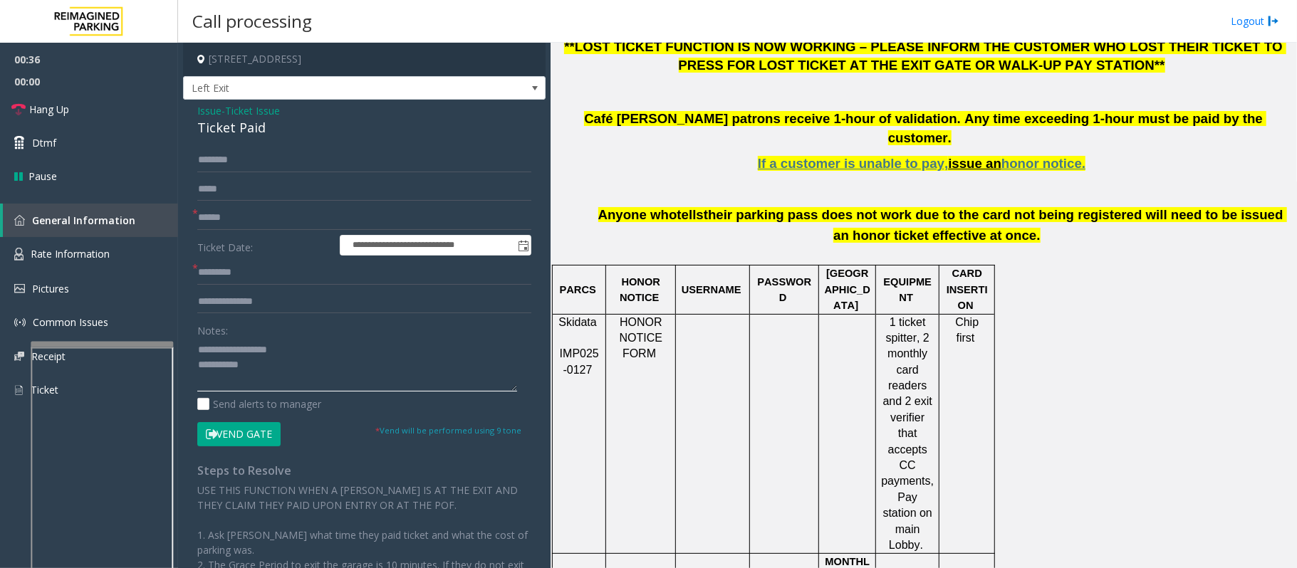
click at [271, 370] on textarea at bounding box center [357, 364] width 320 height 53
type textarea "**********"
click at [301, 372] on textarea at bounding box center [357, 364] width 320 height 53
click at [223, 211] on input "text" at bounding box center [364, 218] width 334 height 24
type input "**"
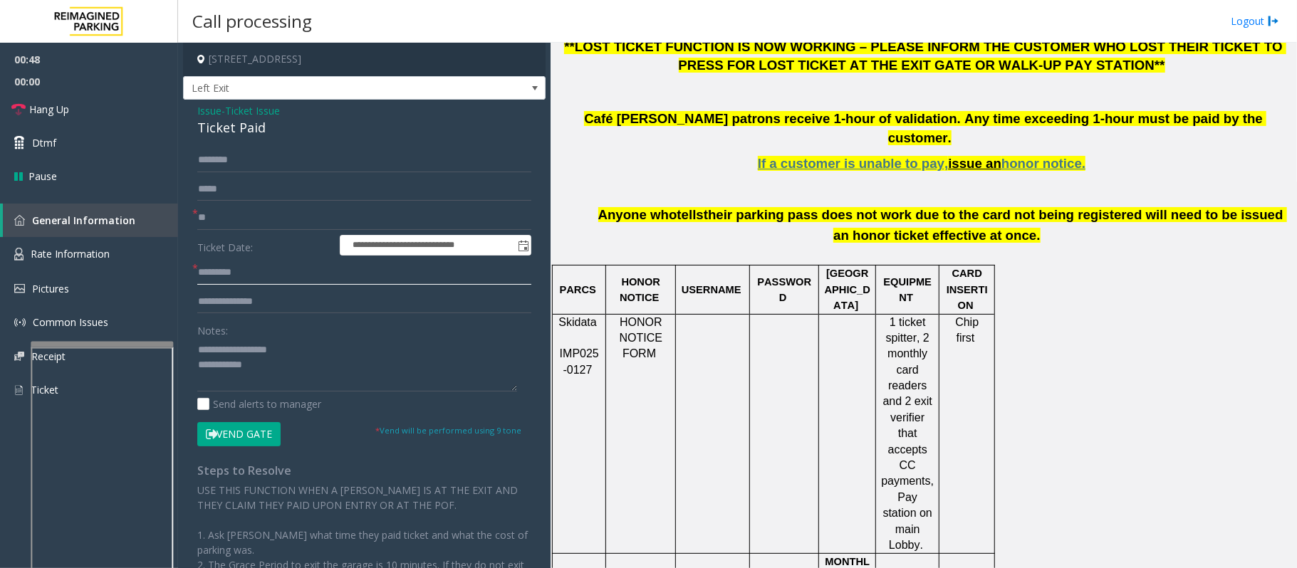
click at [248, 265] on input "text" at bounding box center [364, 273] width 334 height 24
type input "**"
click at [280, 357] on textarea at bounding box center [357, 364] width 320 height 53
click at [83, 110] on link "Hang Up" at bounding box center [89, 109] width 178 height 33
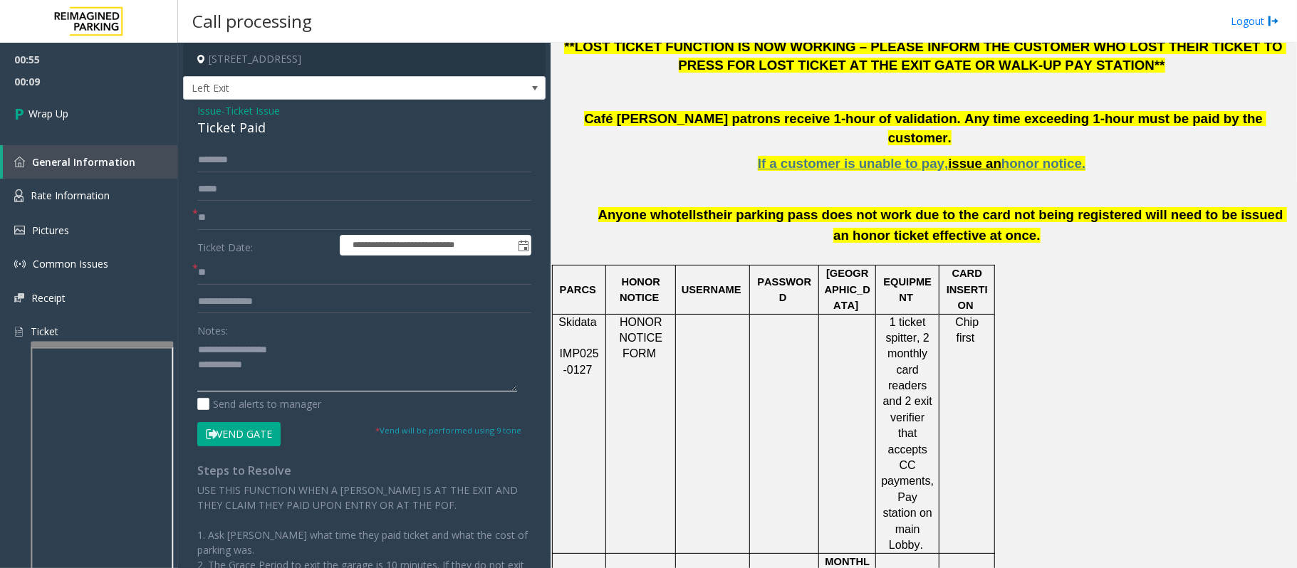
click at [275, 377] on textarea at bounding box center [357, 364] width 320 height 53
paste textarea "**********"
type textarea "**********"
click at [46, 115] on span "Wrap Up" at bounding box center [48, 113] width 40 height 15
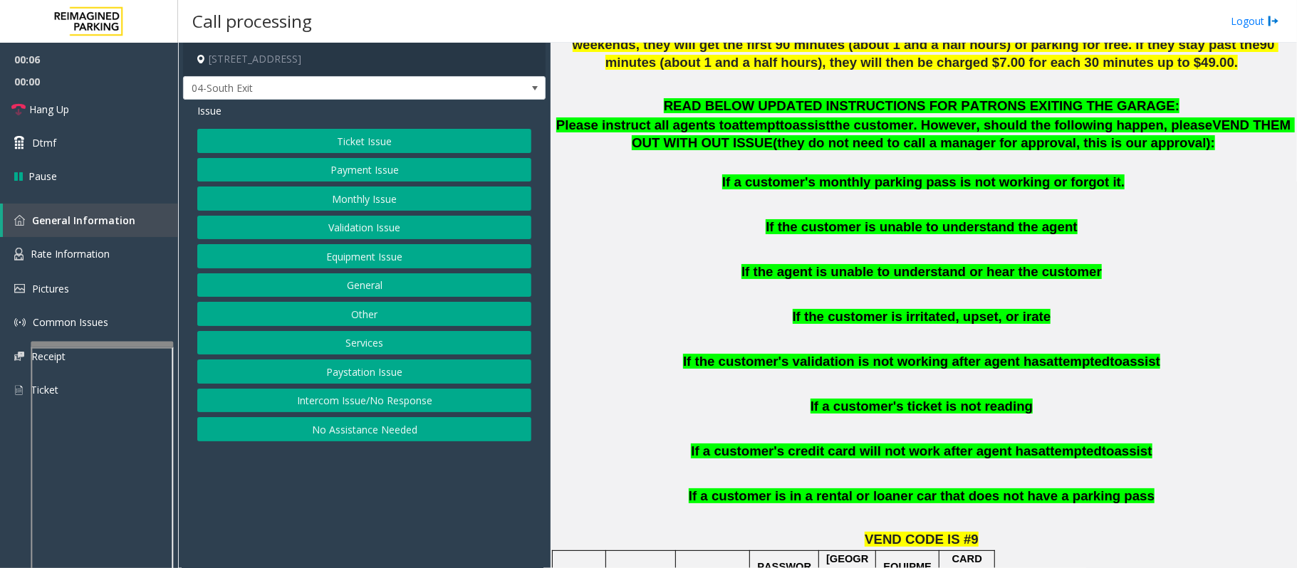
scroll to position [1044, 0]
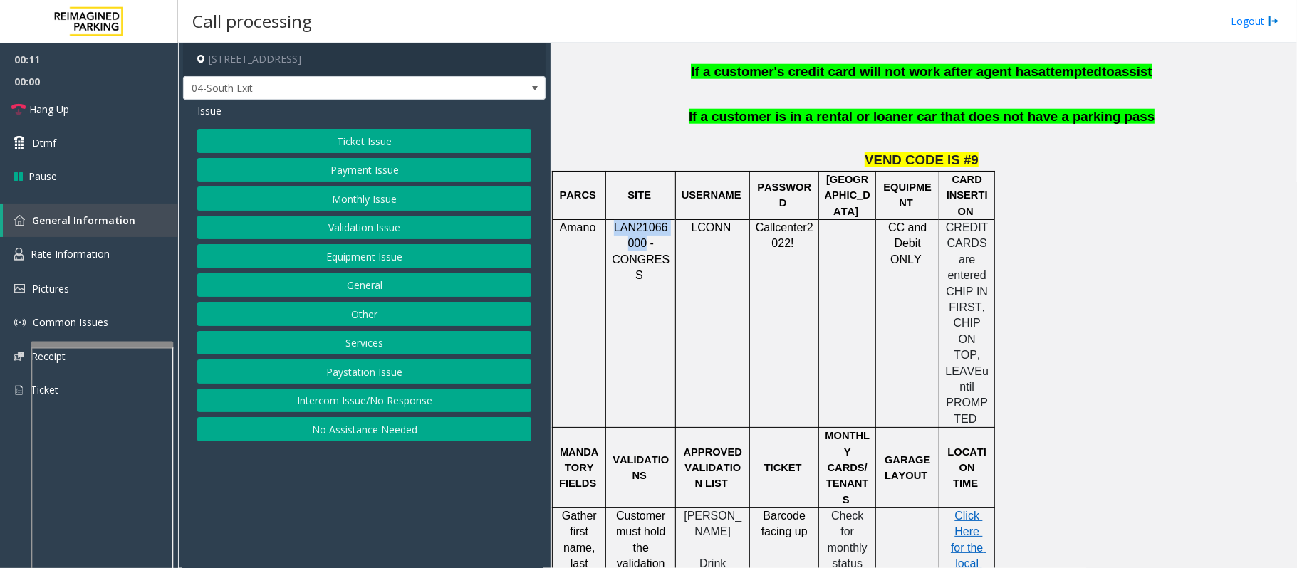
drag, startPoint x: 612, startPoint y: 211, endPoint x: 642, endPoint y: 226, distance: 32.8
click at [642, 226] on p "LAN21066000 - CONGRESS" at bounding box center [640, 252] width 59 height 64
copy span "LAN21066000"
click at [356, 226] on button "Validation Issue" at bounding box center [364, 228] width 334 height 24
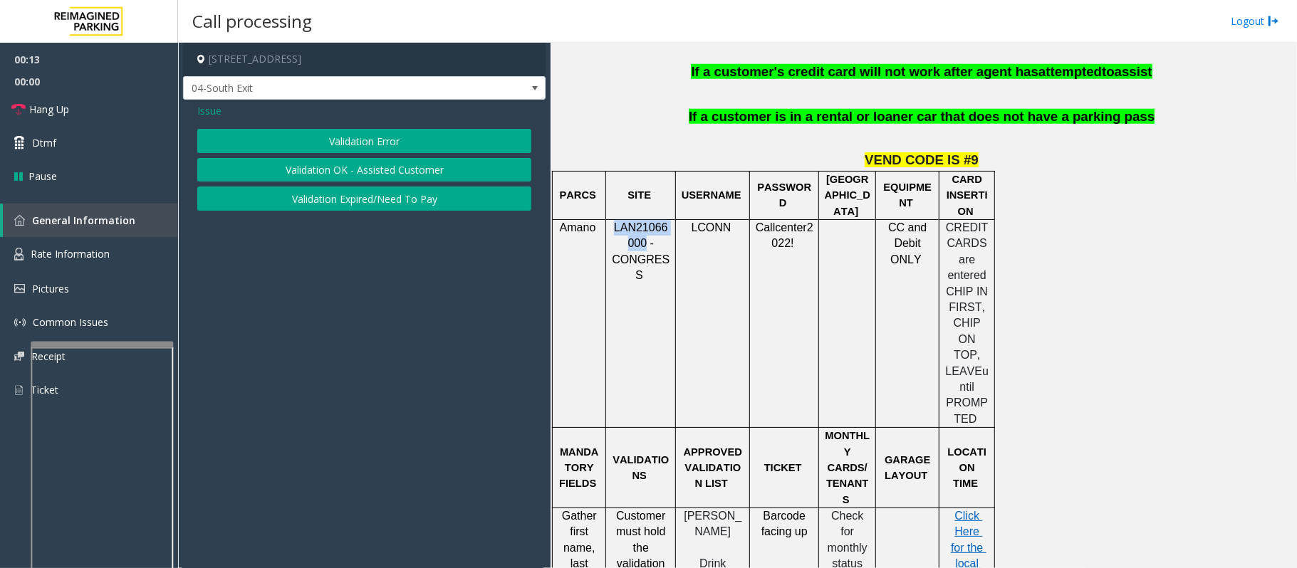
click at [370, 143] on button "Validation Error" at bounding box center [364, 141] width 334 height 24
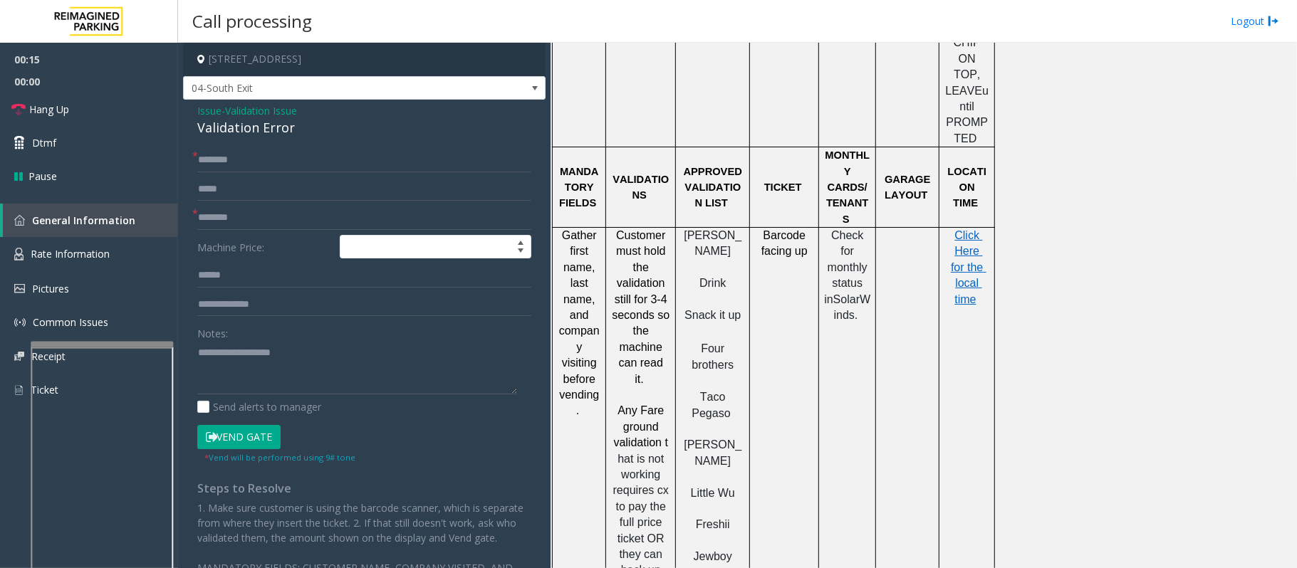
scroll to position [1329, 0]
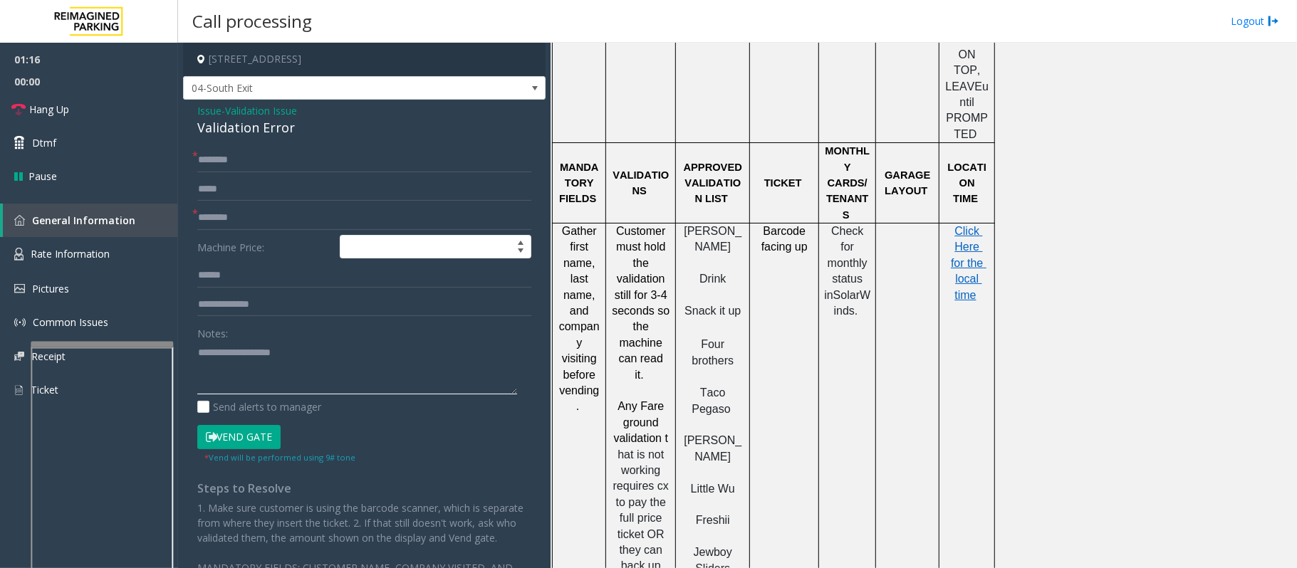
click at [328, 343] on textarea at bounding box center [357, 367] width 320 height 53
click at [257, 365] on textarea at bounding box center [357, 367] width 320 height 53
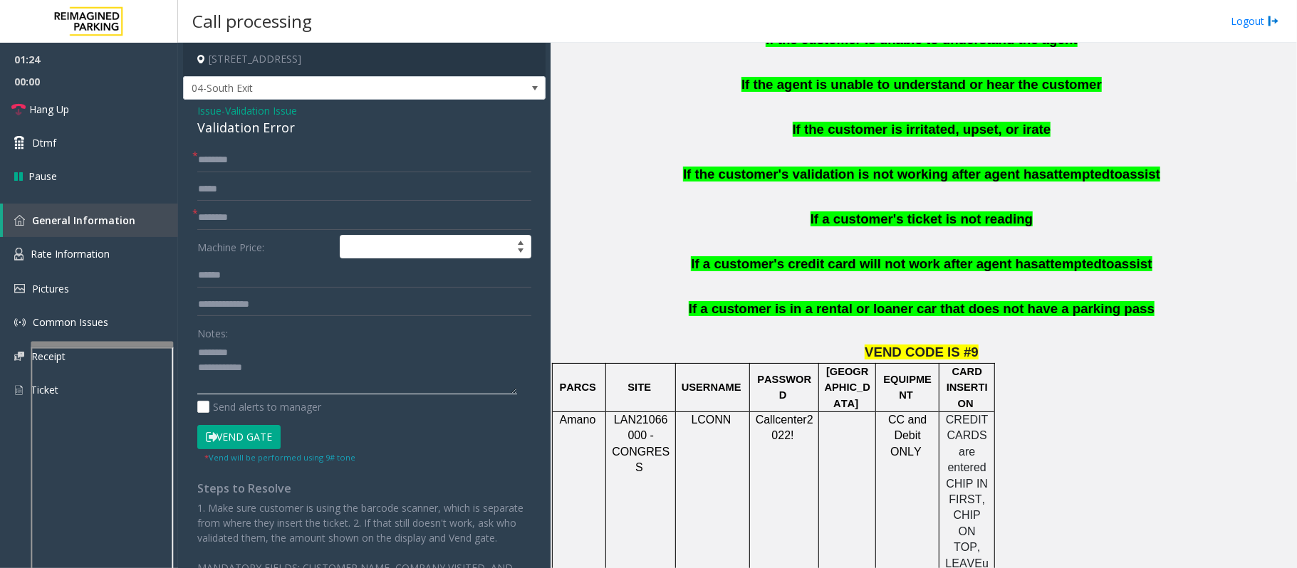
scroll to position [759, 0]
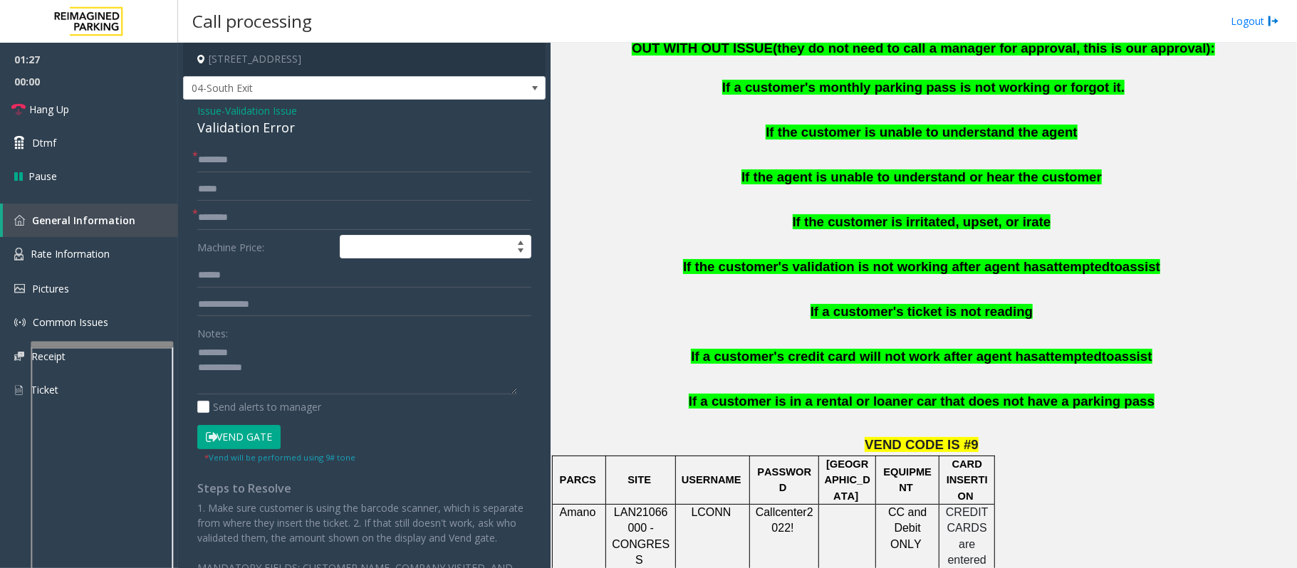
click at [218, 131] on div "Validation Error" at bounding box center [364, 127] width 334 height 19
click at [254, 375] on textarea at bounding box center [357, 367] width 320 height 53
click at [257, 365] on textarea at bounding box center [357, 367] width 320 height 53
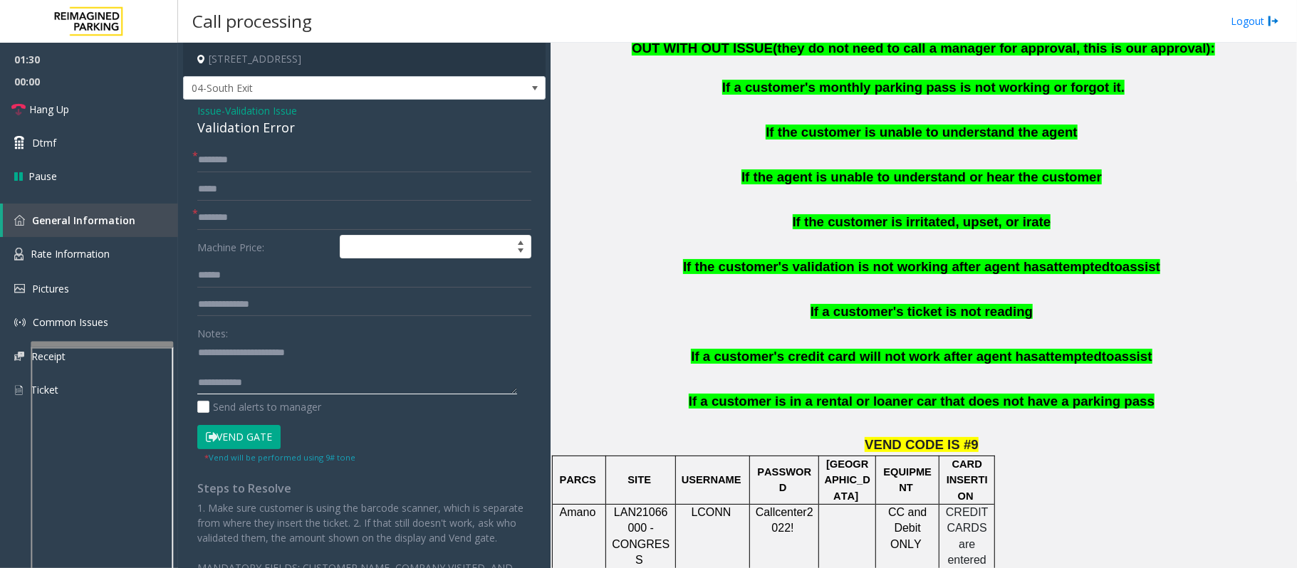
click at [251, 365] on textarea at bounding box center [357, 367] width 320 height 53
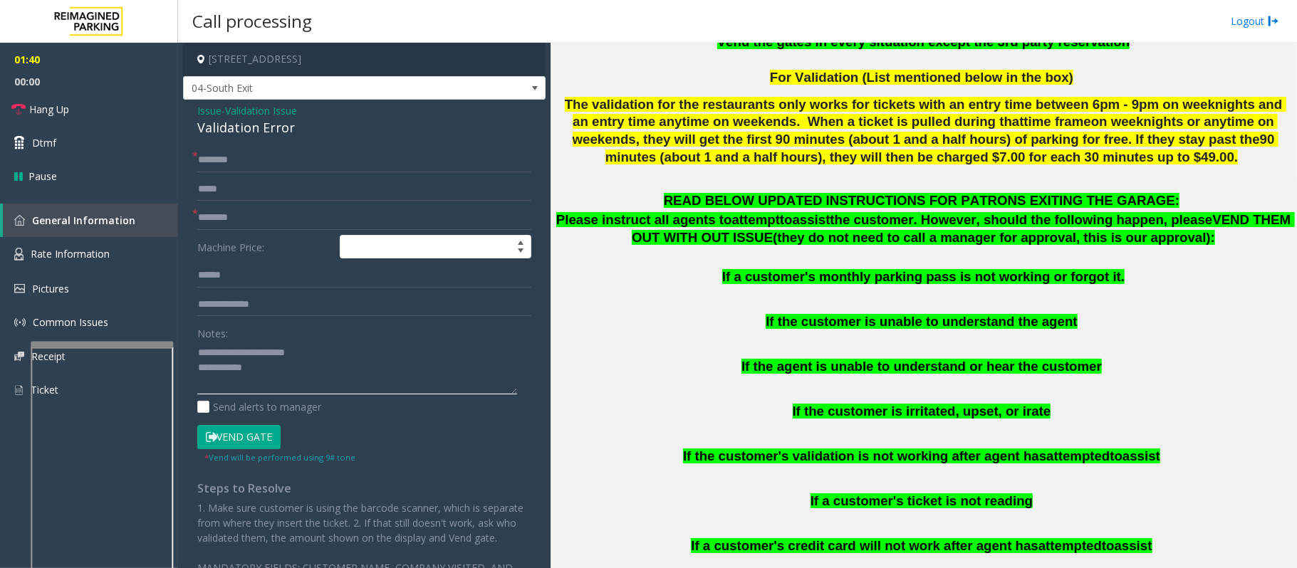
scroll to position [664, 0]
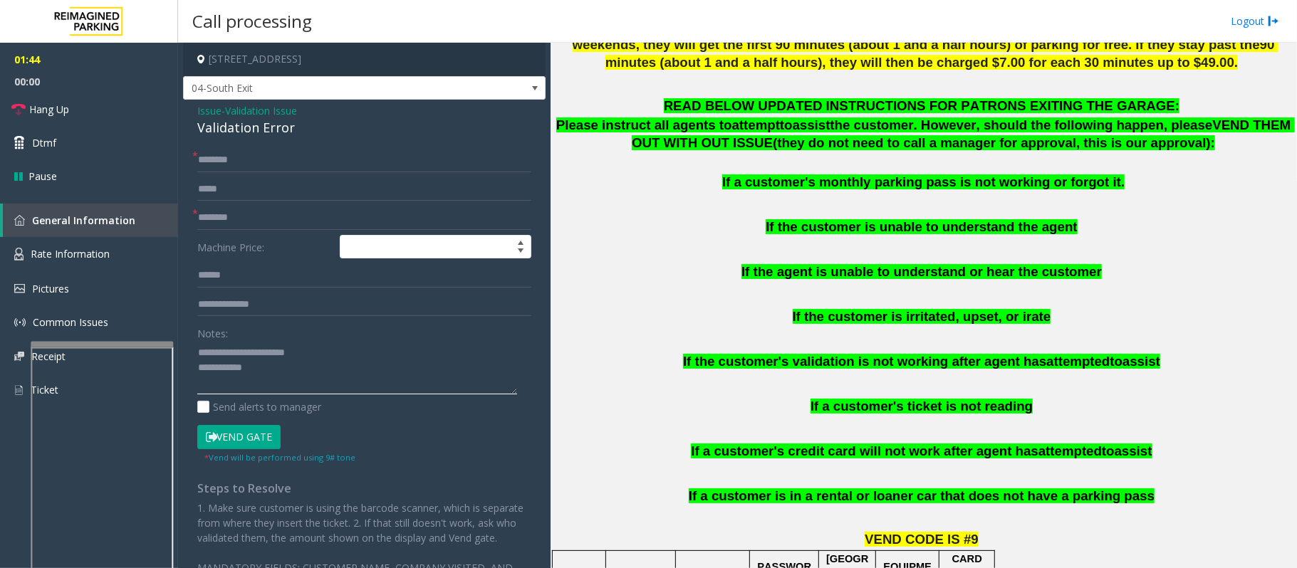
type textarea "**********"
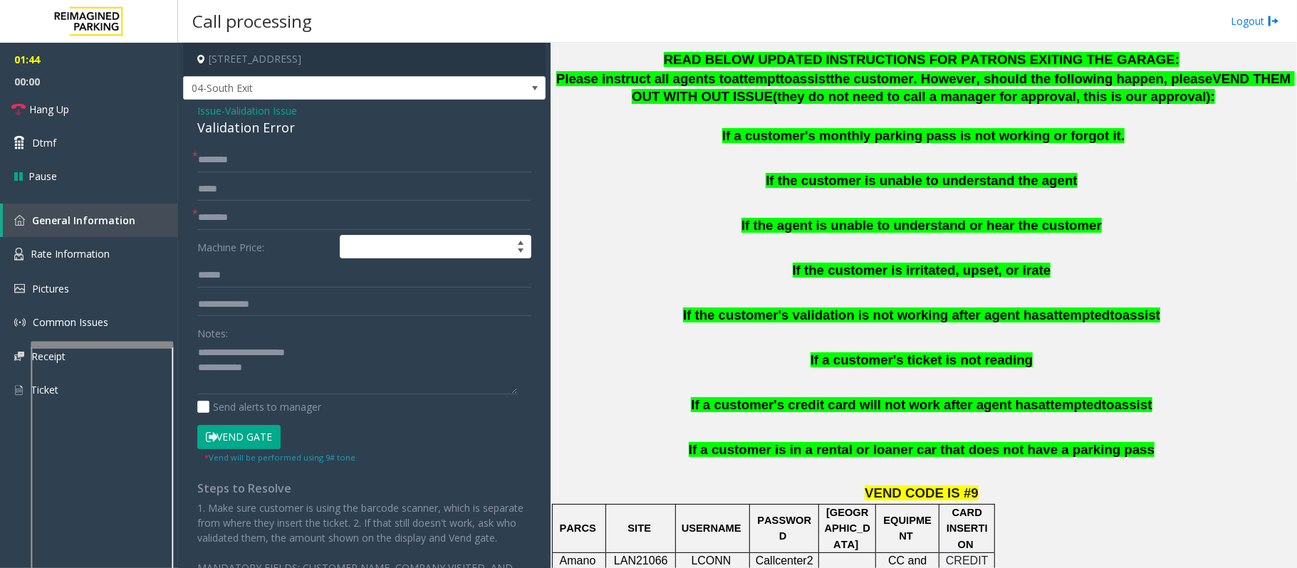
scroll to position [855, 0]
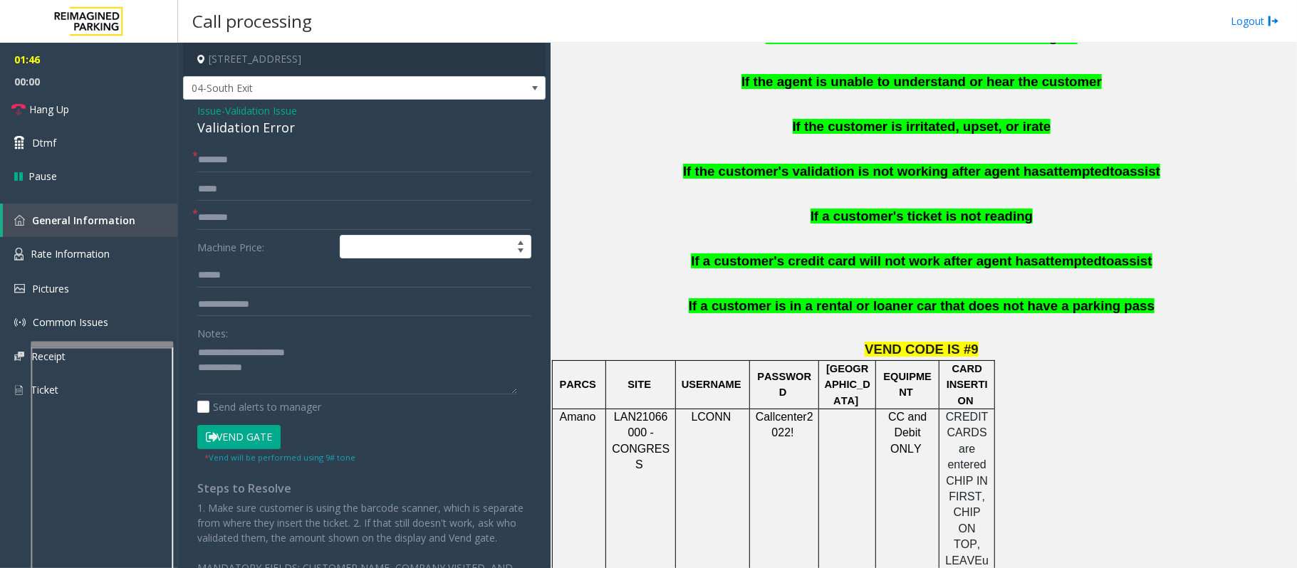
click at [702, 358] on div at bounding box center [784, 360] width 69 height 5
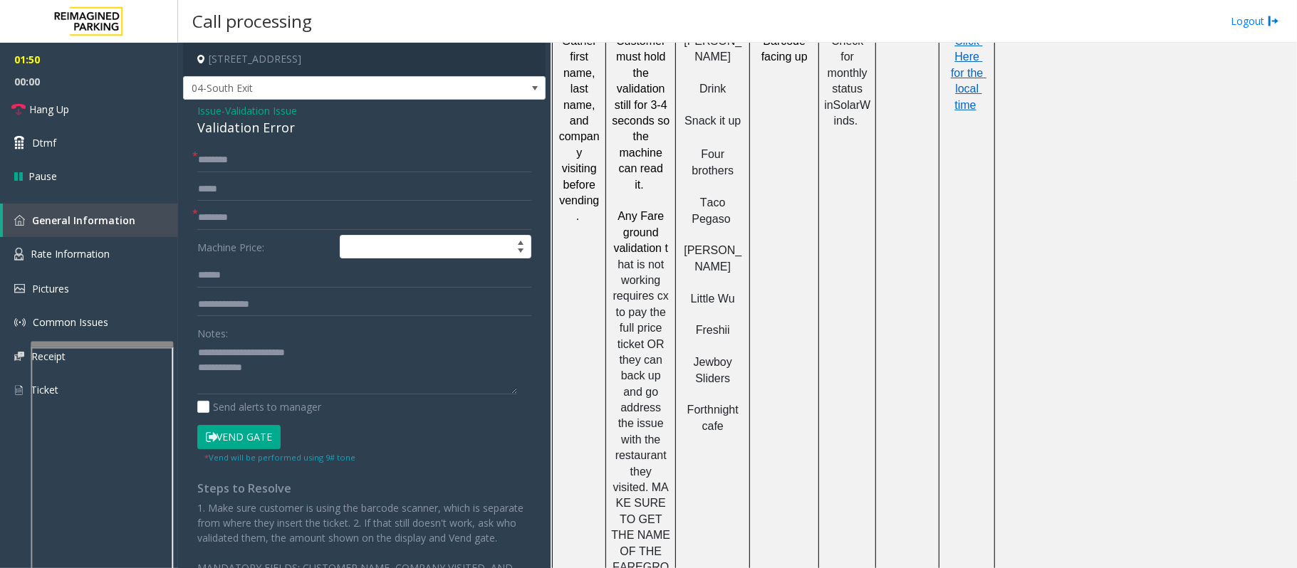
scroll to position [1424, 0]
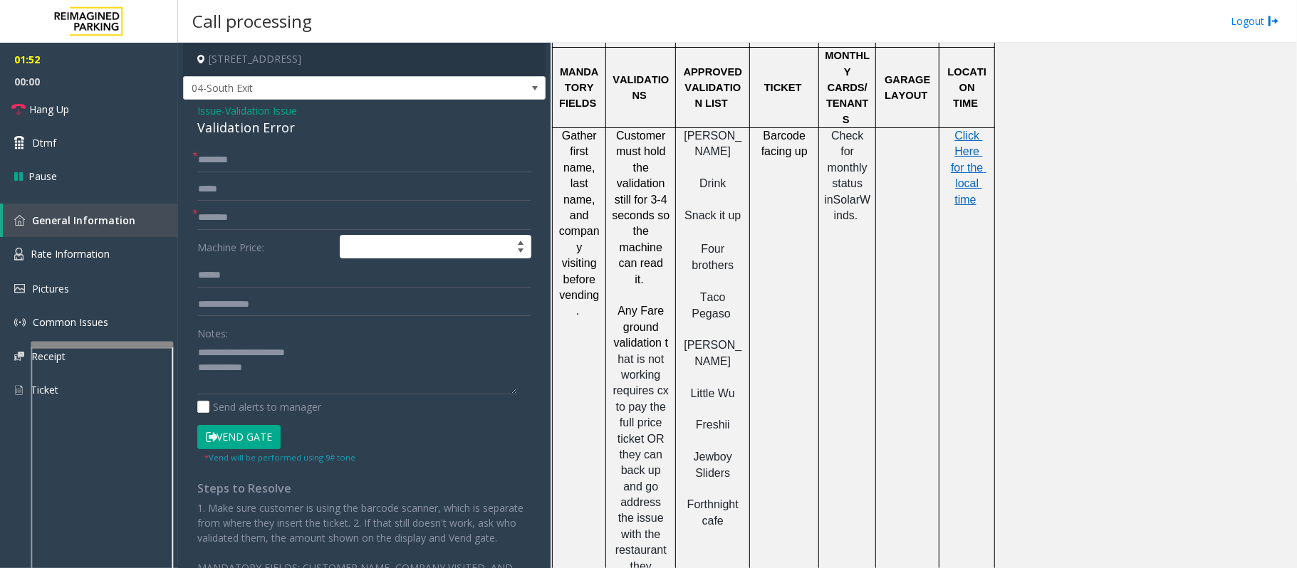
drag, startPoint x: 696, startPoint y: 252, endPoint x: 736, endPoint y: 259, distance: 41.2
click at [702, 338] on p "[PERSON_NAME]" at bounding box center [712, 354] width 63 height 32
copy span "[PERSON_NAME]"
click at [260, 220] on input "text" at bounding box center [364, 218] width 334 height 24
paste input "**********"
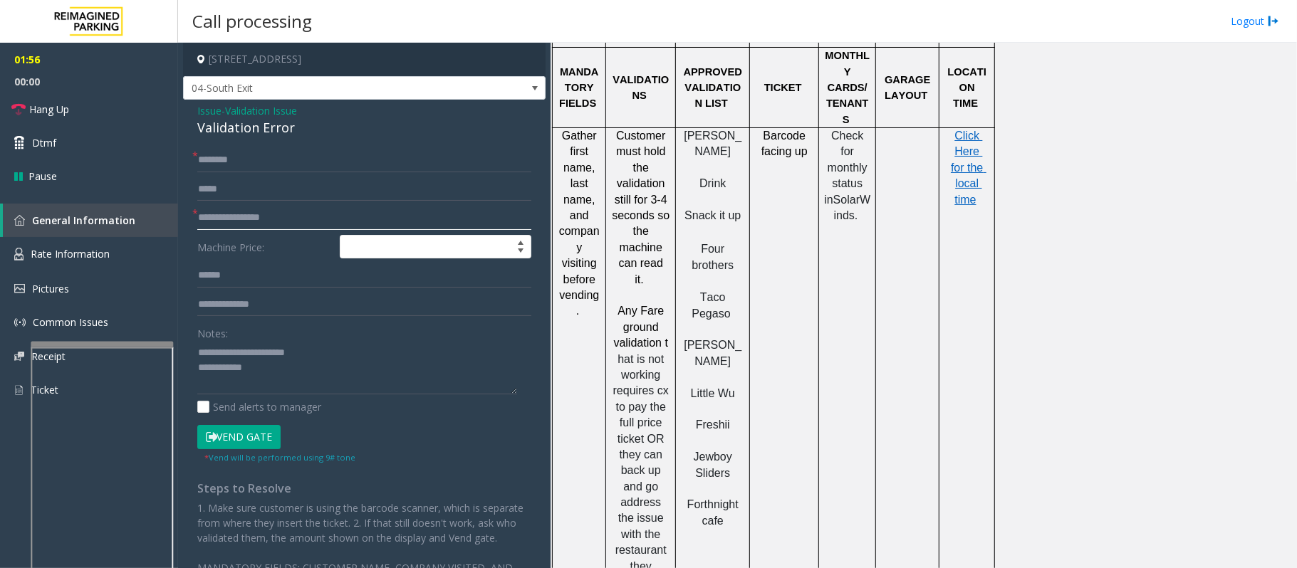
type input "**********"
click at [226, 276] on input "text" at bounding box center [364, 275] width 334 height 24
type input "******"
click at [226, 298] on input "text" at bounding box center [364, 305] width 334 height 24
drag, startPoint x: 305, startPoint y: 226, endPoint x: 303, endPoint y: 251, distance: 24.3
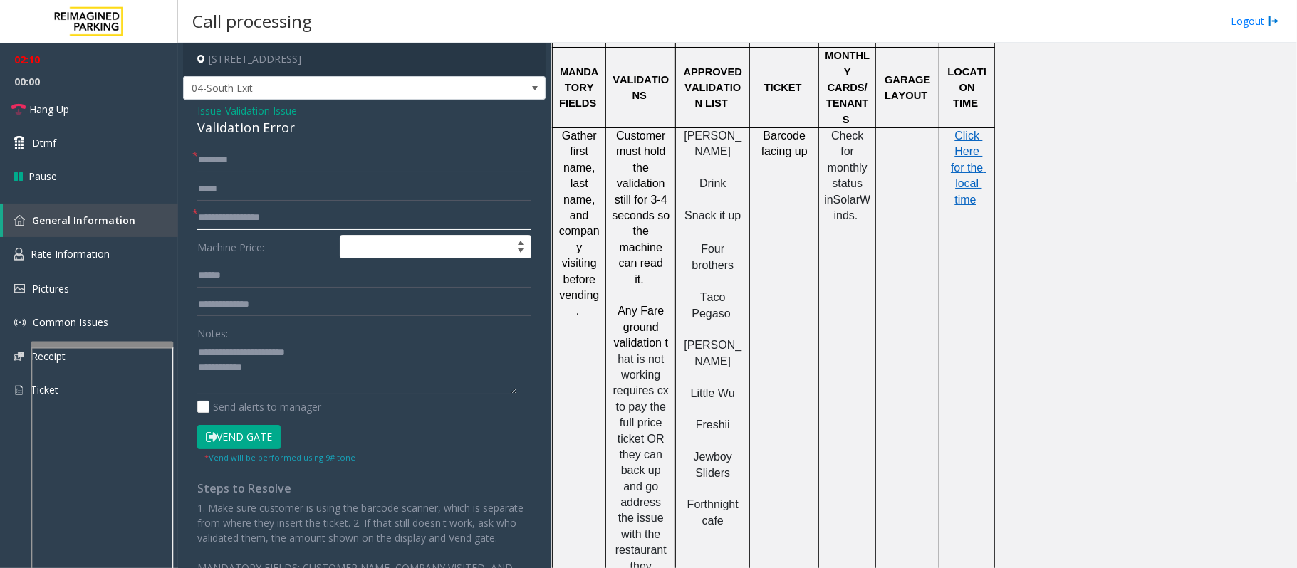
click at [188, 220] on div "**********" at bounding box center [364, 376] width 355 height 457
type input "*"
click at [296, 154] on input "text" at bounding box center [364, 160] width 334 height 24
click at [291, 385] on textarea at bounding box center [357, 367] width 320 height 53
drag, startPoint x: 696, startPoint y: 248, endPoint x: 738, endPoint y: 263, distance: 44.2
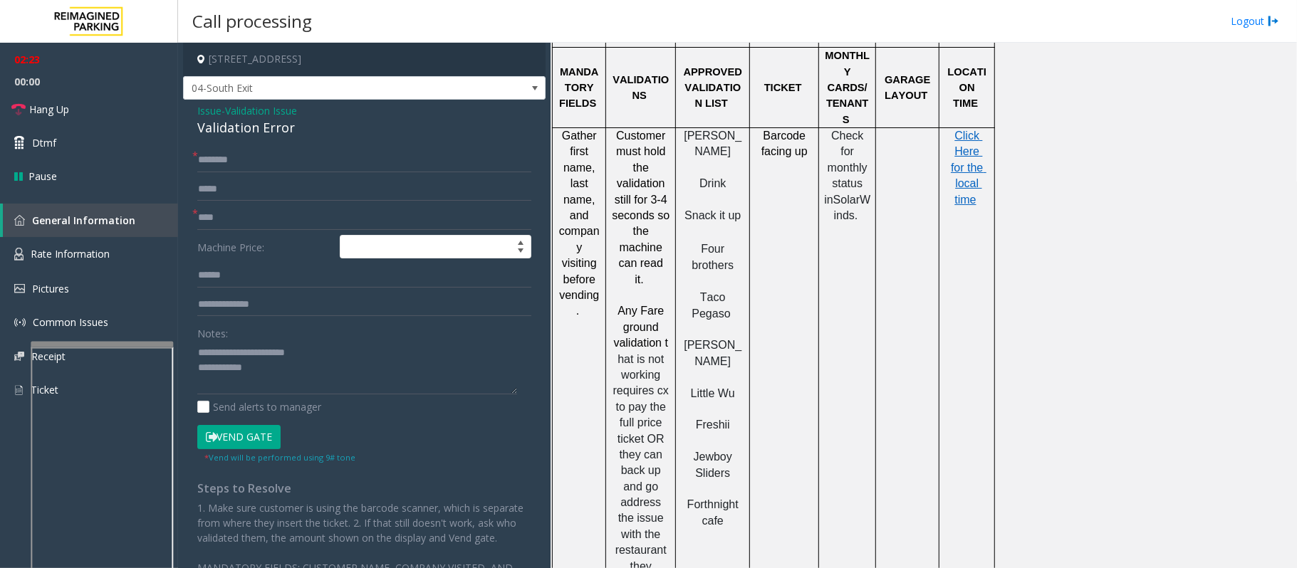
click at [702, 338] on p "[PERSON_NAME]" at bounding box center [712, 354] width 63 height 32
copy span "[PERSON_NAME]"
drag, startPoint x: 286, startPoint y: 217, endPoint x: 141, endPoint y: 209, distance: 145.5
click at [141, 209] on app-root "02:25 00:00 Hang Up Dtmf Pause General Information Rate Information Pictures Co…" at bounding box center [648, 284] width 1297 height 568
paste input "**********"
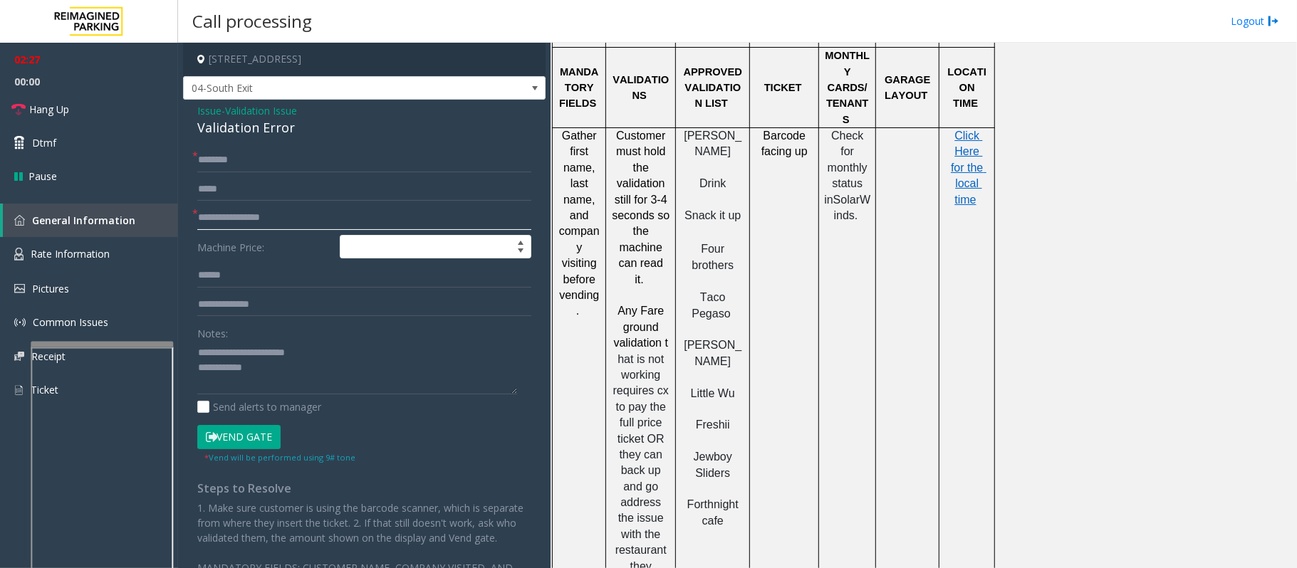
type input "**********"
click at [275, 371] on textarea at bounding box center [357, 367] width 320 height 53
type textarea "**********"
click at [246, 163] on input "text" at bounding box center [364, 160] width 334 height 24
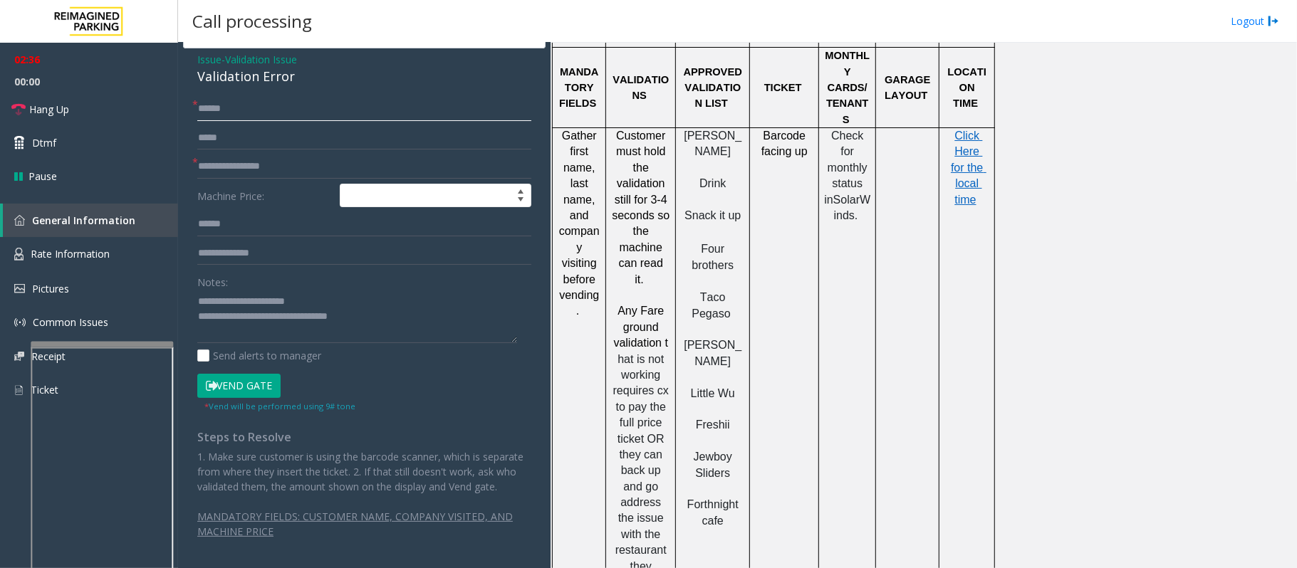
type input "******"
click at [252, 374] on button "Vend Gate" at bounding box center [238, 386] width 83 height 24
click at [427, 303] on textarea at bounding box center [357, 316] width 320 height 53
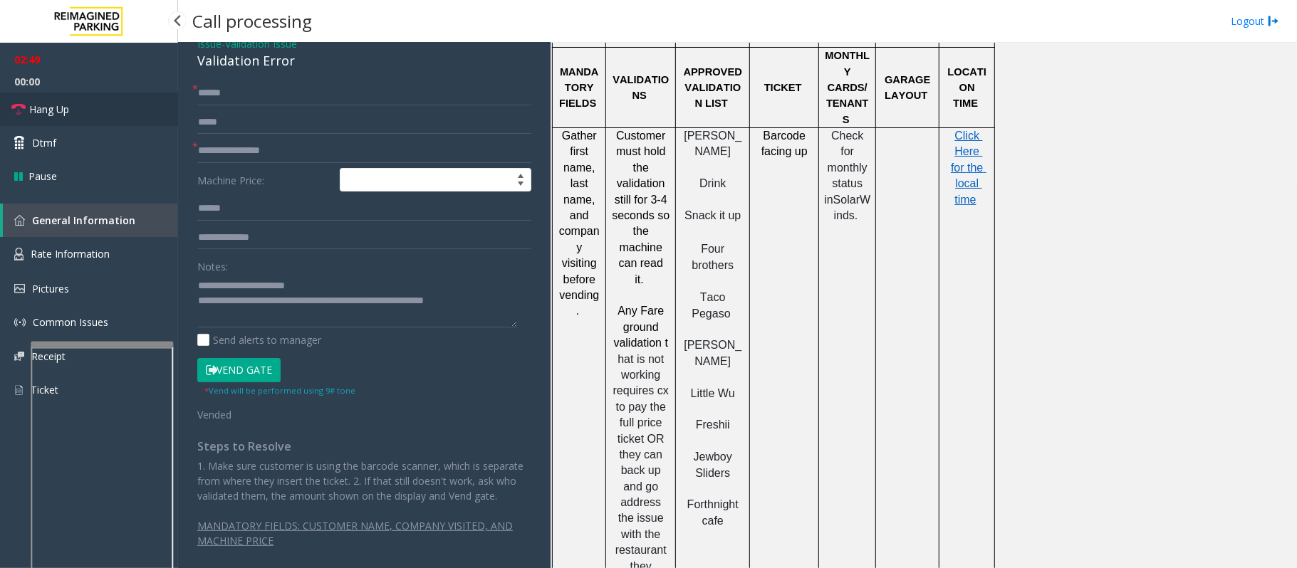
click at [113, 109] on link "Hang Up" at bounding box center [89, 109] width 178 height 33
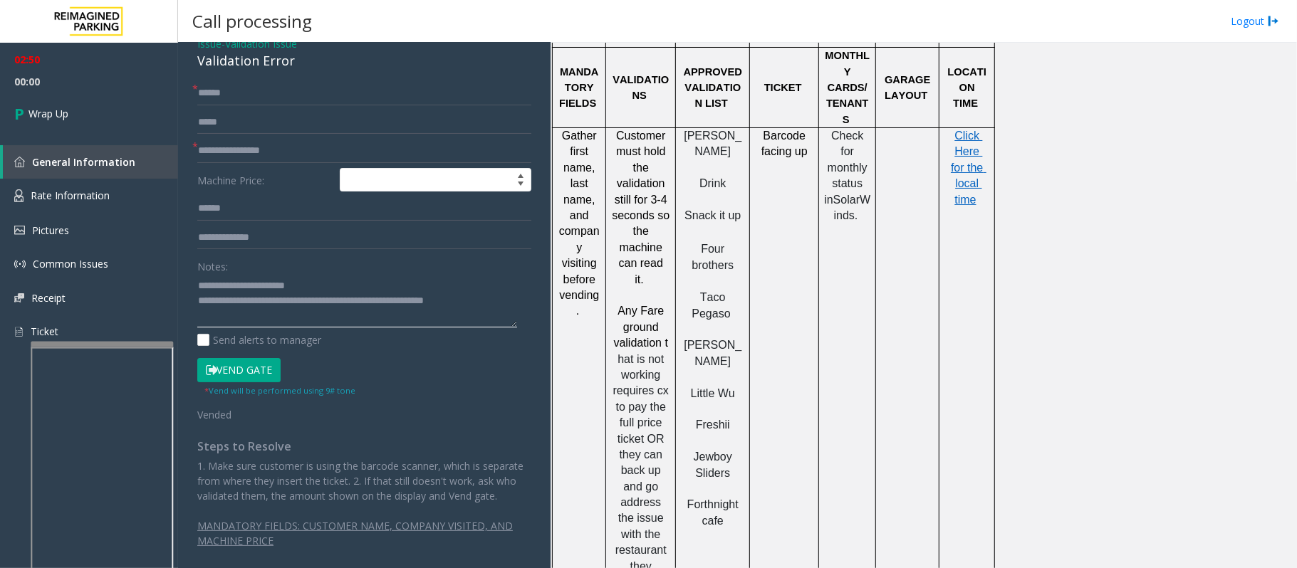
click at [503, 299] on textarea at bounding box center [357, 300] width 320 height 53
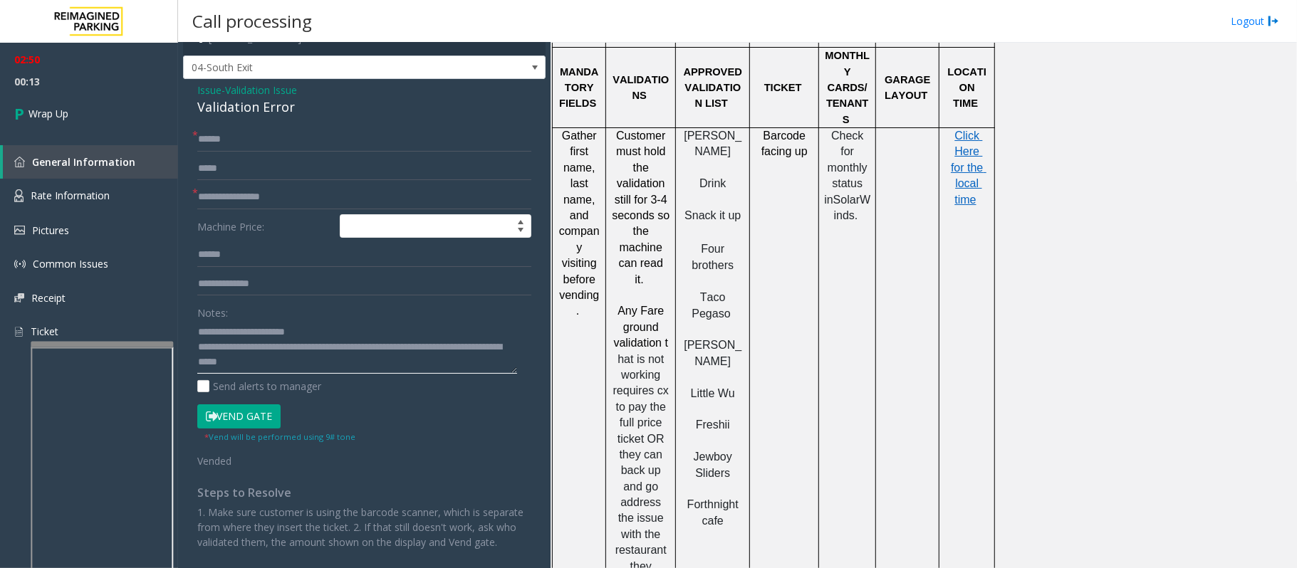
scroll to position [0, 0]
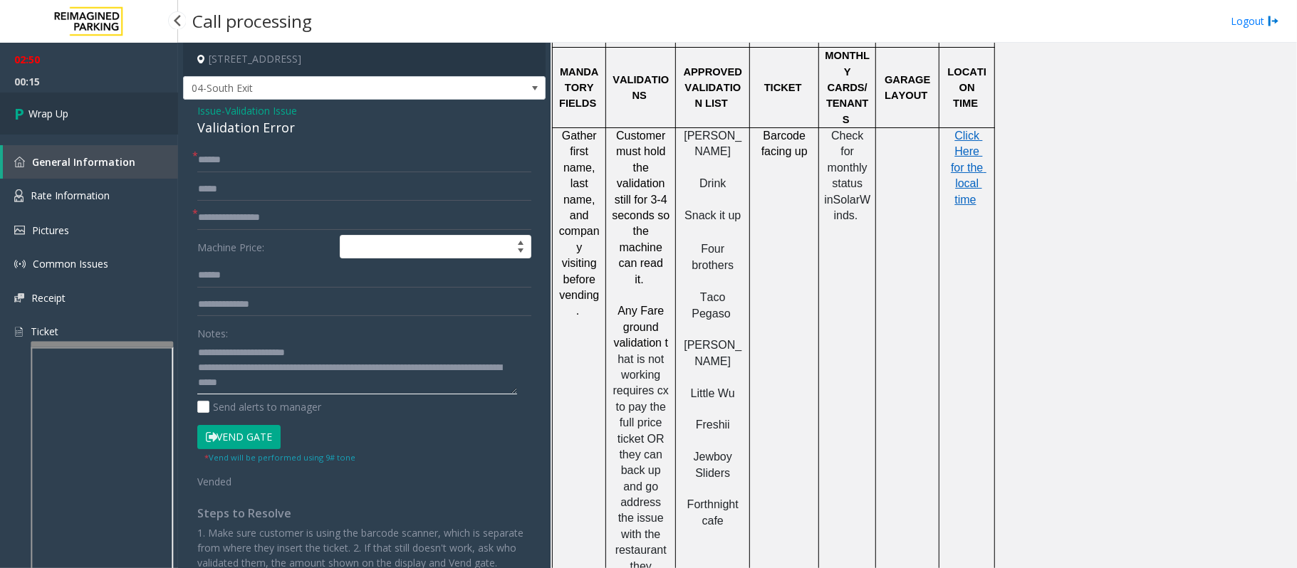
type textarea "**********"
click at [83, 114] on link "Wrap Up" at bounding box center [89, 114] width 178 height 42
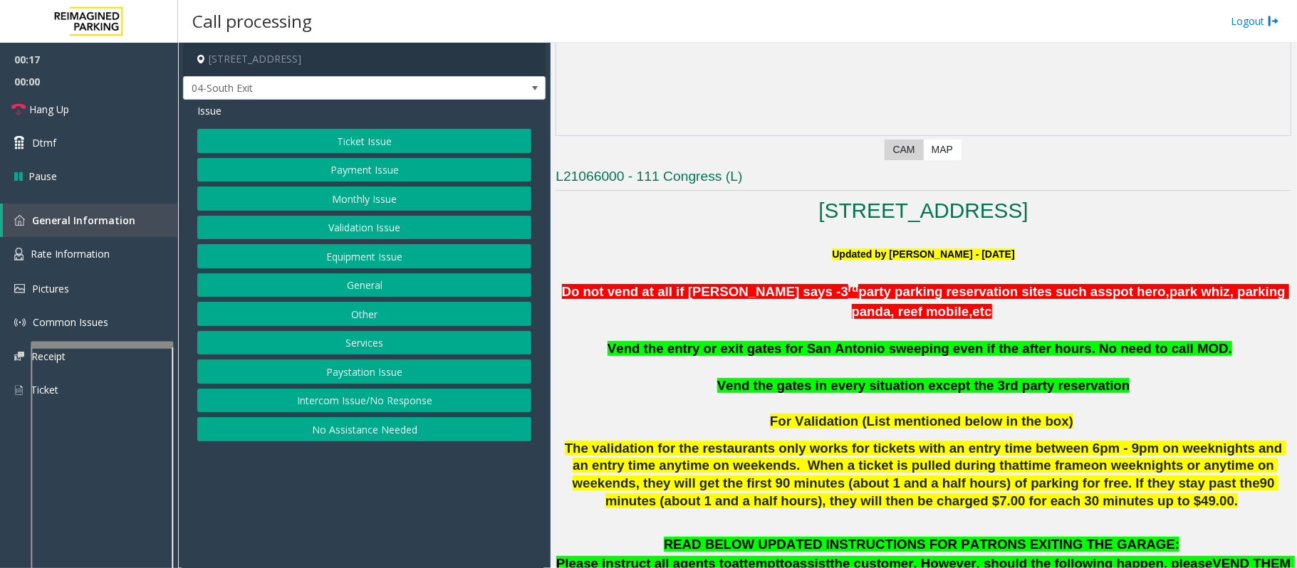
scroll to position [285, 0]
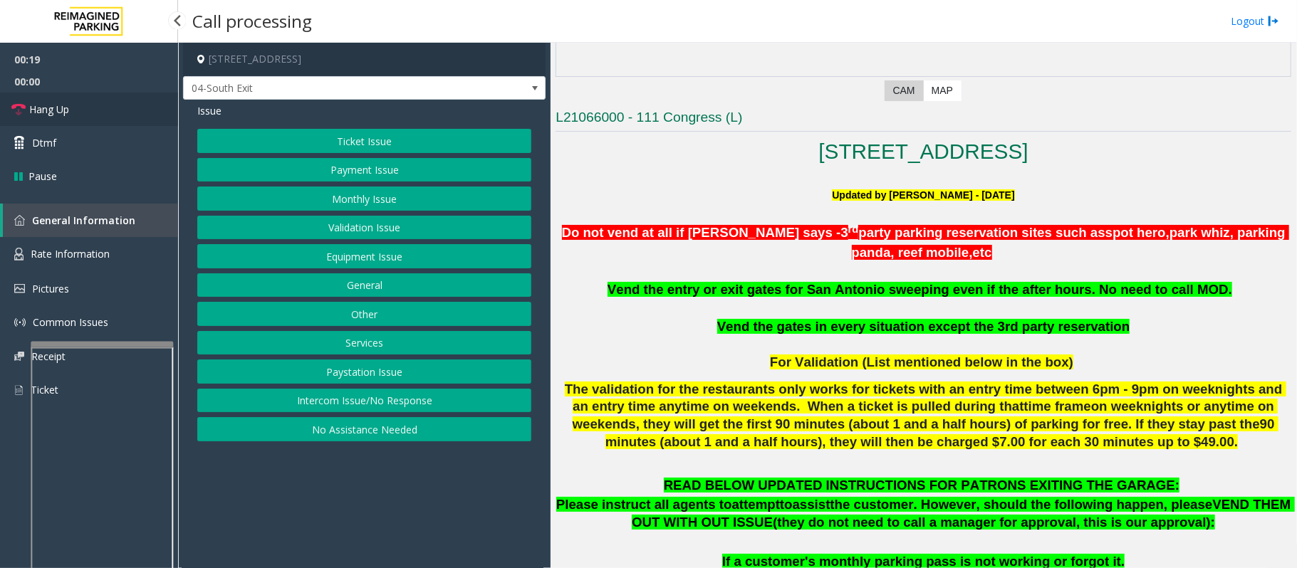
drag, startPoint x: 81, startPoint y: 107, endPoint x: 95, endPoint y: 115, distance: 16.6
click at [81, 107] on link "Hang Up" at bounding box center [89, 109] width 178 height 33
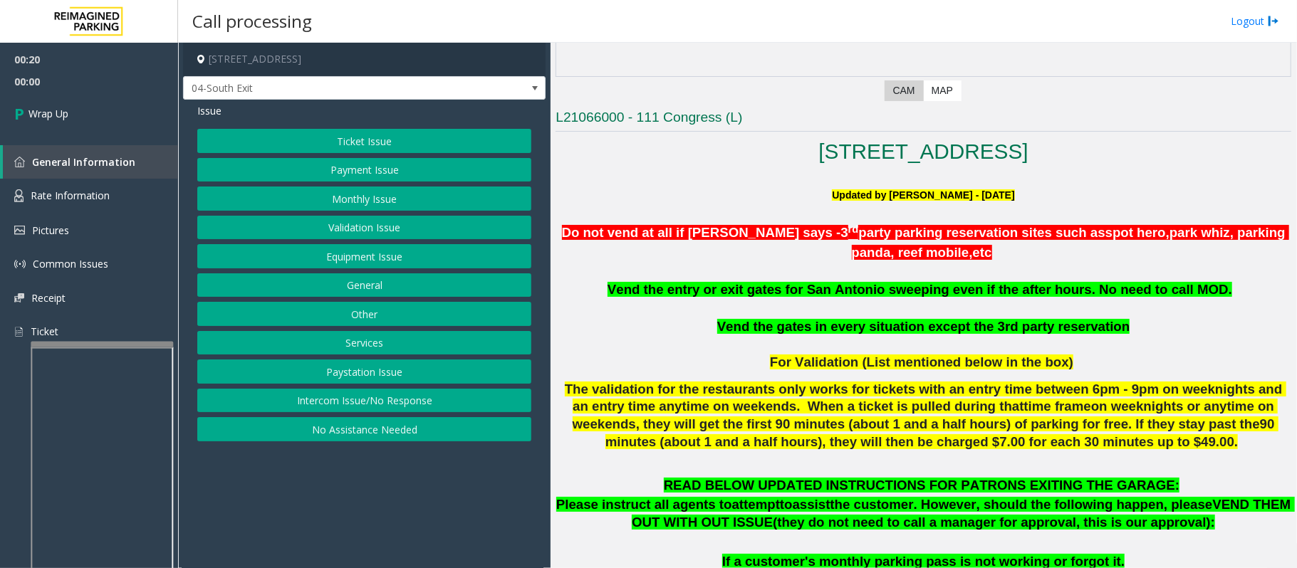
click at [352, 403] on button "Intercom Issue/No Response" at bounding box center [364, 401] width 334 height 24
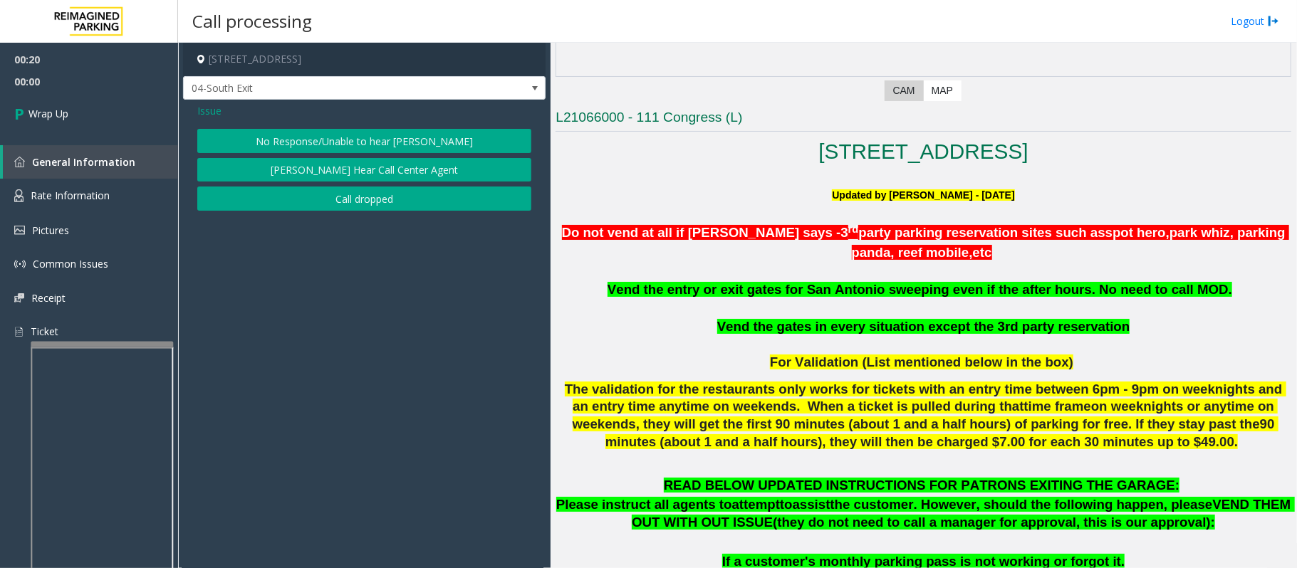
click at [345, 141] on button "No Response/Unable to hear [PERSON_NAME]" at bounding box center [364, 141] width 334 height 24
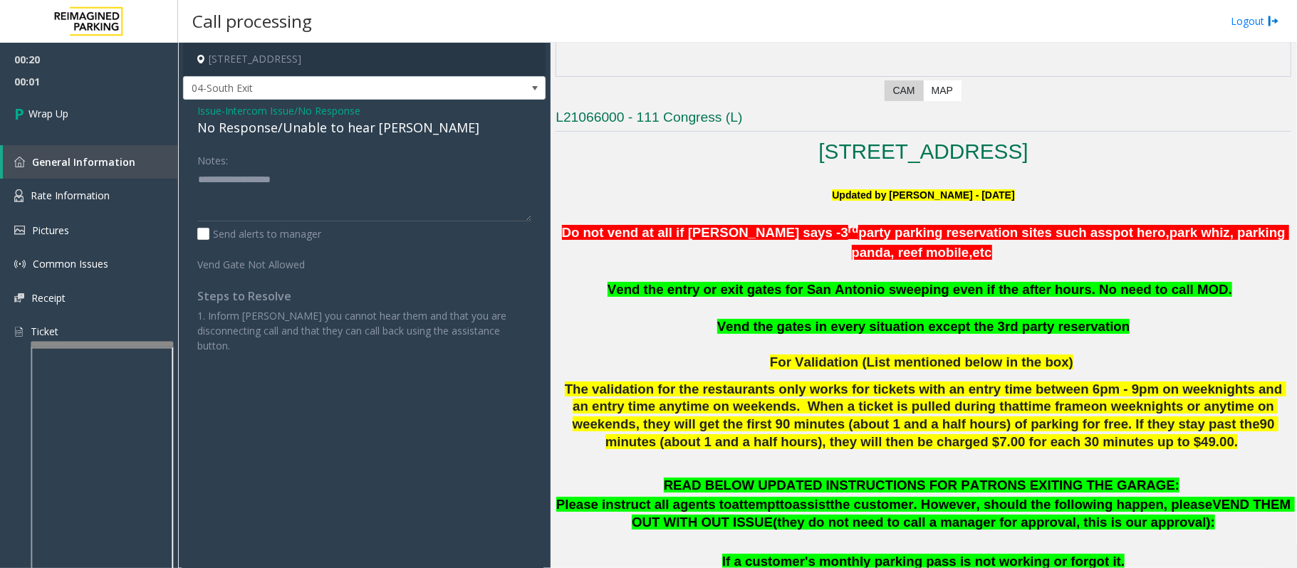
click at [322, 128] on div "No Response/Unable to hear [PERSON_NAME]" at bounding box center [364, 127] width 334 height 19
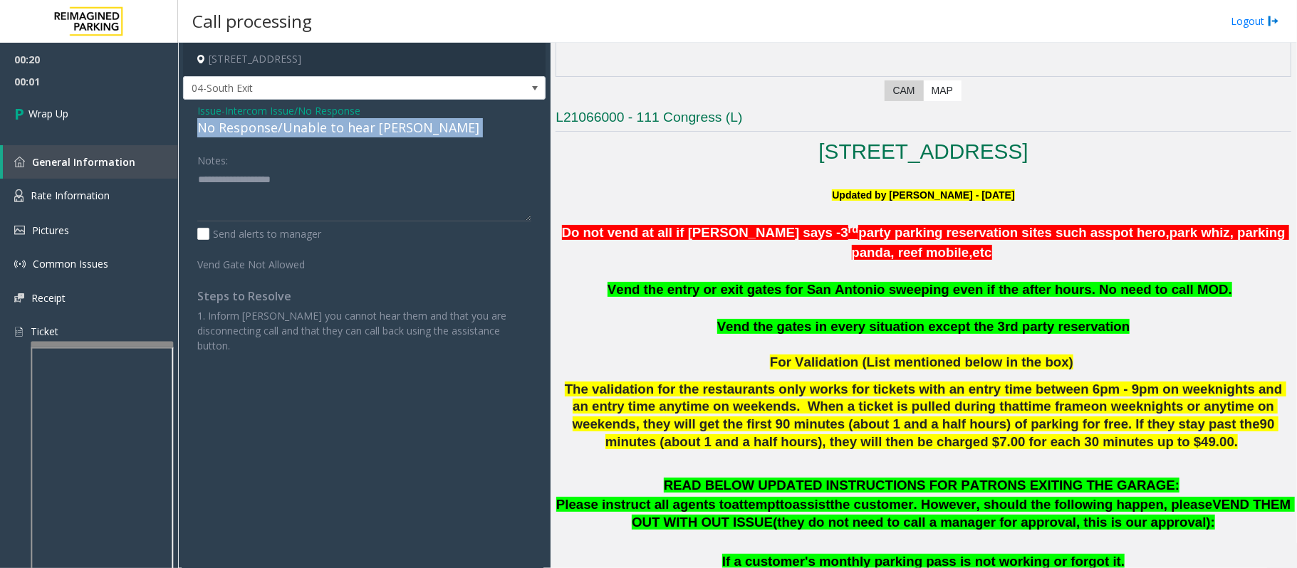
click at [322, 128] on div "No Response/Unable to hear [PERSON_NAME]" at bounding box center [364, 127] width 334 height 19
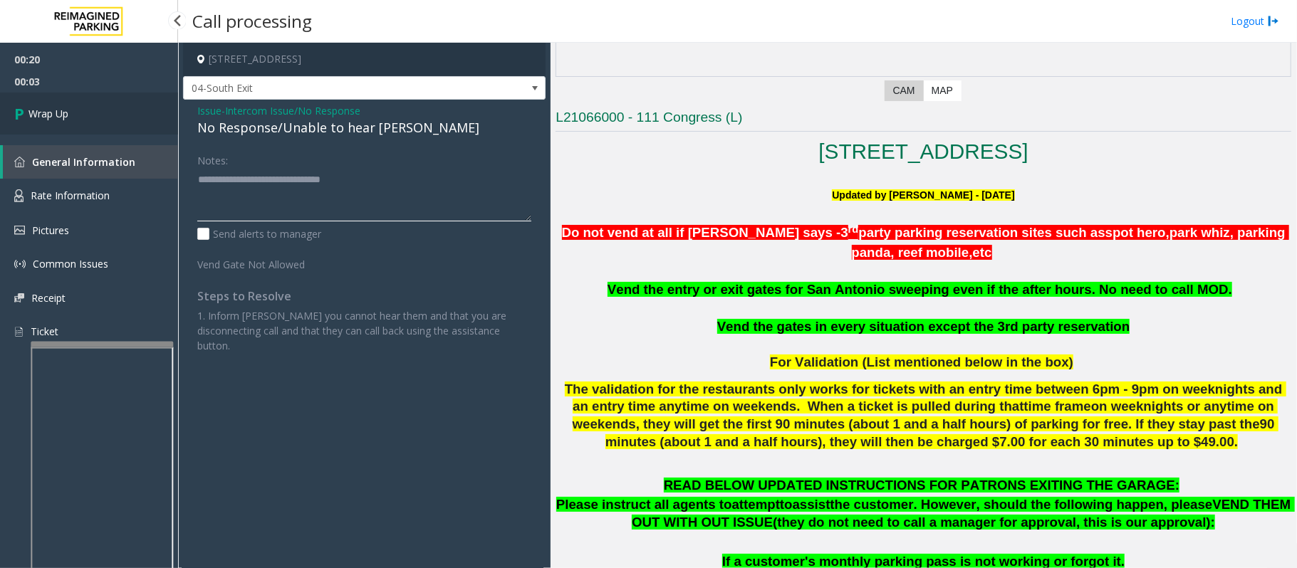
type textarea "**********"
click at [112, 131] on link "Wrap Up" at bounding box center [89, 114] width 178 height 42
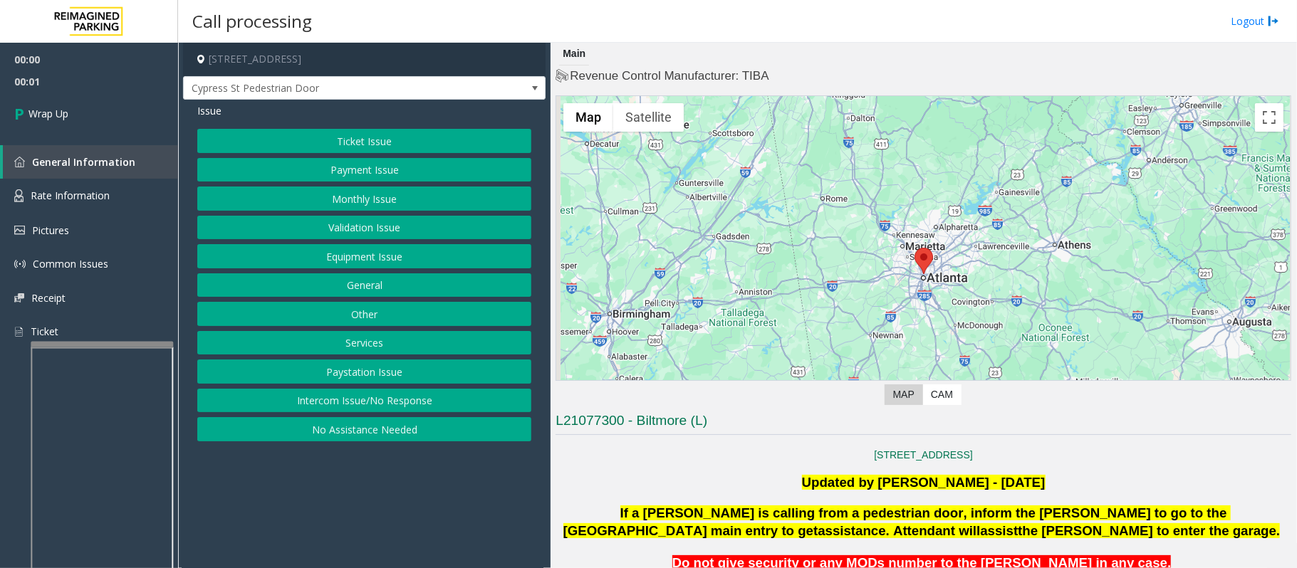
click at [325, 405] on button "Intercom Issue/No Response" at bounding box center [364, 401] width 334 height 24
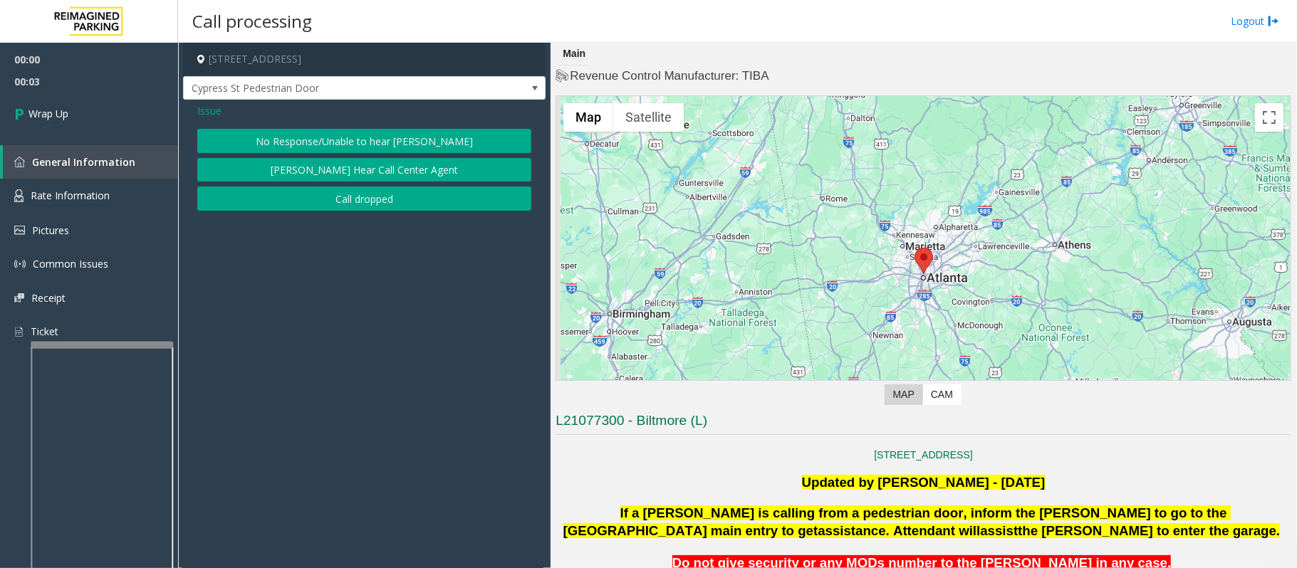
click at [308, 204] on button "Call dropped" at bounding box center [364, 199] width 334 height 24
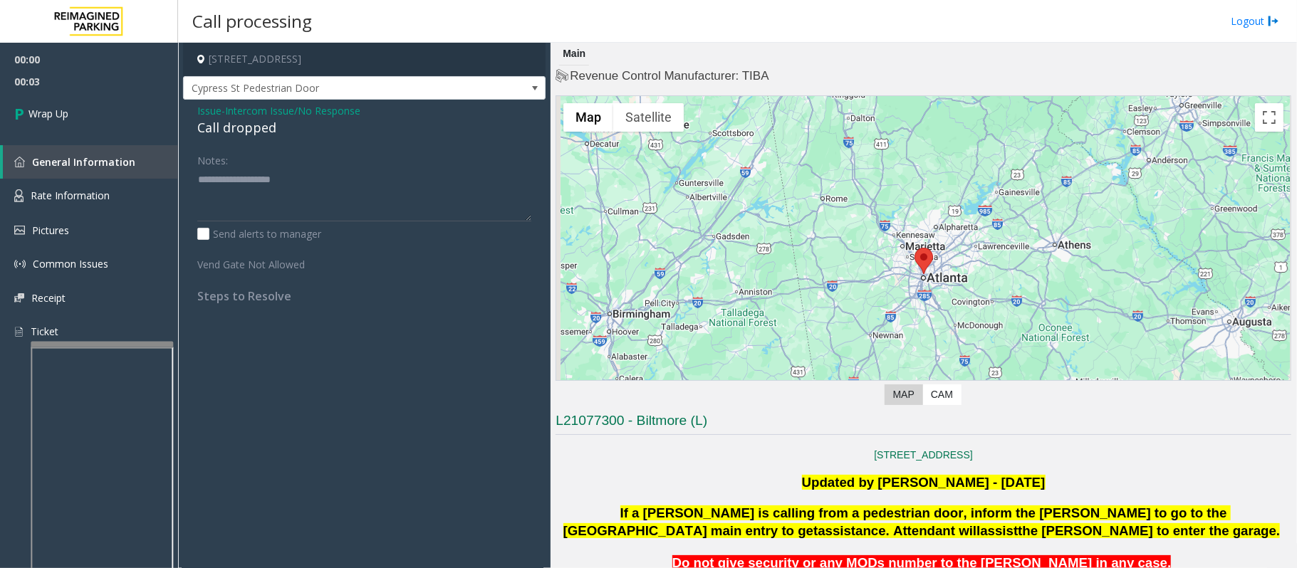
click at [239, 118] on div "Call dropped" at bounding box center [364, 127] width 334 height 19
click at [237, 124] on div "Call dropped" at bounding box center [364, 127] width 334 height 19
type textarea "**********"
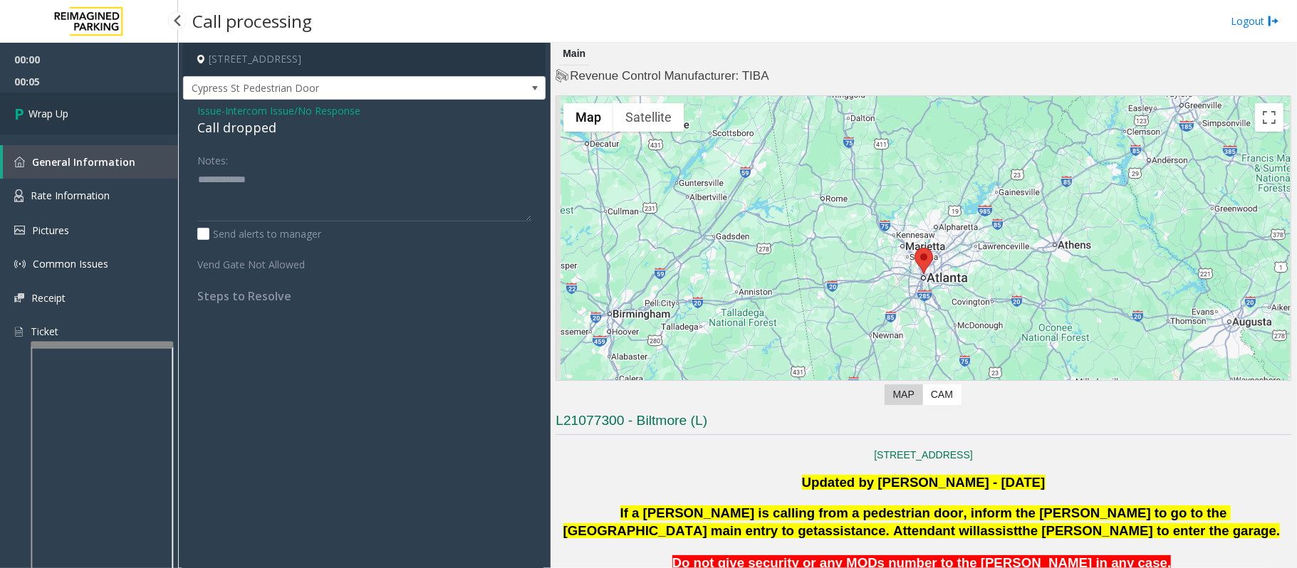
click at [100, 122] on link "Wrap Up" at bounding box center [89, 114] width 178 height 42
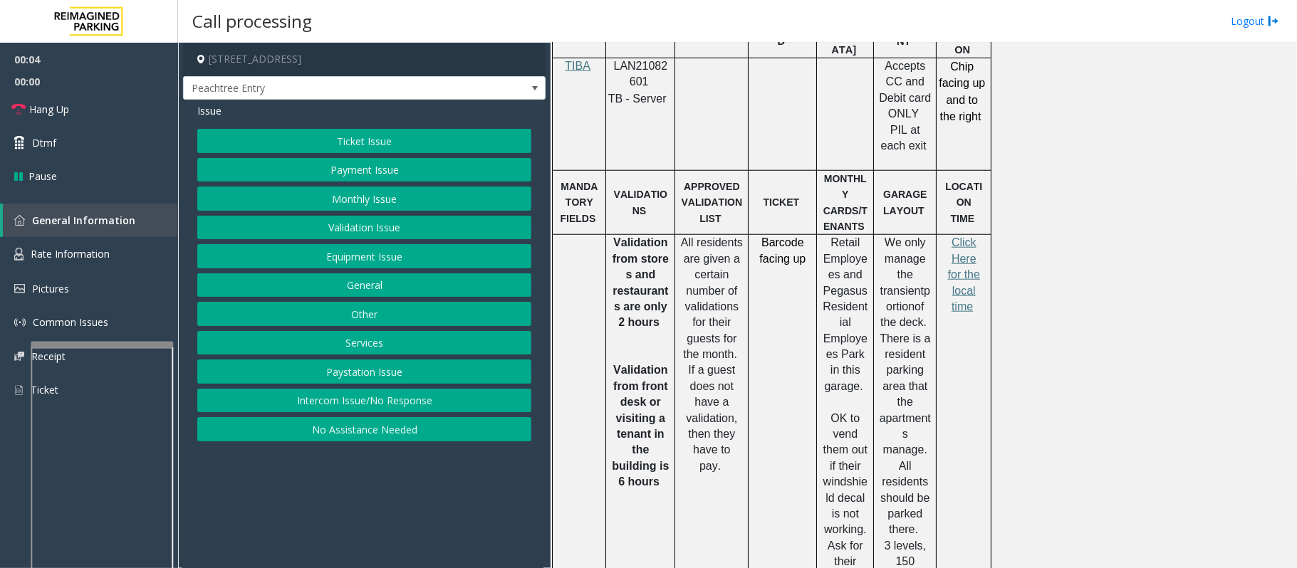
scroll to position [855, 0]
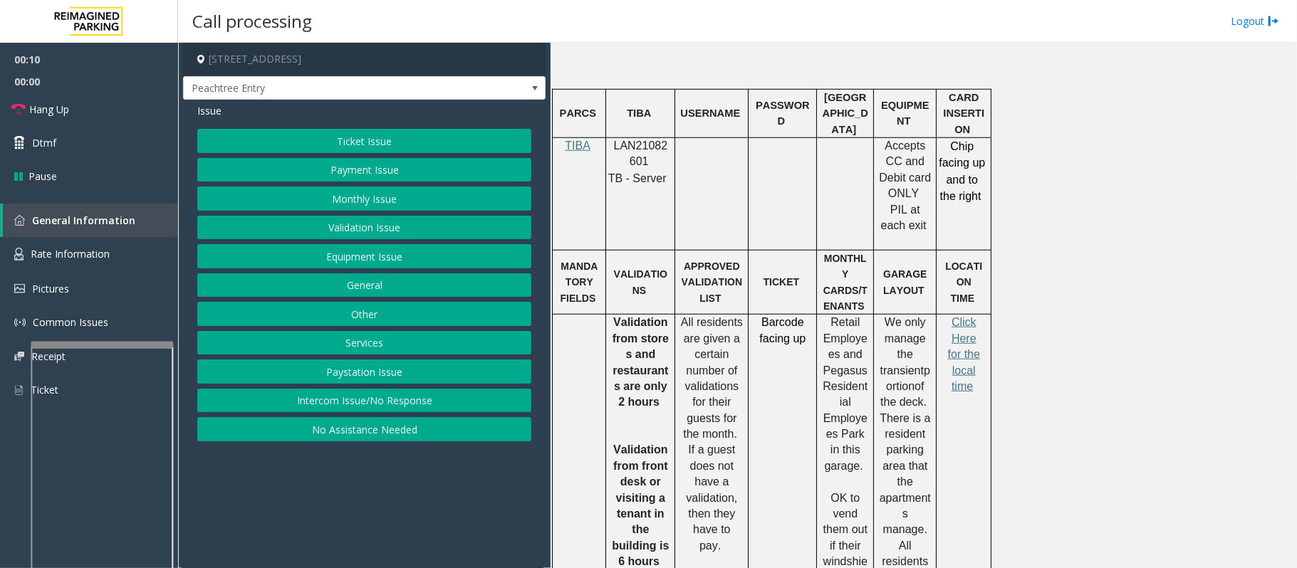
click at [360, 402] on button "Intercom Issue/No Response" at bounding box center [364, 401] width 334 height 24
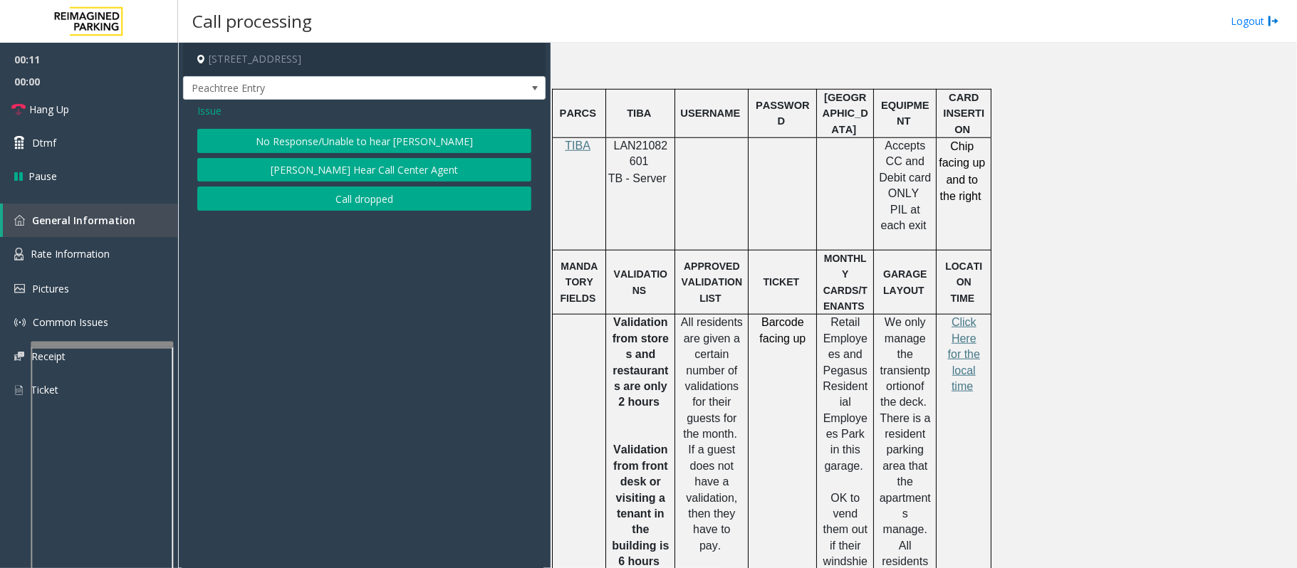
click at [283, 142] on button "No Response/Unable to hear [PERSON_NAME]" at bounding box center [364, 141] width 334 height 24
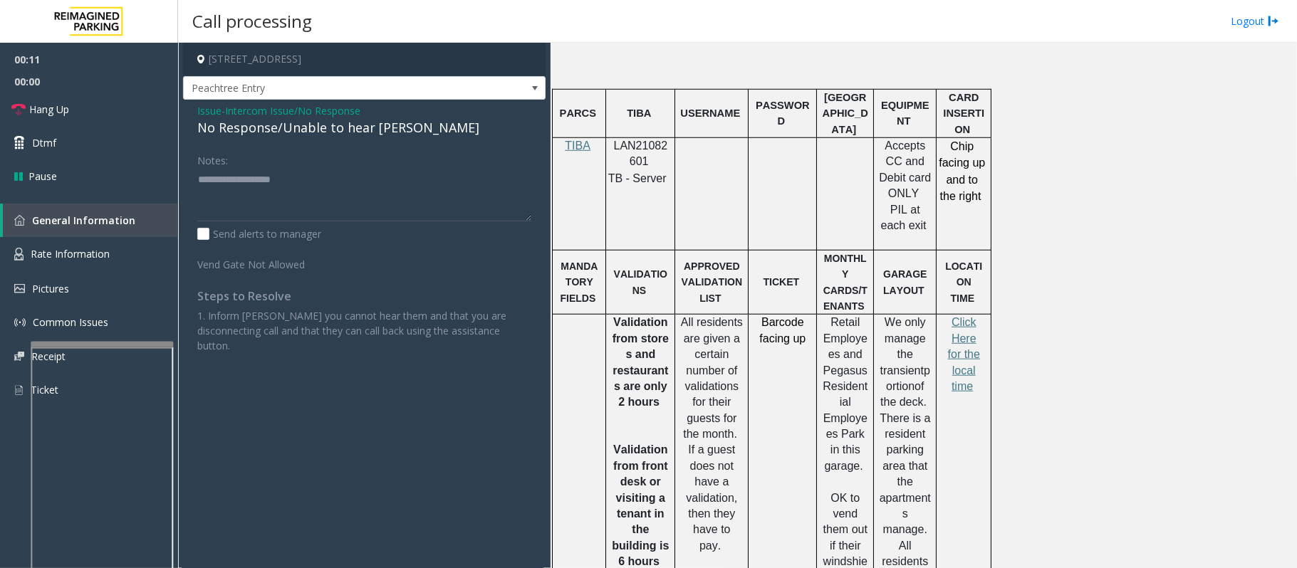
click at [296, 130] on div "No Response/Unable to hear [PERSON_NAME]" at bounding box center [364, 127] width 334 height 19
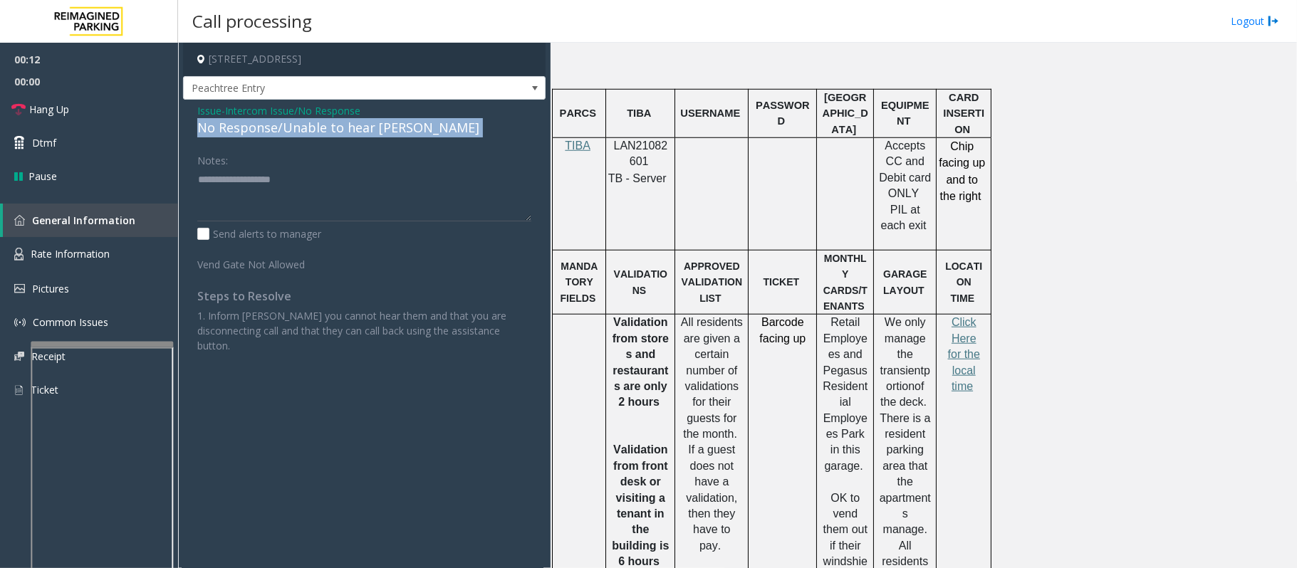
click at [296, 130] on div "No Response/Unable to hear [PERSON_NAME]" at bounding box center [364, 127] width 334 height 19
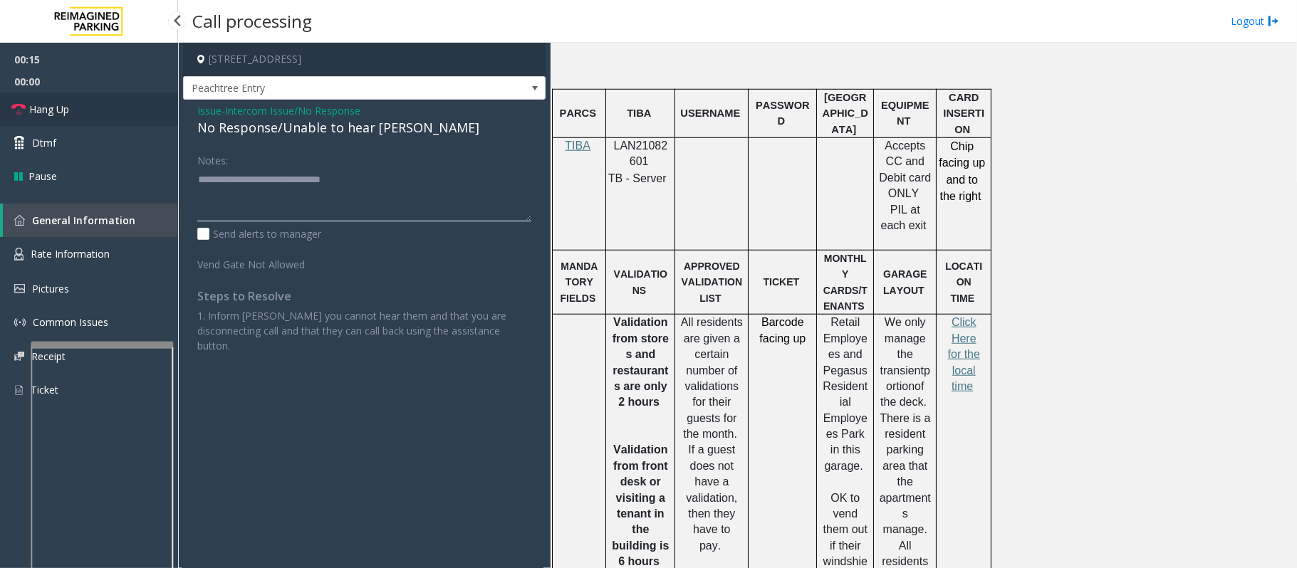
type textarea "**********"
click at [121, 111] on link "Hang Up" at bounding box center [89, 109] width 178 height 33
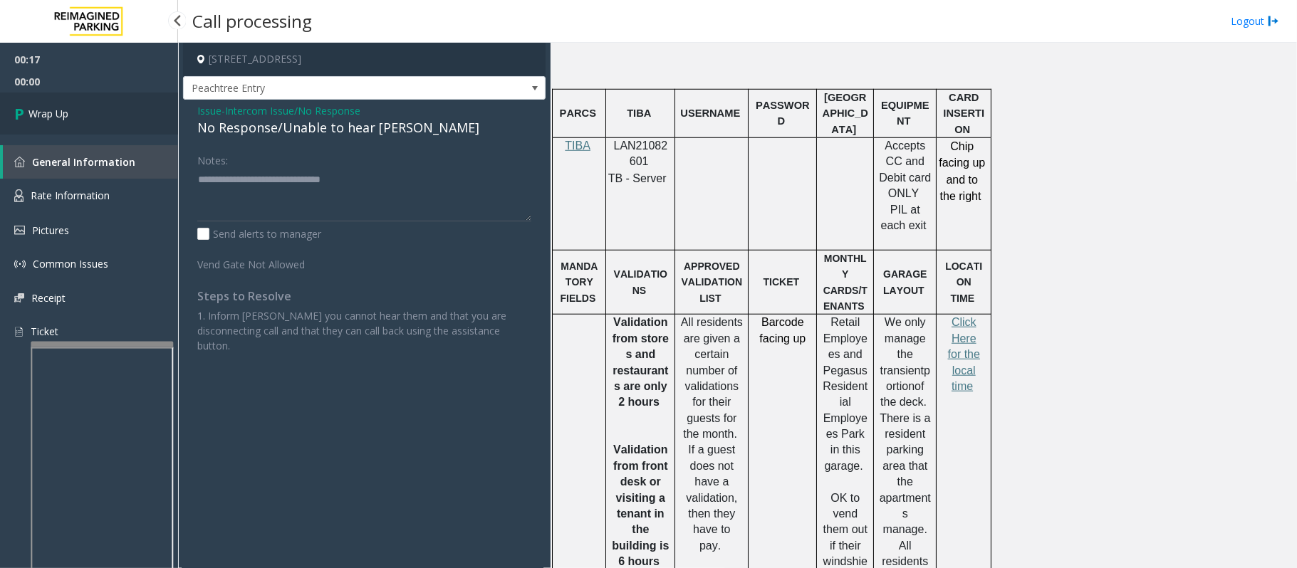
click at [121, 111] on link "Wrap Up" at bounding box center [89, 114] width 178 height 42
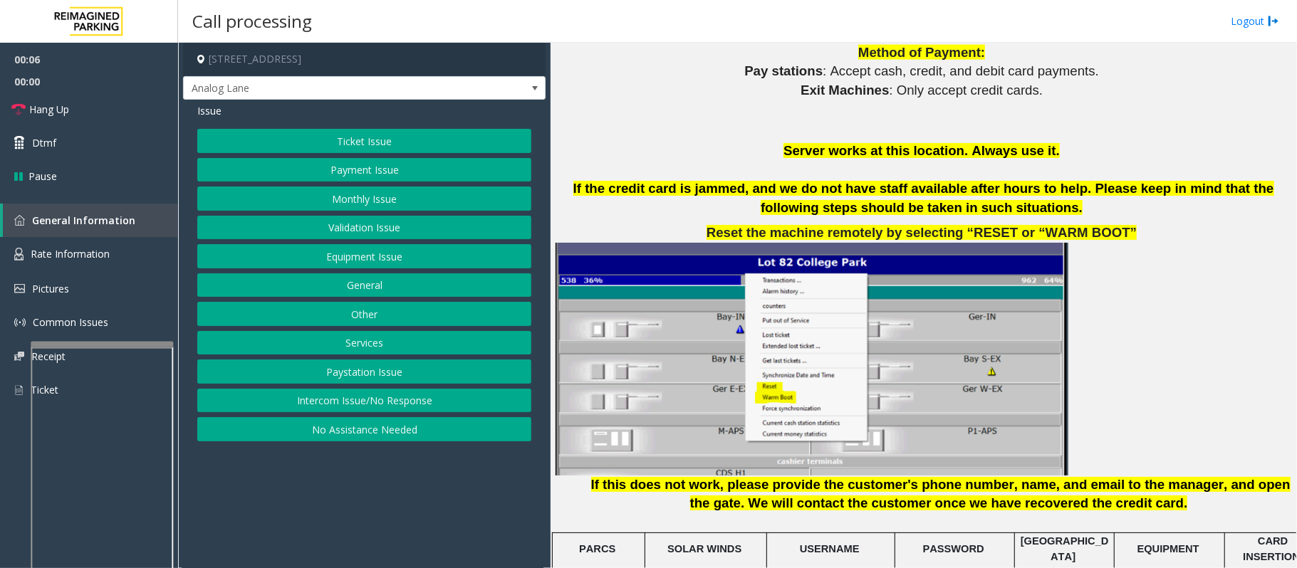
scroll to position [1898, 0]
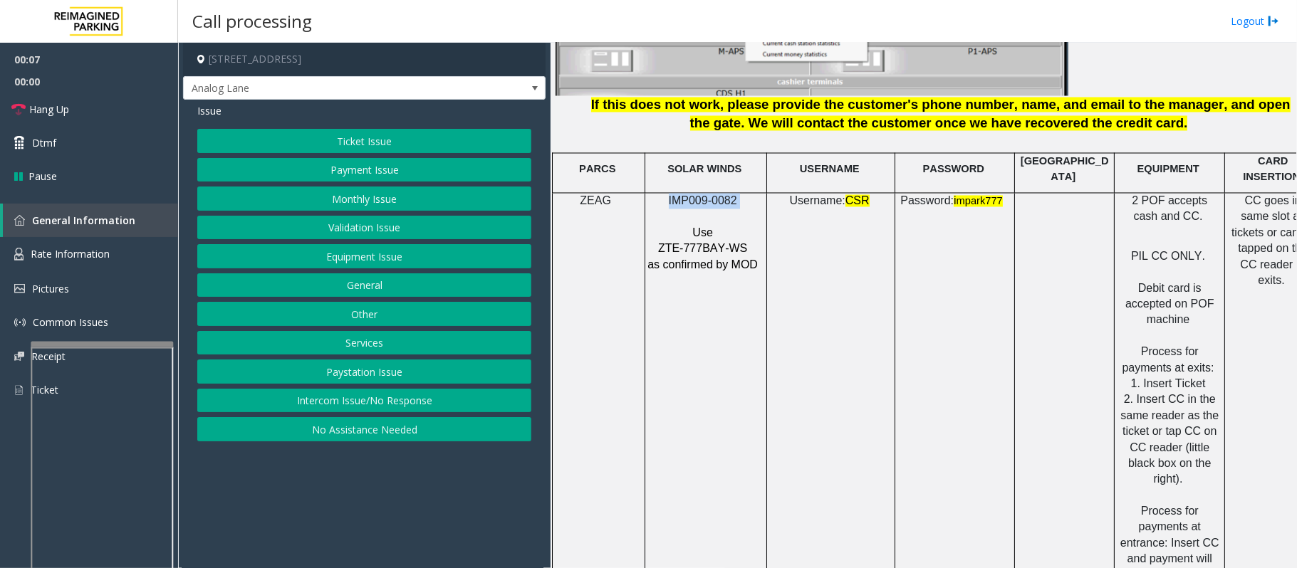
drag, startPoint x: 741, startPoint y: 197, endPoint x: 670, endPoint y: 184, distance: 71.7
click at [670, 194] on p "IMP009-0082" at bounding box center [704, 202] width 115 height 16
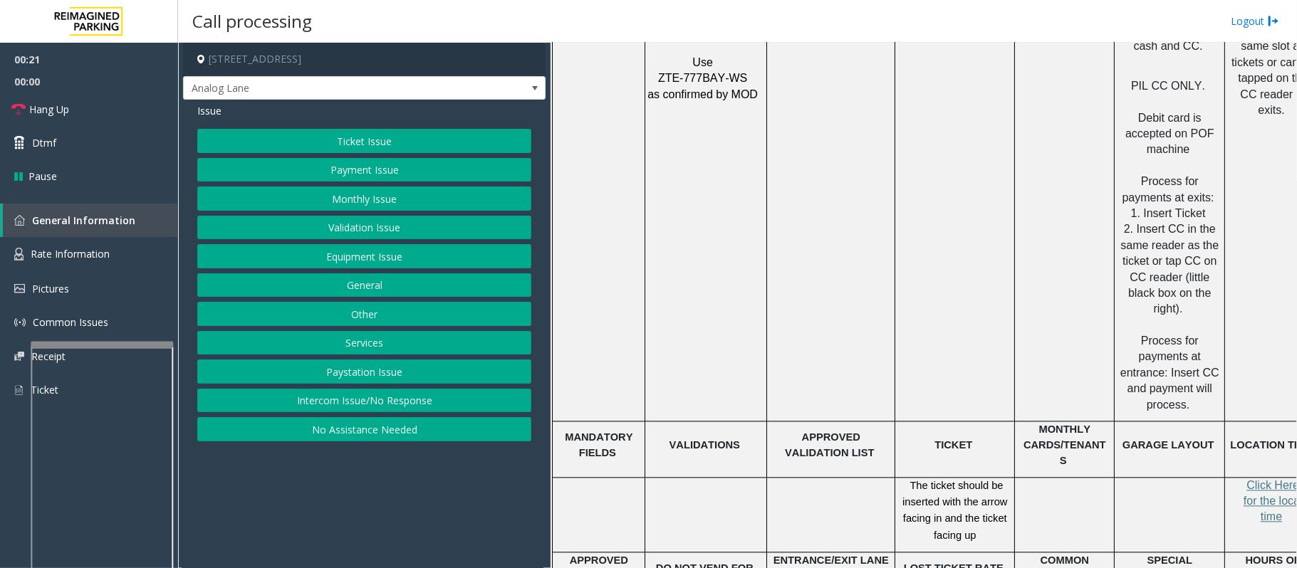
scroll to position [2279, 0]
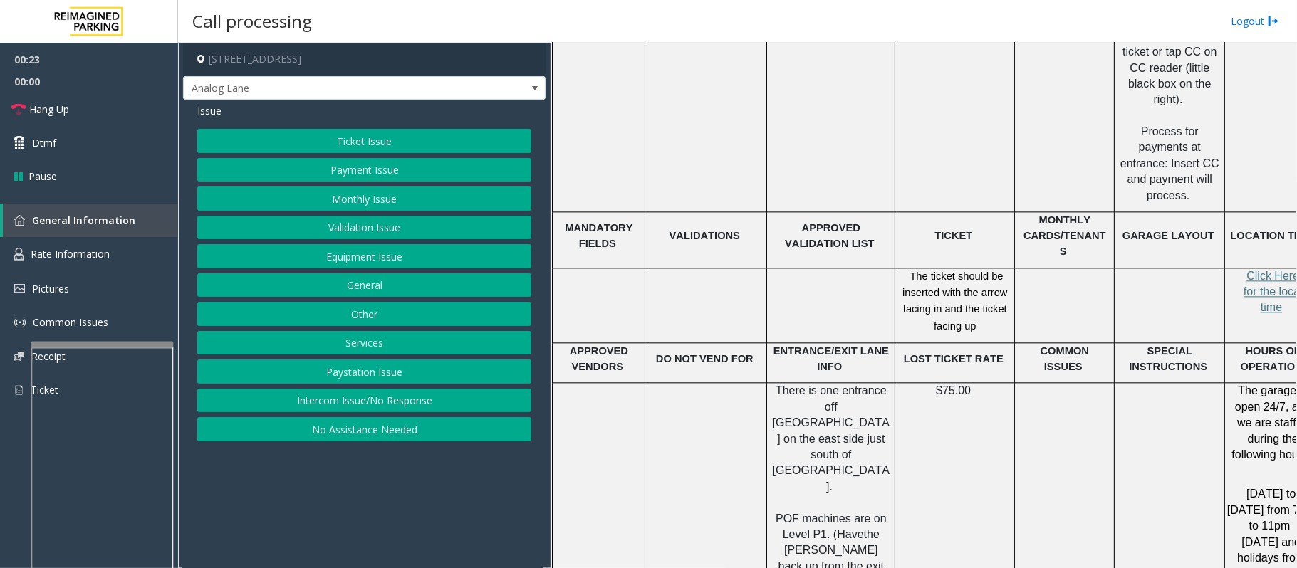
click at [354, 232] on button "Validation Issue" at bounding box center [364, 228] width 334 height 24
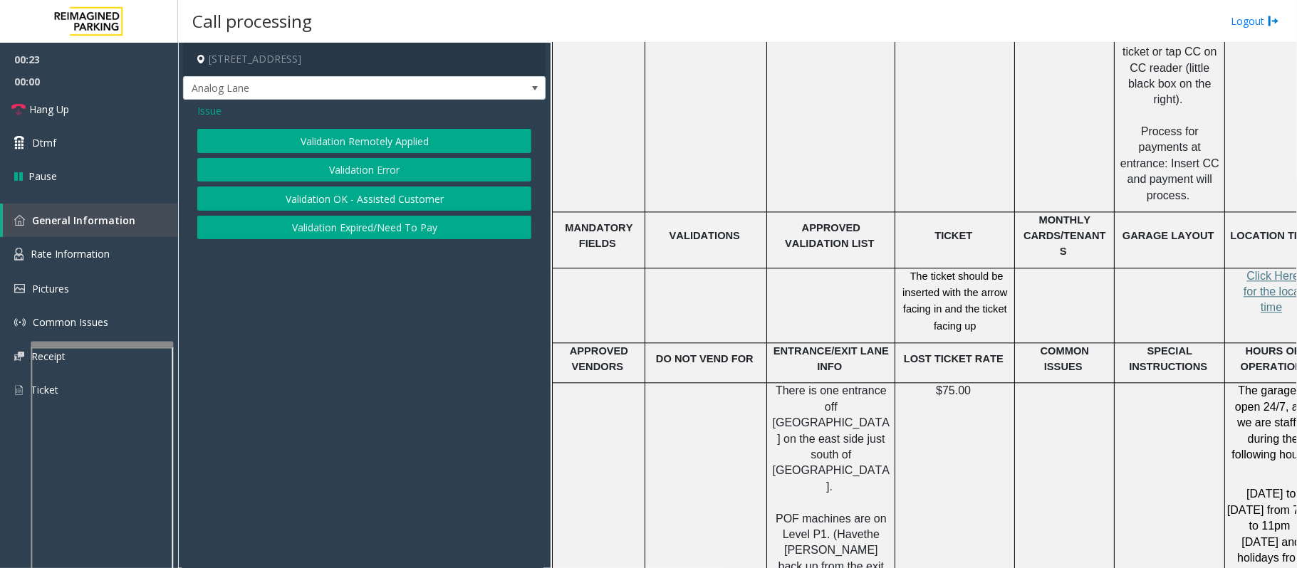
click at [372, 169] on button "Validation Error" at bounding box center [364, 170] width 334 height 24
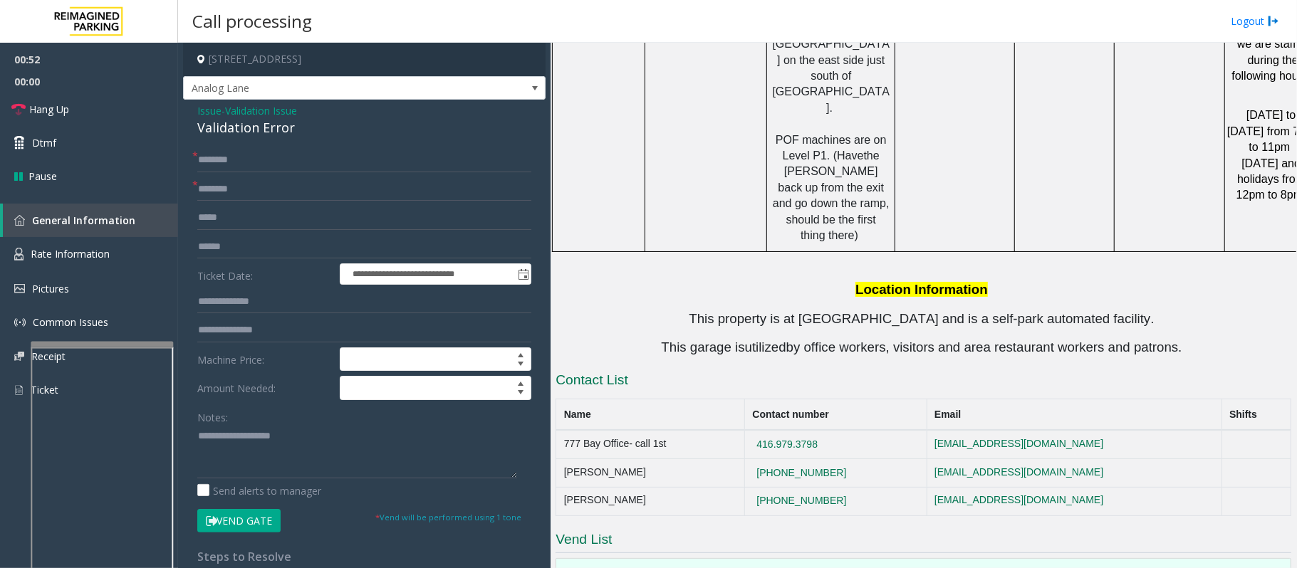
scroll to position [2658, 0]
click at [232, 302] on input "text" at bounding box center [364, 302] width 334 height 24
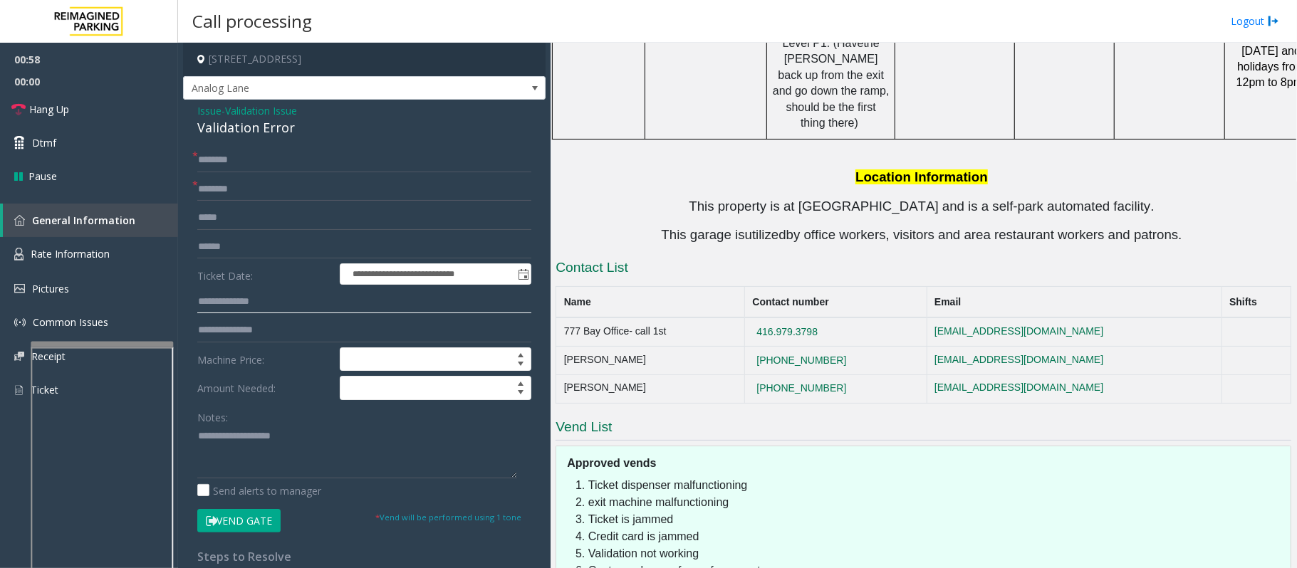
scroll to position [2729, 0]
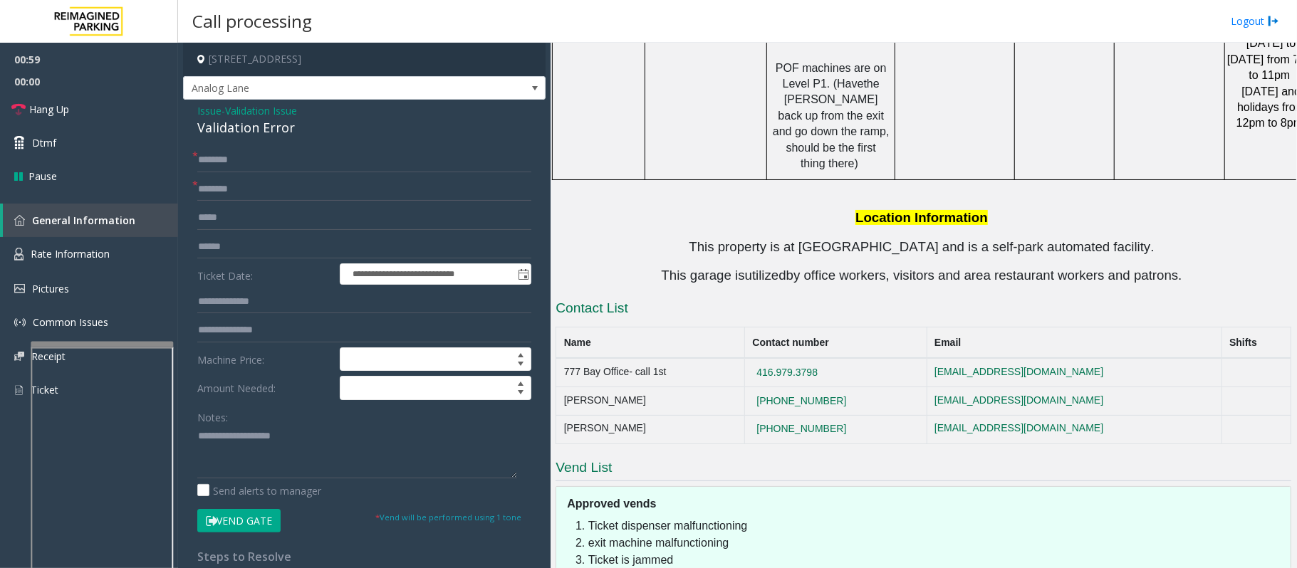
drag, startPoint x: 711, startPoint y: 286, endPoint x: 631, endPoint y: 288, distance: 79.8
click at [570, 358] on td "777 Bay Office- call 1st" at bounding box center [650, 372] width 189 height 28
click at [702, 358] on td "416.979.3798" at bounding box center [835, 372] width 182 height 28
drag, startPoint x: 830, startPoint y: 286, endPoint x: 780, endPoint y: 289, distance: 49.9
click at [702, 358] on td "416.979.3798" at bounding box center [835, 372] width 182 height 28
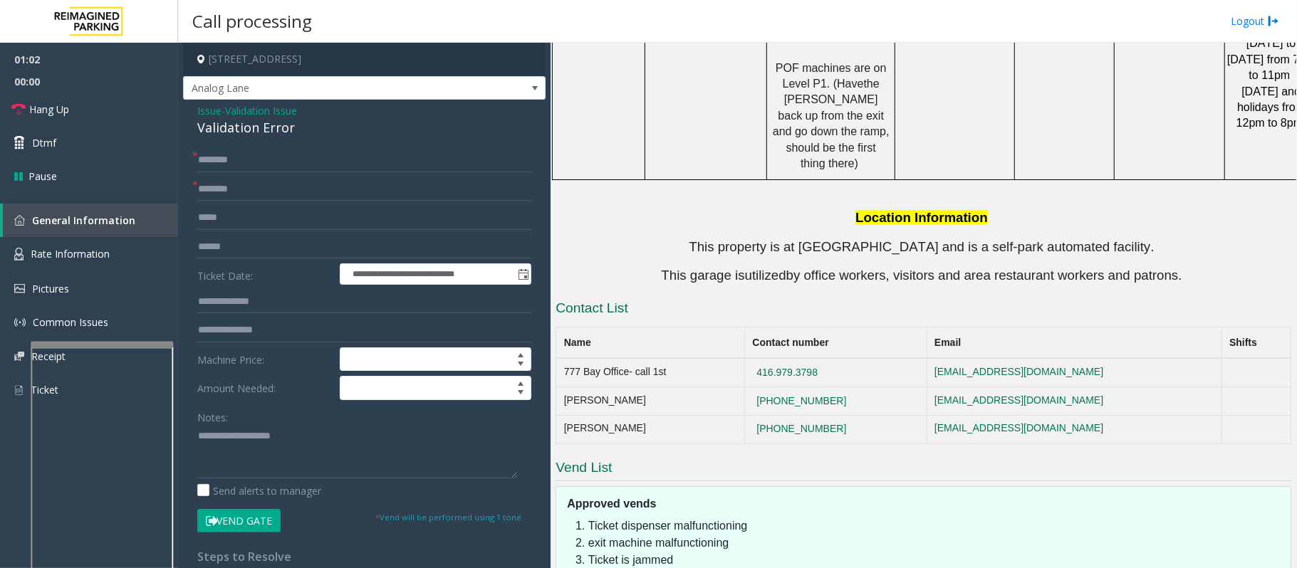
copy button "416.979.3798"
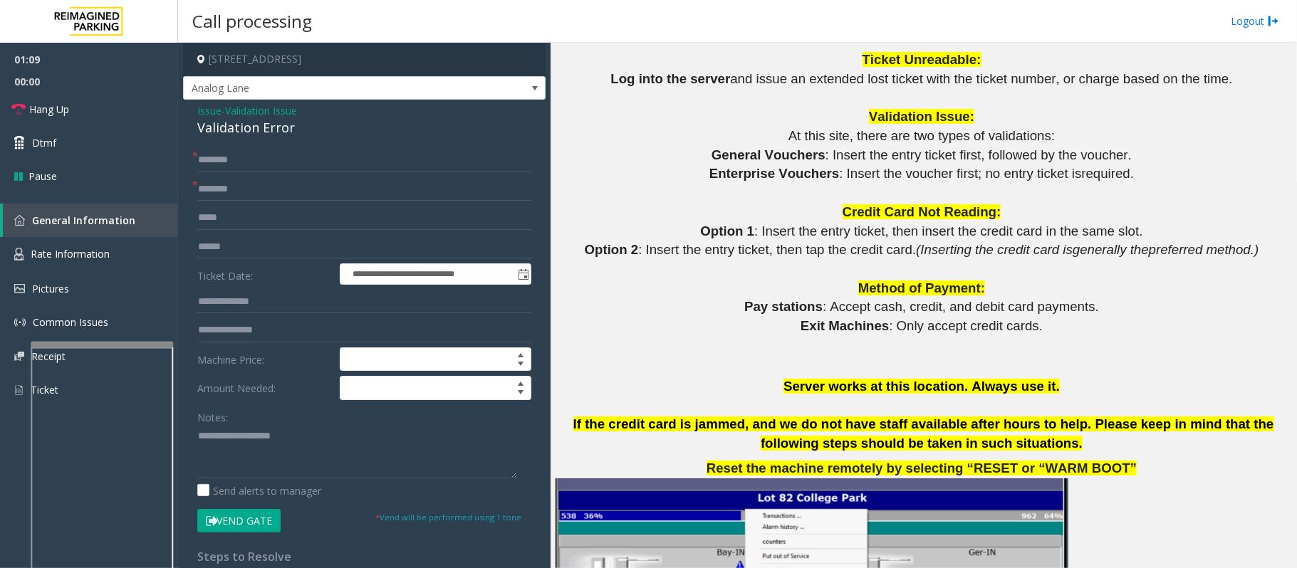
scroll to position [1211, 0]
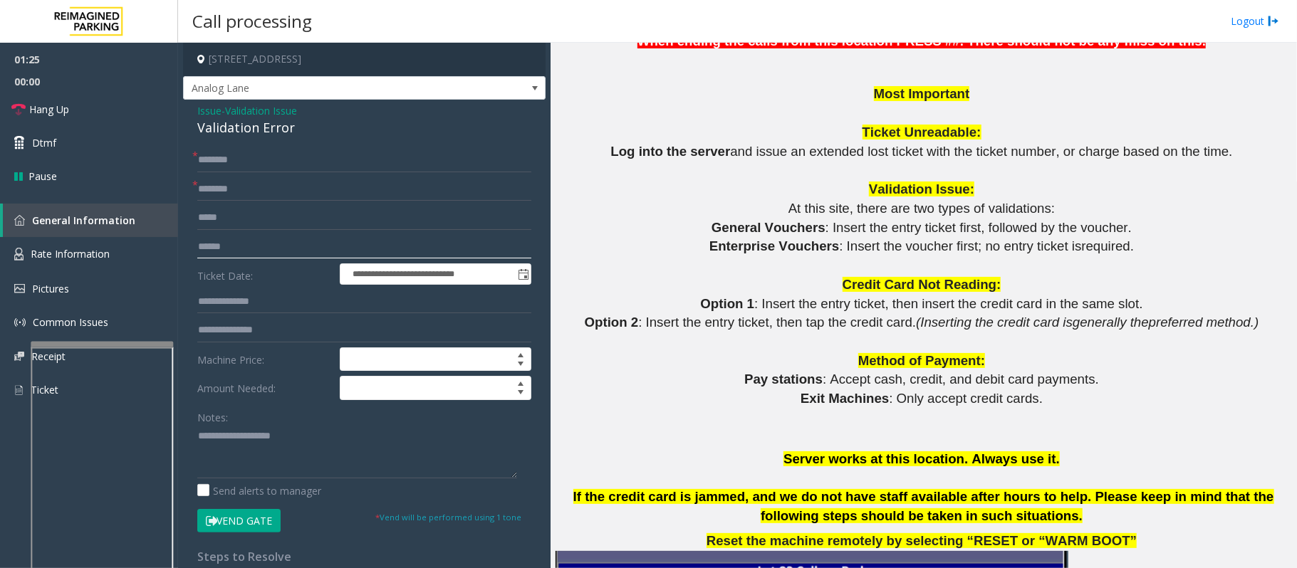
click at [249, 256] on input "text" at bounding box center [364, 247] width 334 height 24
click at [243, 248] on input "text" at bounding box center [364, 247] width 334 height 24
type input "******"
click at [209, 248] on input "******" at bounding box center [364, 247] width 334 height 24
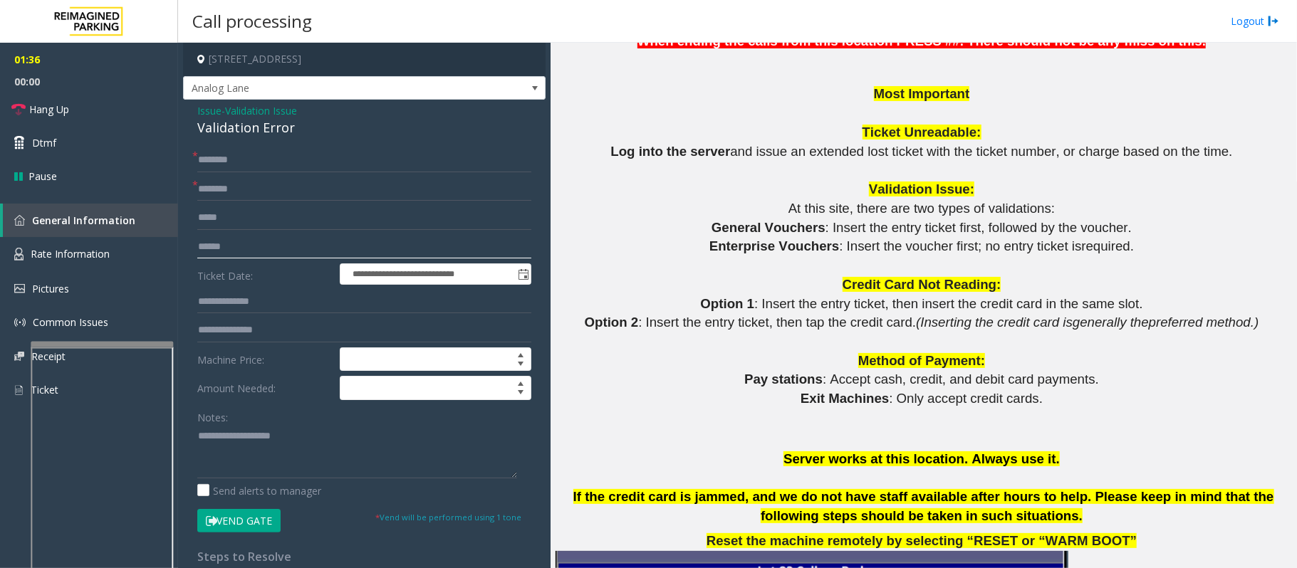
click at [209, 248] on input "******" at bounding box center [364, 247] width 334 height 24
type input "******"
click at [263, 246] on input "text" at bounding box center [364, 247] width 334 height 24
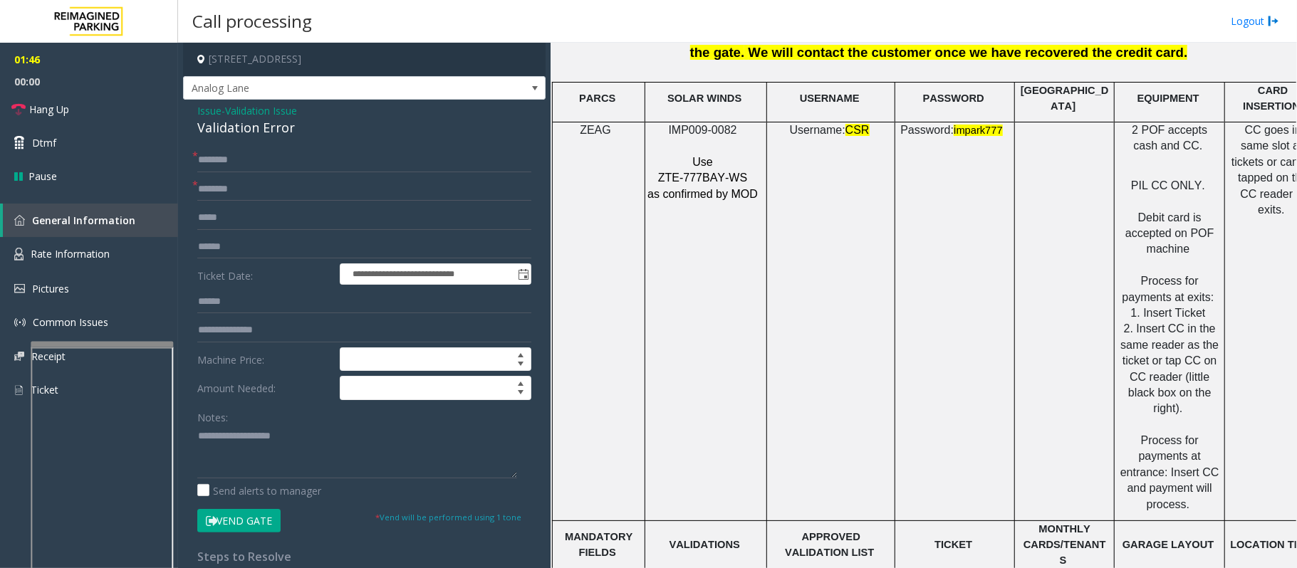
drag, startPoint x: 873, startPoint y: 308, endPoint x: 882, endPoint y: 319, distance: 13.7
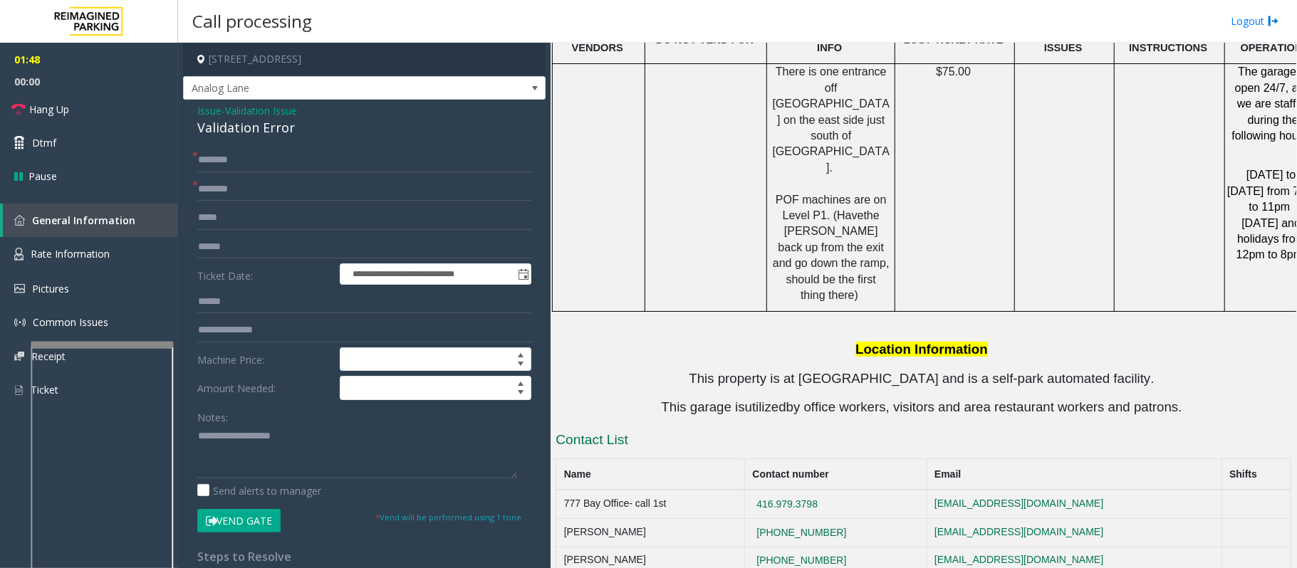
scroll to position [2749, 0]
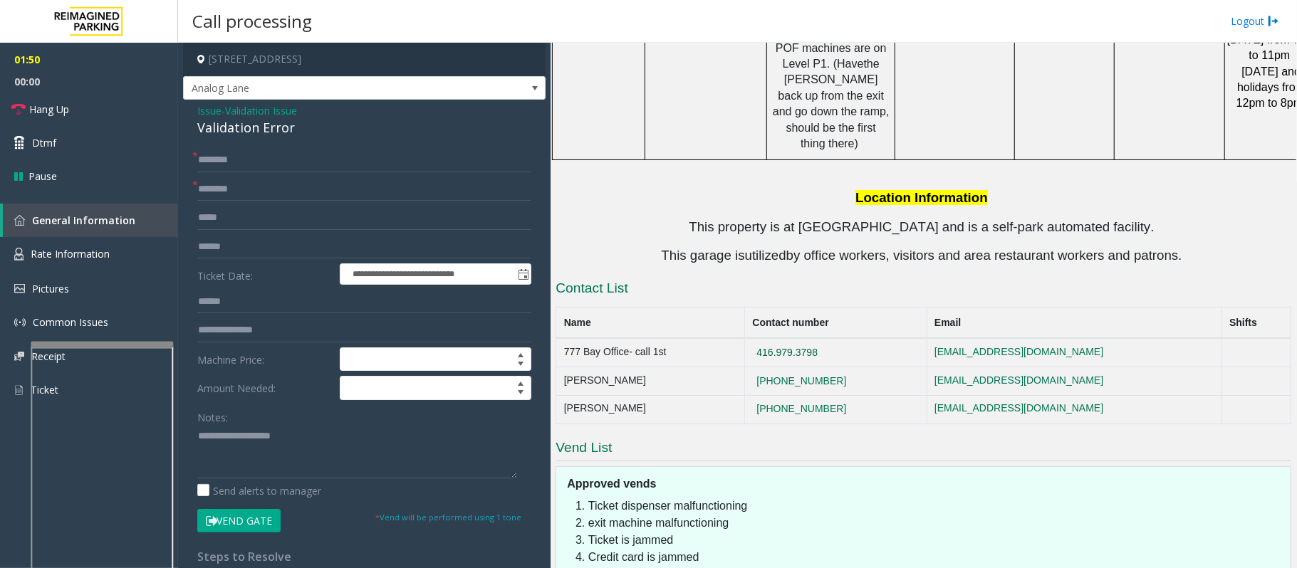
drag, startPoint x: 875, startPoint y: 268, endPoint x: 790, endPoint y: 263, distance: 85.6
click at [702, 338] on td "416.979.3798" at bounding box center [835, 352] width 182 height 28
copy button "416.979.3798"
click at [263, 426] on textarea at bounding box center [357, 451] width 320 height 53
click at [226, 426] on textarea at bounding box center [357, 451] width 320 height 53
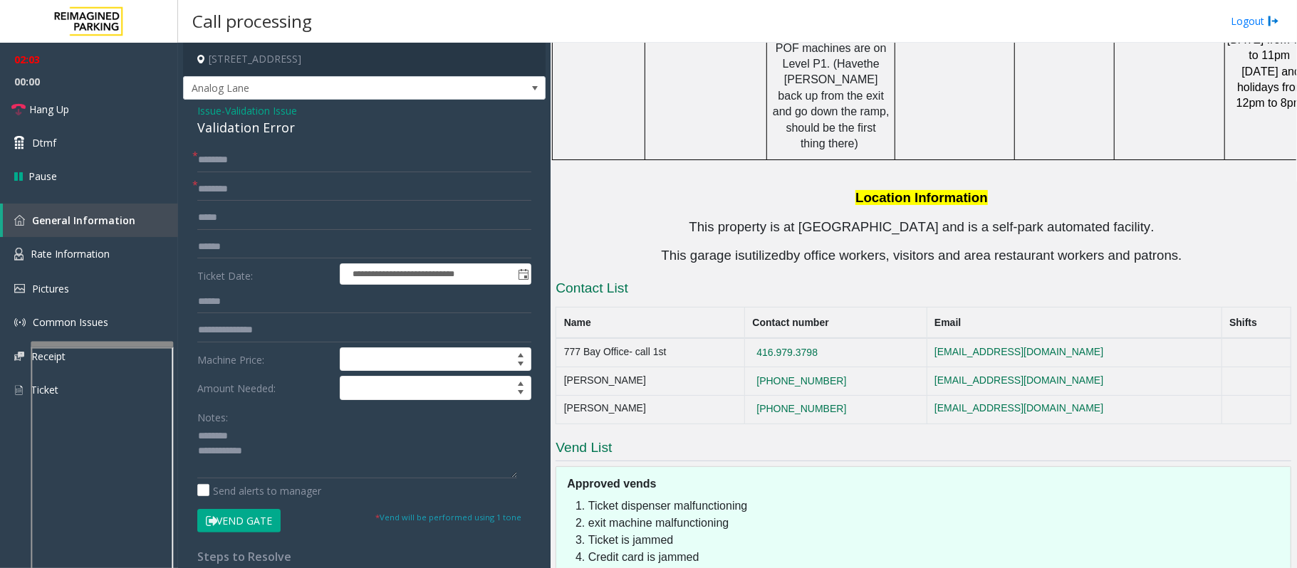
click at [223, 132] on div "Validation Error" at bounding box center [364, 127] width 334 height 19
click at [308, 426] on textarea at bounding box center [357, 451] width 320 height 53
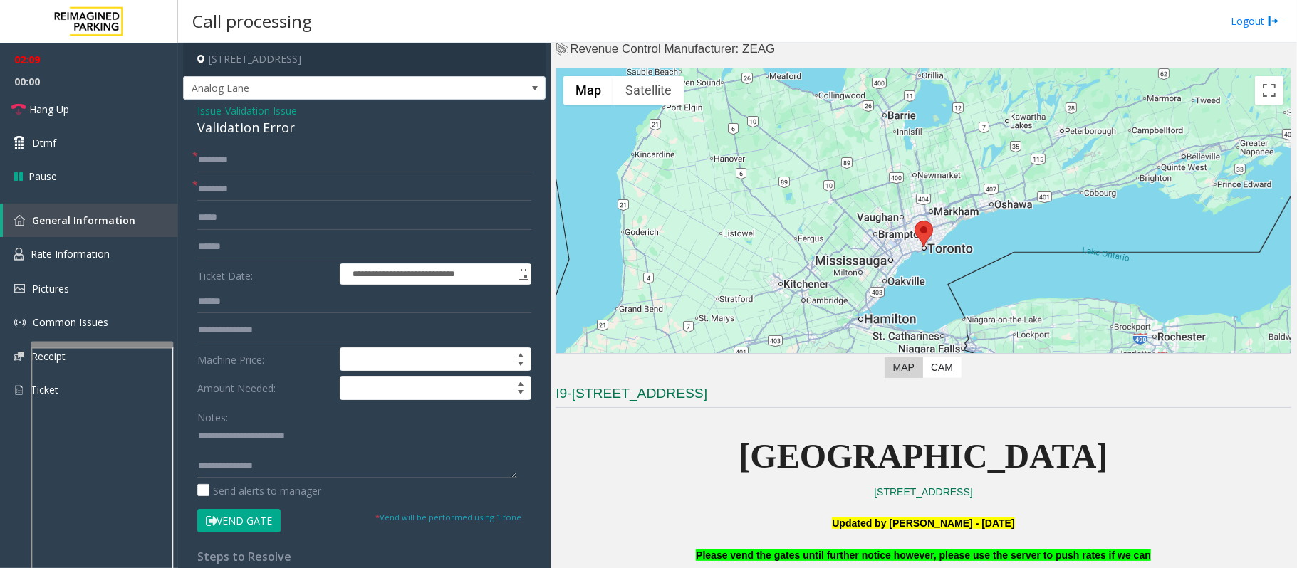
scroll to position [0, 0]
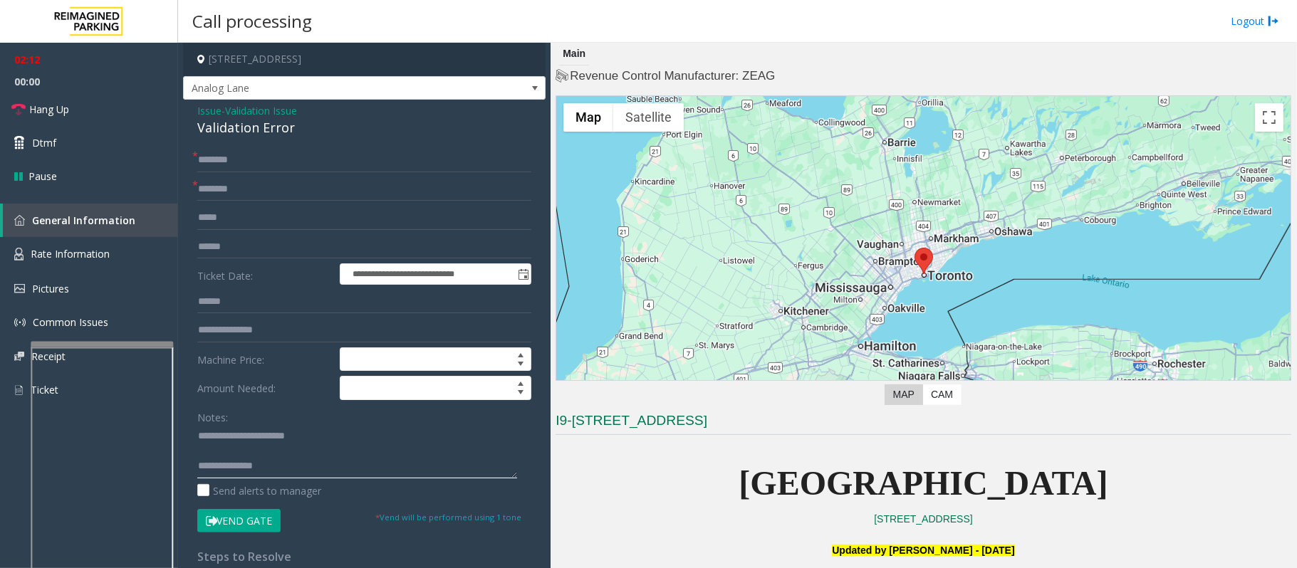
click at [249, 426] on textarea at bounding box center [357, 451] width 320 height 53
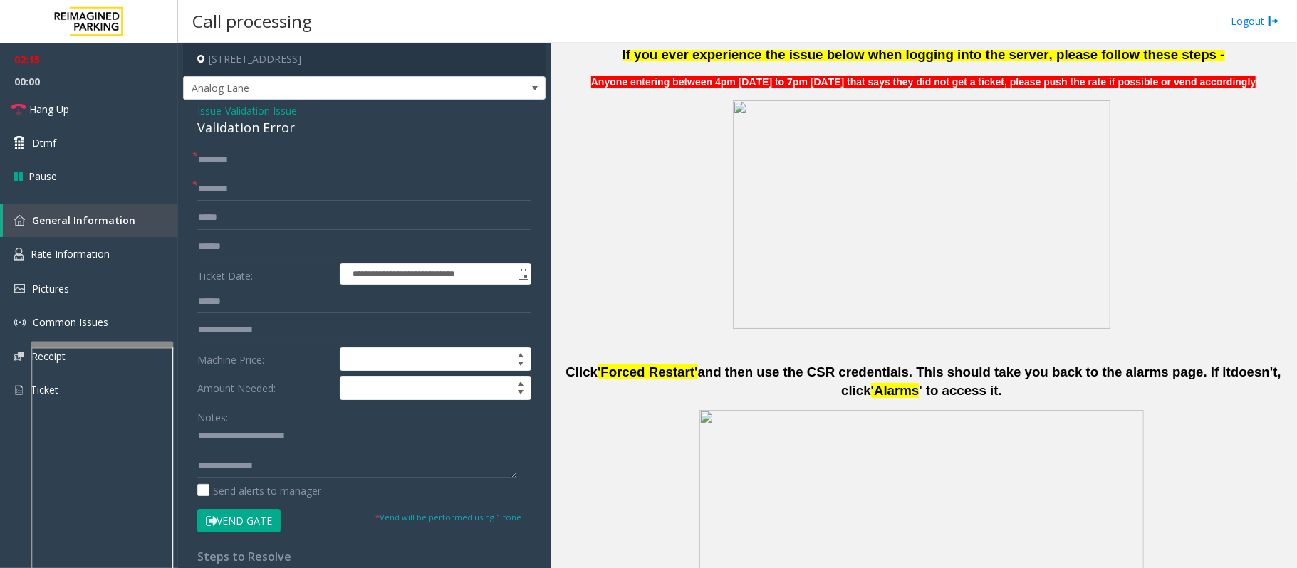
scroll to position [570, 0]
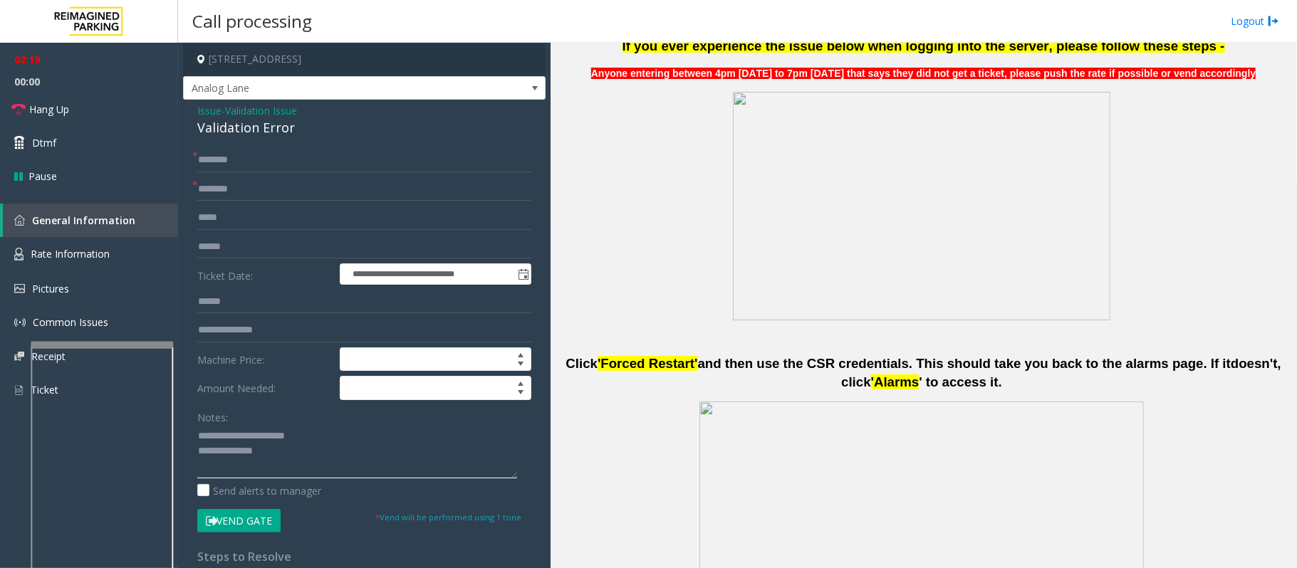
click at [299, 426] on textarea at bounding box center [357, 451] width 320 height 53
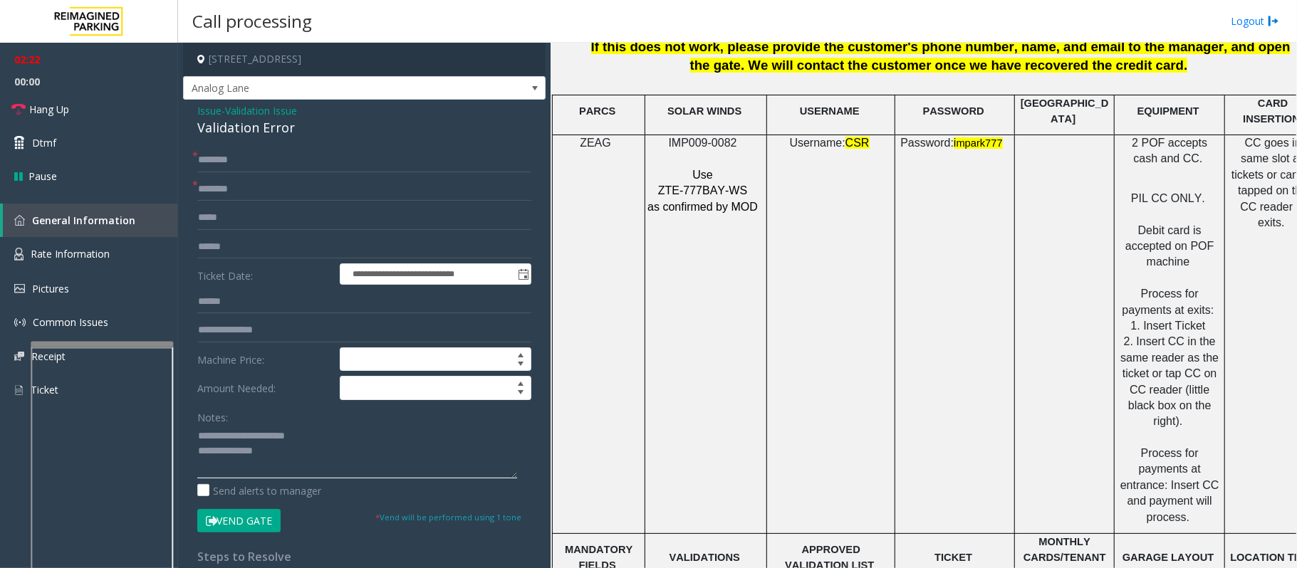
scroll to position [2089, 0]
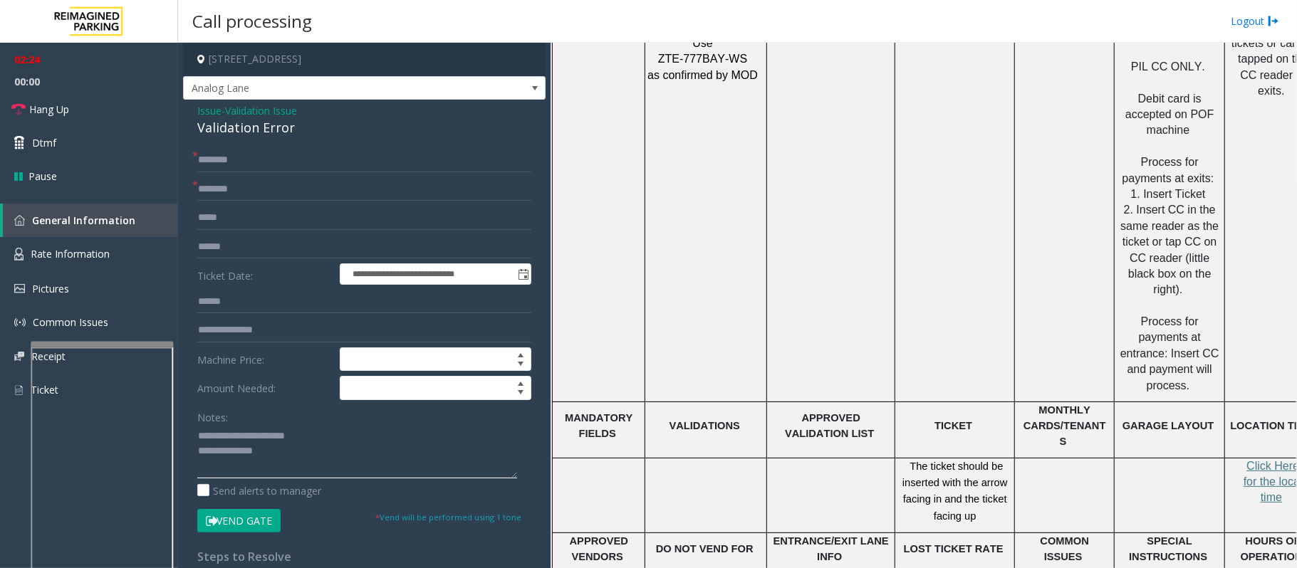
click at [310, 426] on textarea at bounding box center [357, 451] width 320 height 53
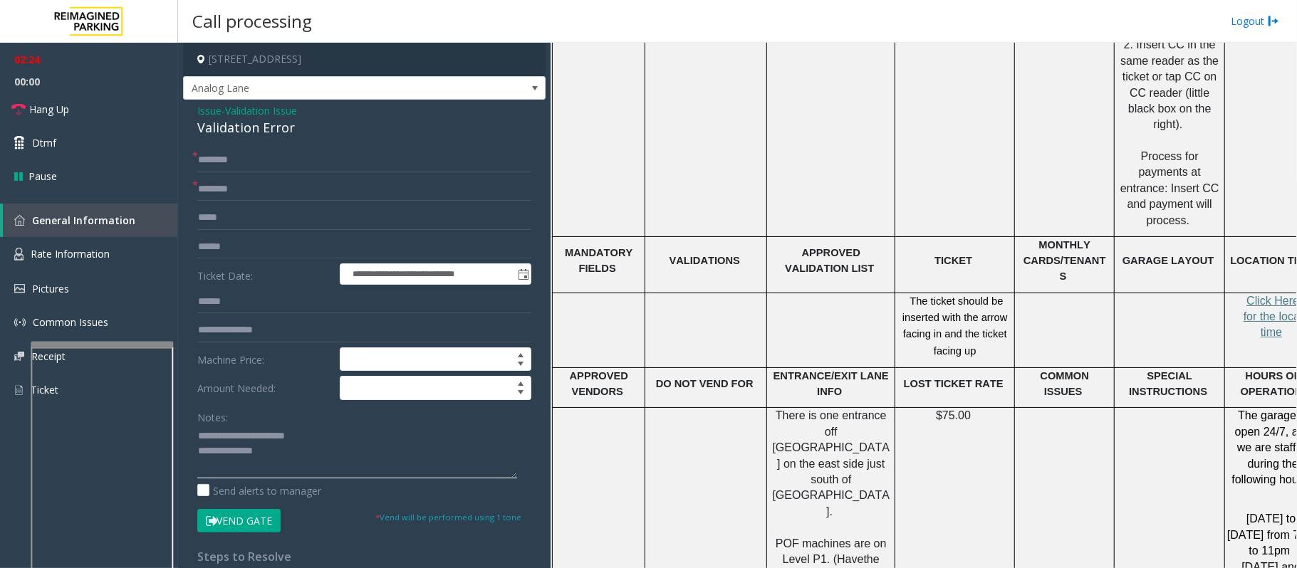
scroll to position [2279, 0]
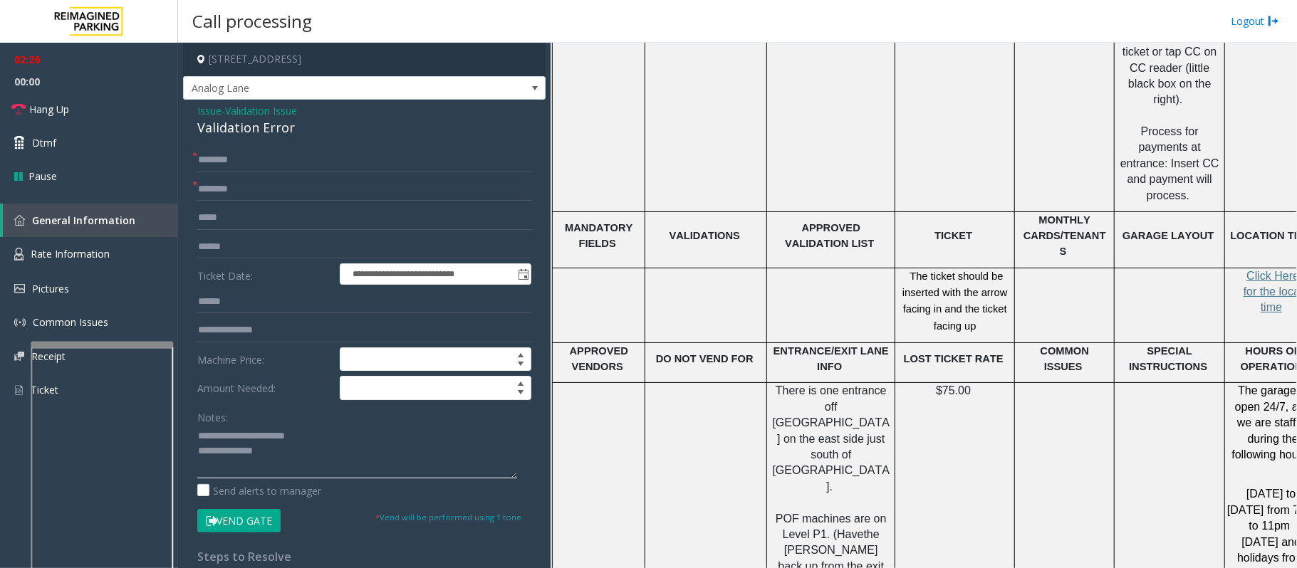
click at [375, 426] on textarea at bounding box center [357, 451] width 320 height 53
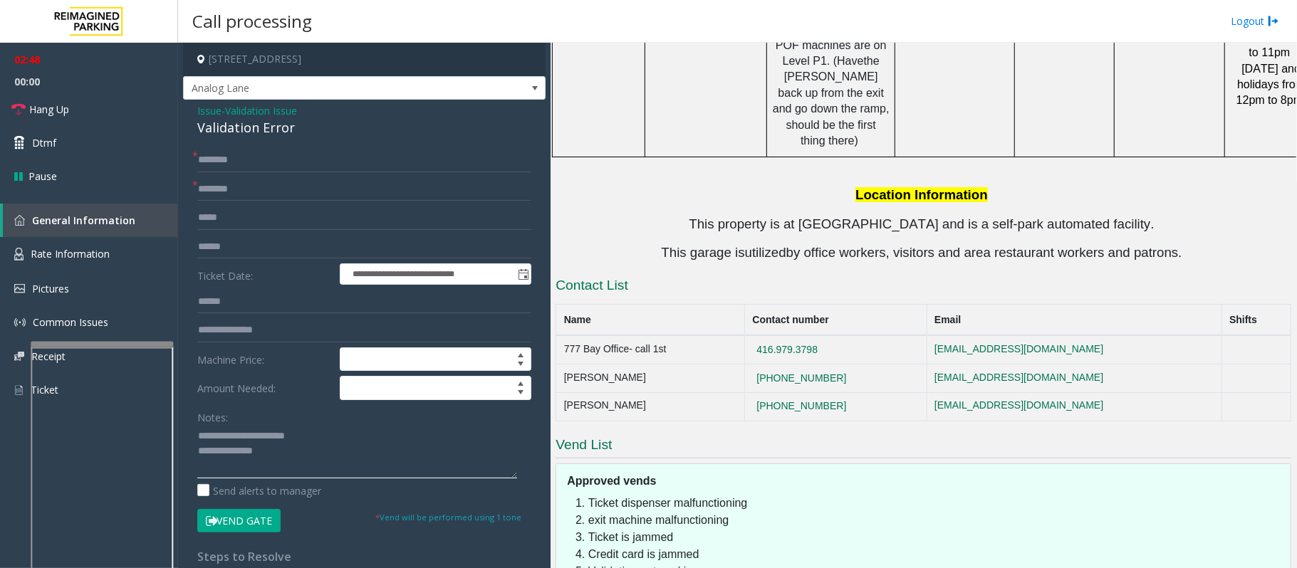
scroll to position [2753, 0]
click at [297, 426] on textarea at bounding box center [357, 451] width 320 height 53
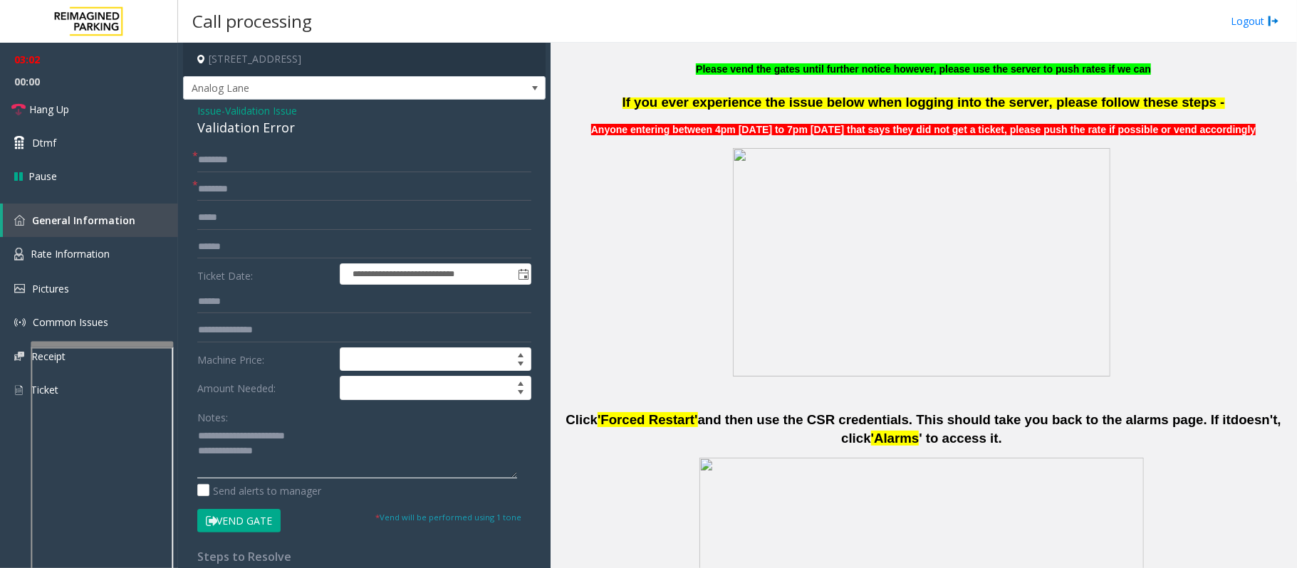
scroll to position [285, 0]
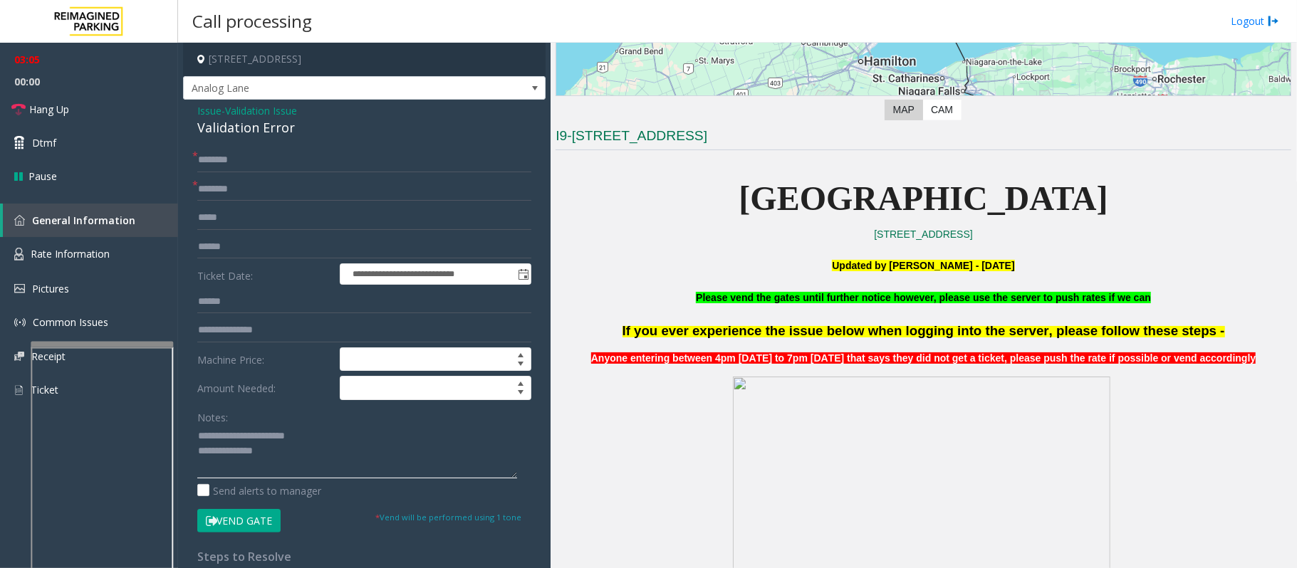
click at [334, 426] on textarea at bounding box center [357, 451] width 320 height 53
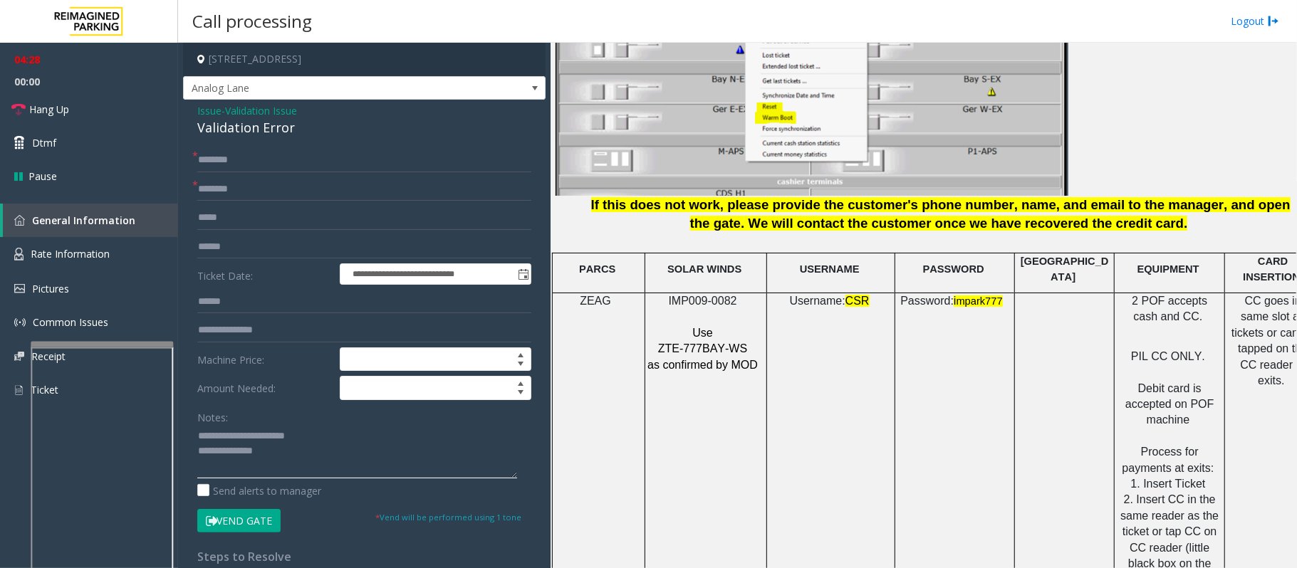
scroll to position [1994, 0]
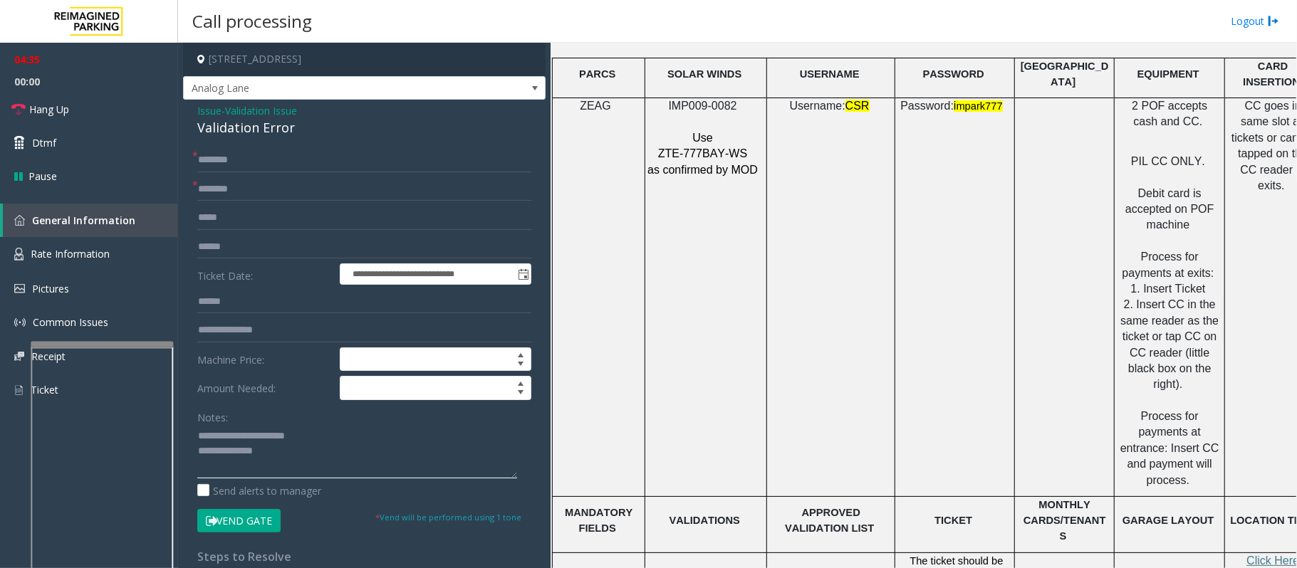
click at [345, 426] on textarea at bounding box center [357, 451] width 320 height 53
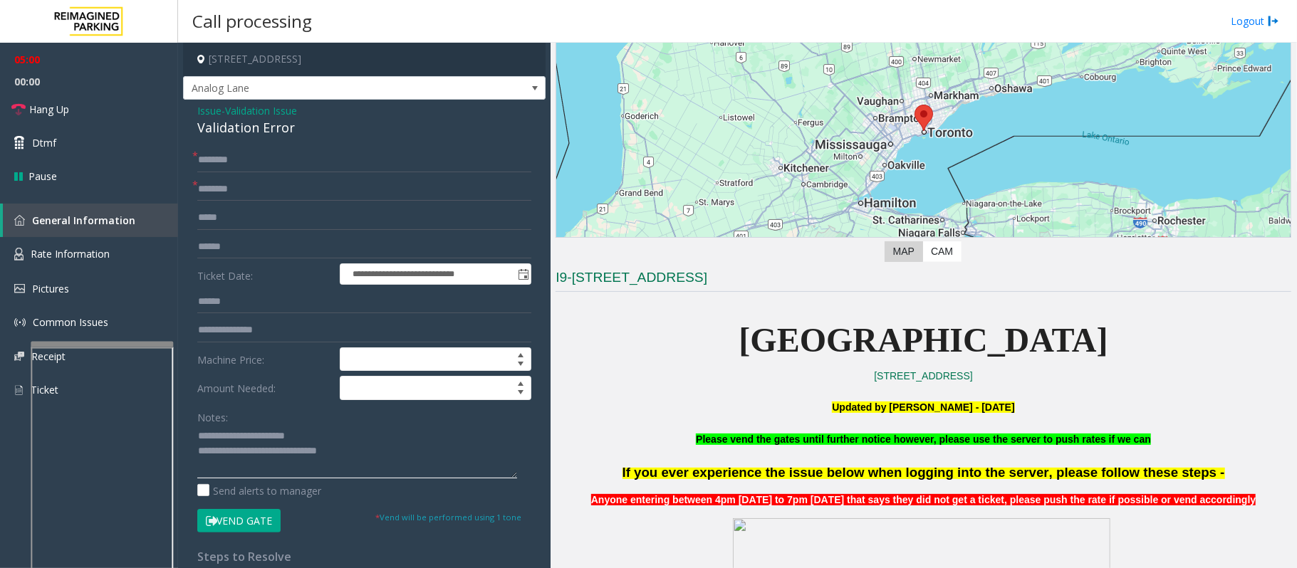
scroll to position [285, 0]
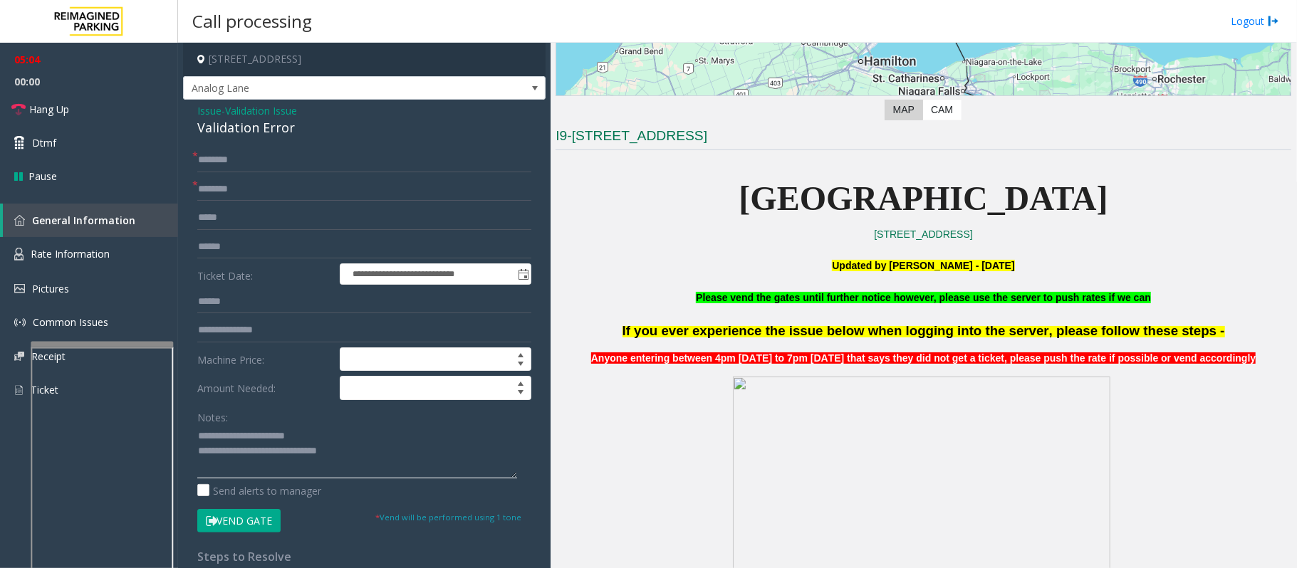
click at [416, 426] on textarea at bounding box center [357, 451] width 320 height 53
click at [403, 426] on textarea at bounding box center [357, 451] width 320 height 53
click at [325, 426] on textarea at bounding box center [357, 451] width 320 height 53
type textarea "**********"
click at [240, 197] on input "text" at bounding box center [364, 189] width 334 height 24
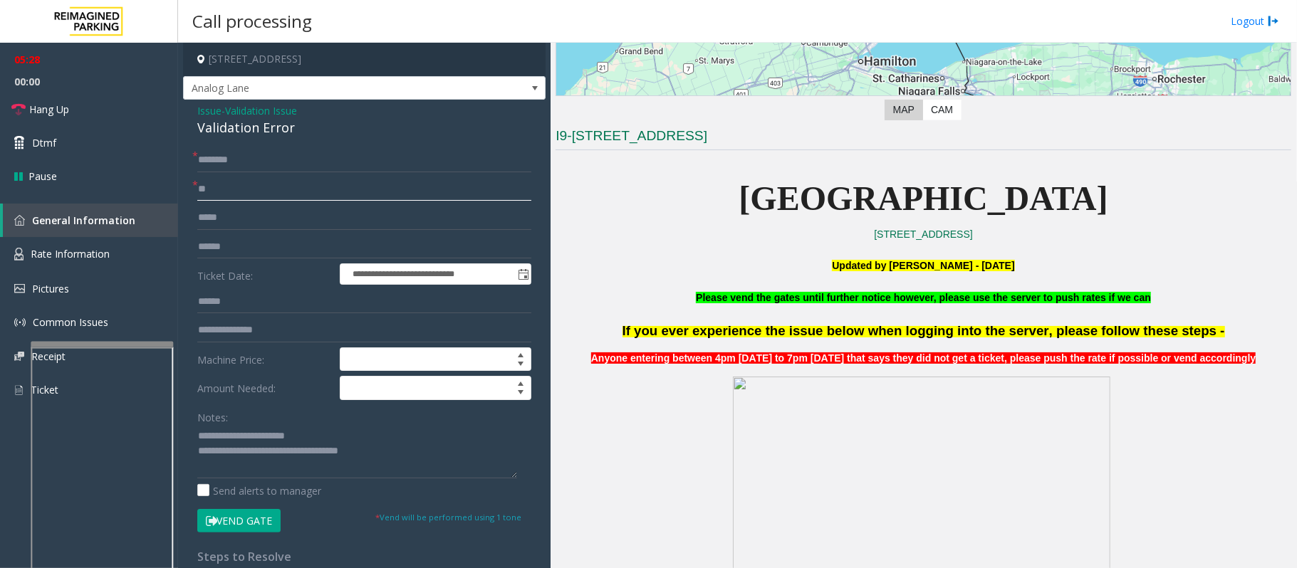
type input "**"
click at [217, 160] on input "text" at bounding box center [364, 160] width 334 height 24
type input "*"
type input "**"
click at [417, 426] on textarea at bounding box center [357, 451] width 320 height 53
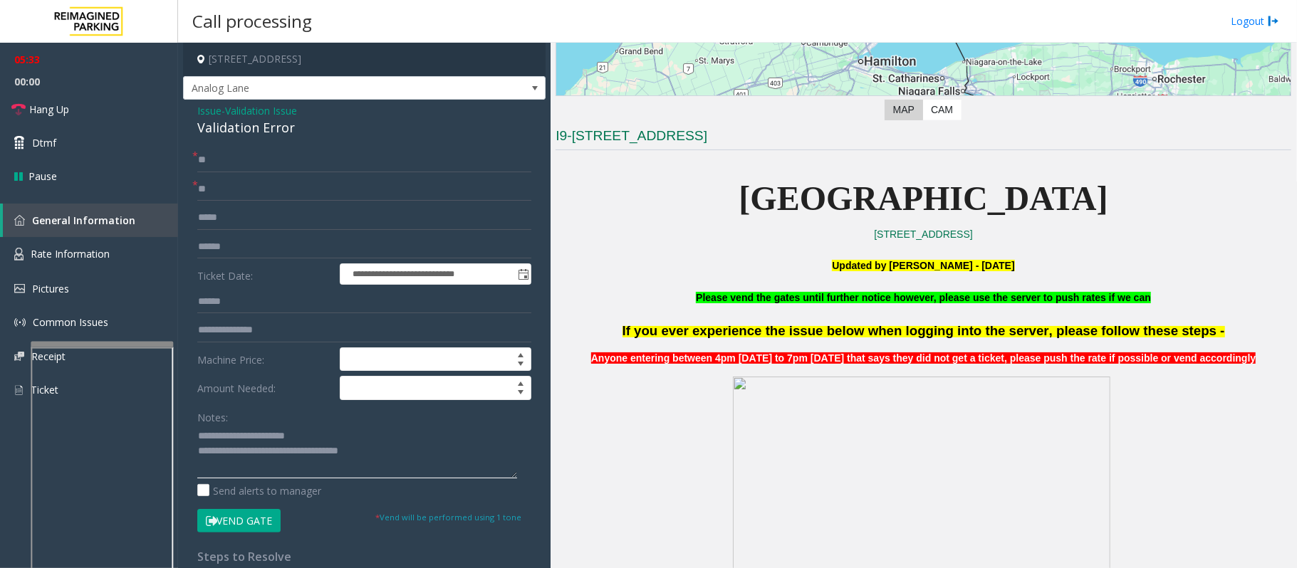
click at [417, 426] on textarea at bounding box center [357, 451] width 320 height 53
click at [409, 426] on textarea at bounding box center [357, 451] width 320 height 53
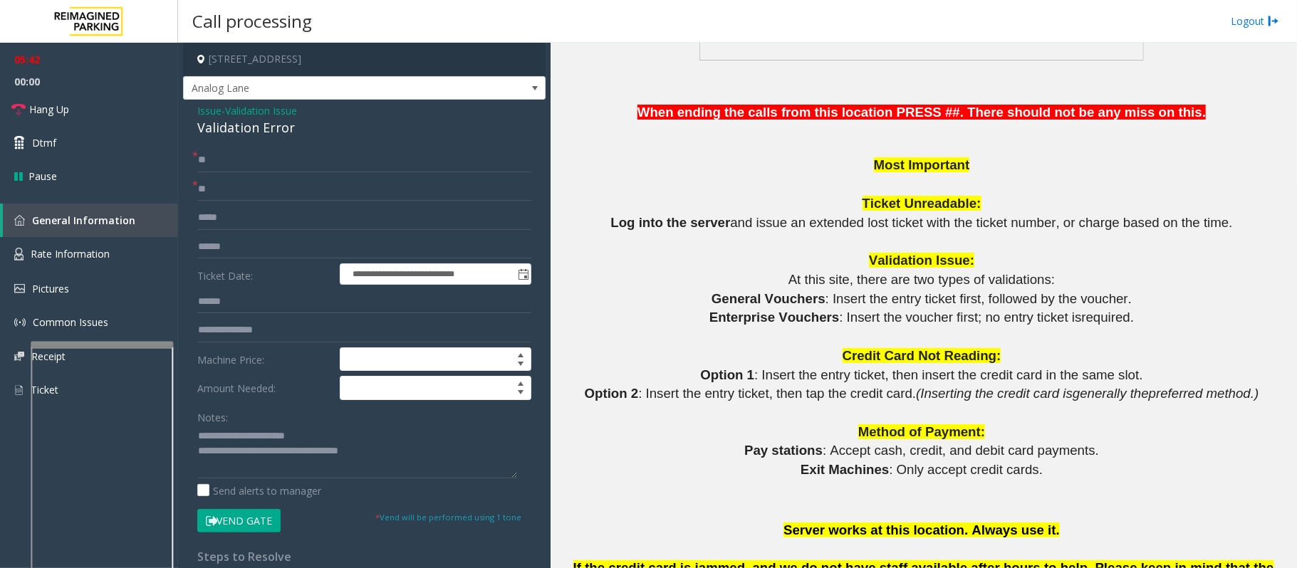
click at [702, 405] on p at bounding box center [923, 413] width 736 height 19
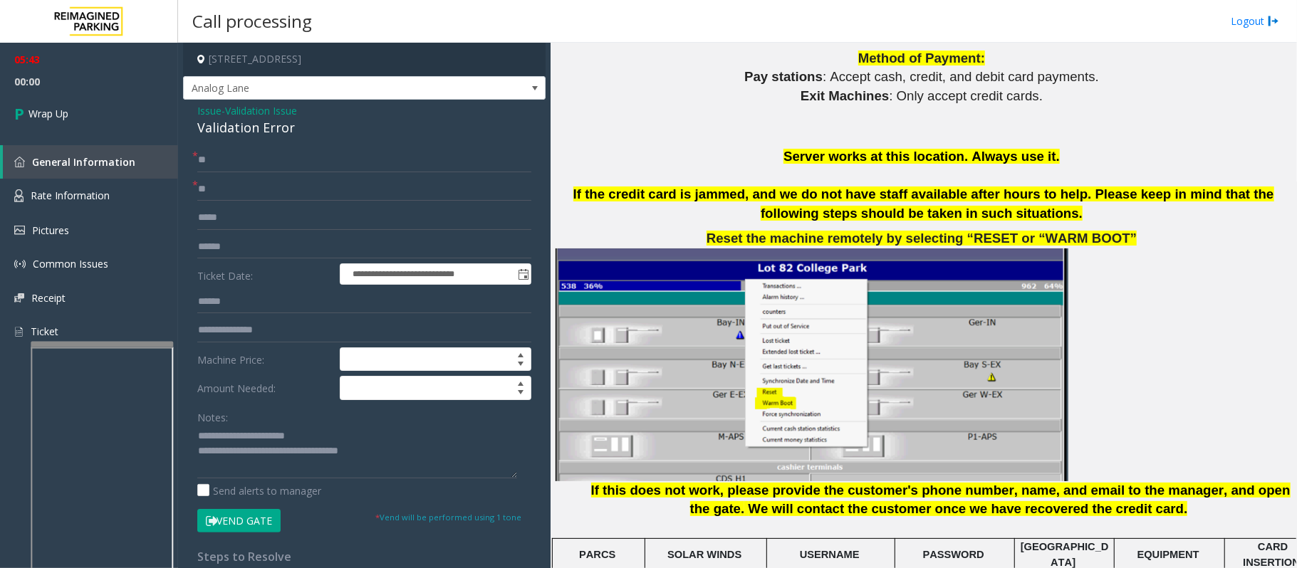
scroll to position [1614, 0]
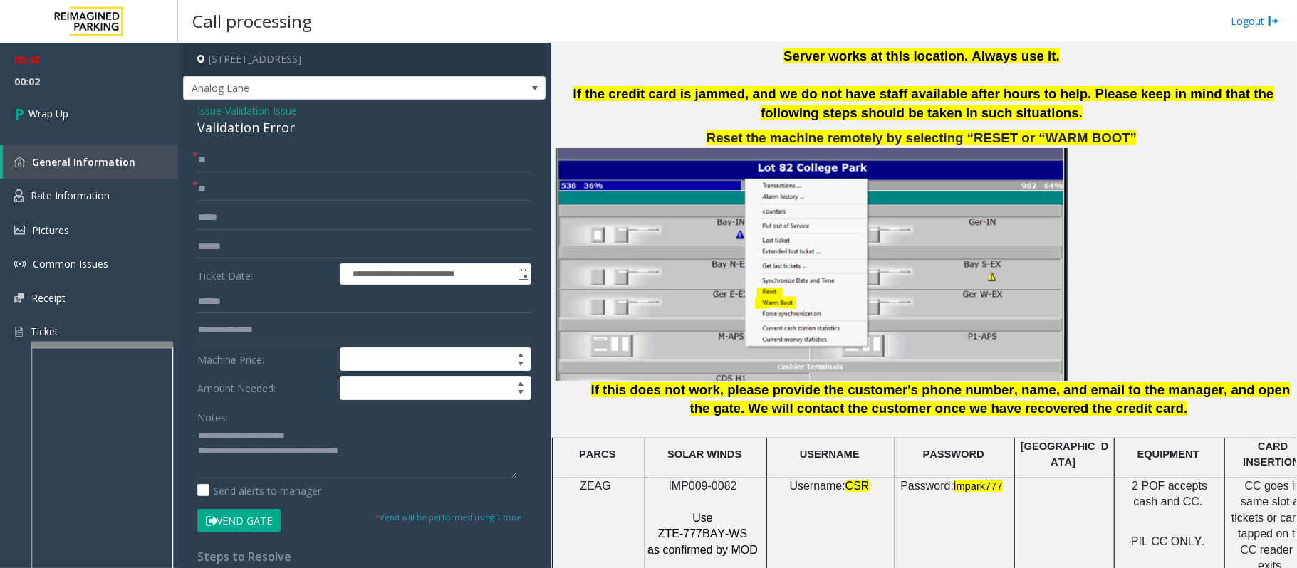
drag, startPoint x: 909, startPoint y: 480, endPoint x: 913, endPoint y: 474, distance: 7.3
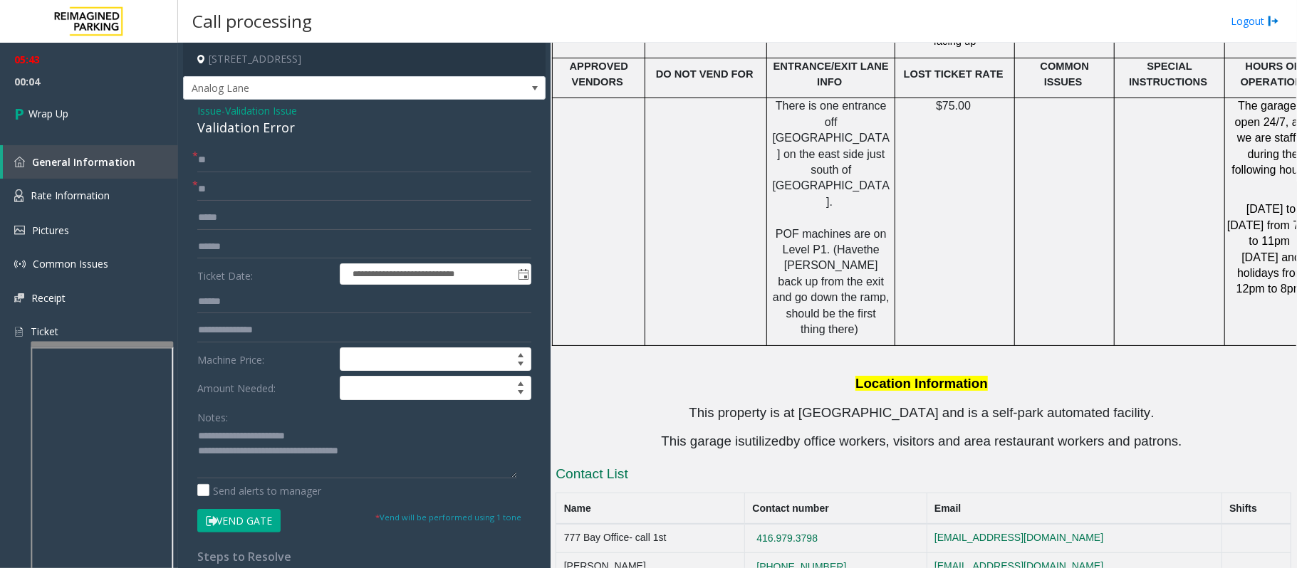
scroll to position [2658, 0]
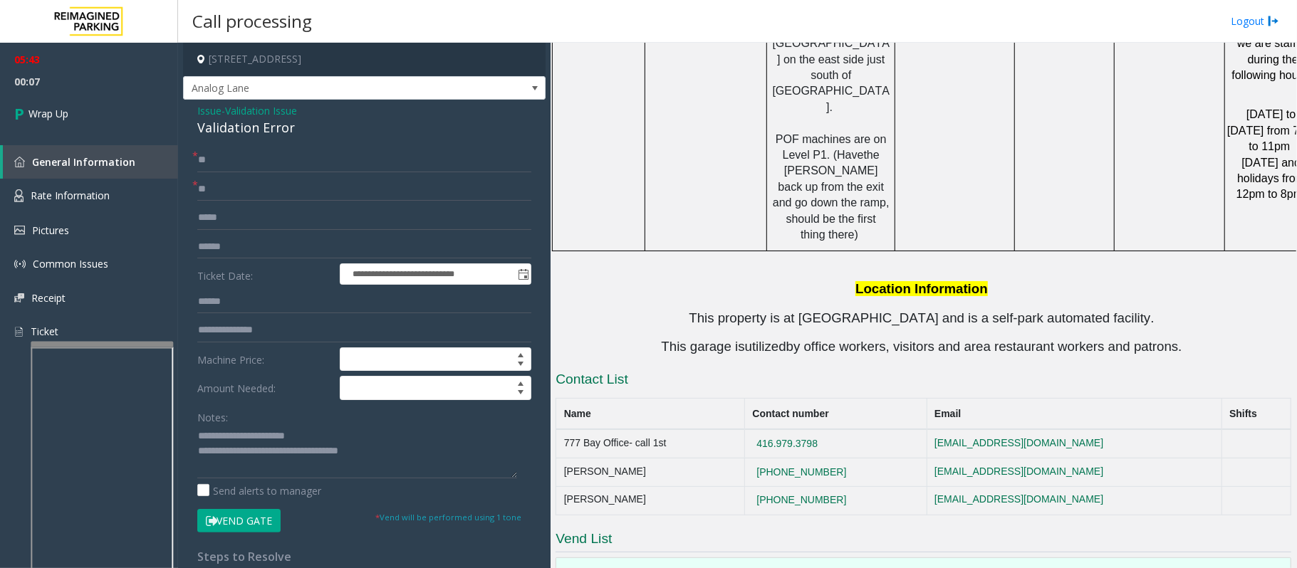
drag, startPoint x: 893, startPoint y: 354, endPoint x: 558, endPoint y: 353, distance: 334.7
click at [558, 426] on tr "777 Bay Office- call 1st [PHONE_NUMBER] [EMAIL_ADDRESS][DOMAIN_NAME]" at bounding box center [923, 443] width 735 height 28
click at [422, 426] on textarea at bounding box center [357, 451] width 320 height 53
paste textarea "**********"
type textarea "**********"
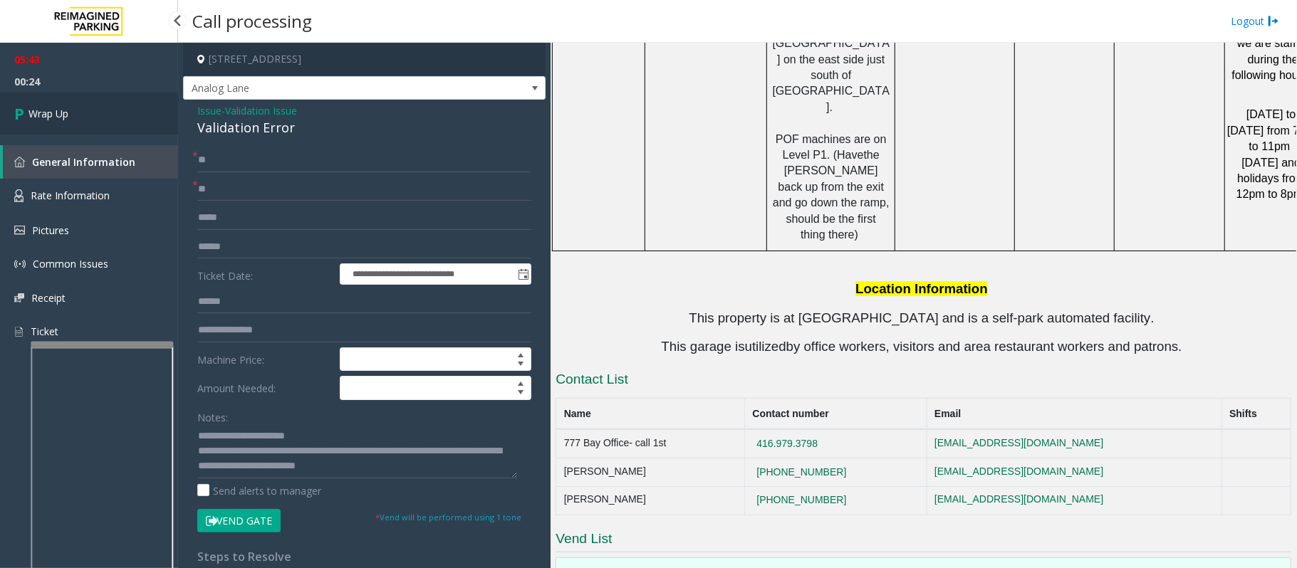
click at [26, 109] on icon at bounding box center [21, 113] width 14 height 23
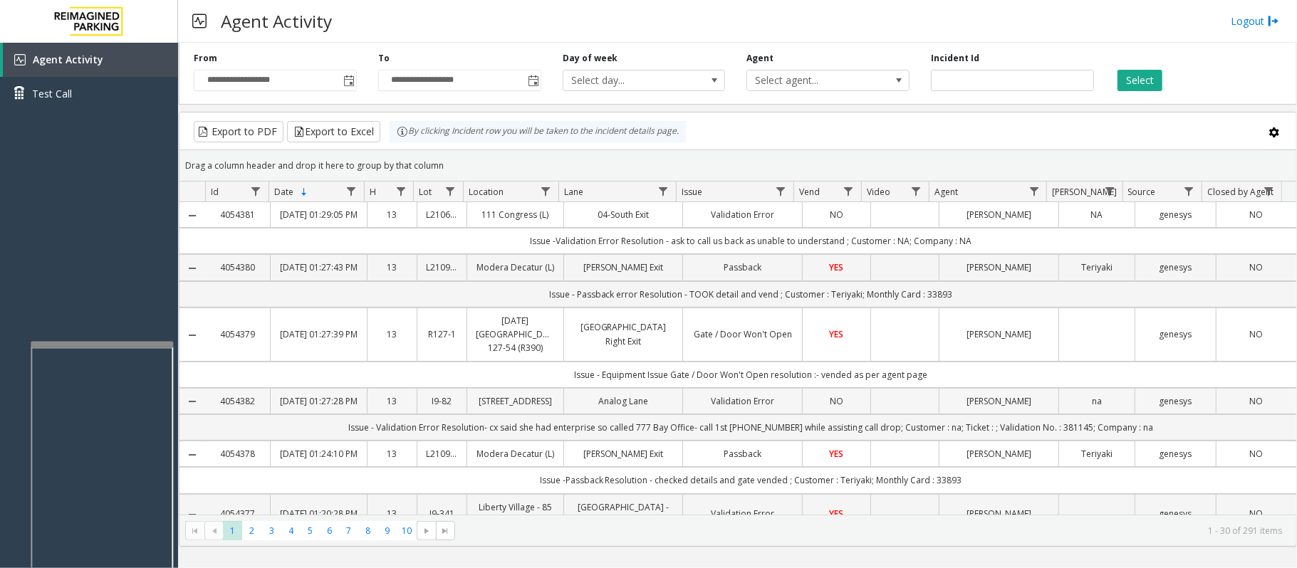
click at [702, 407] on span "NO" at bounding box center [837, 401] width 14 height 12
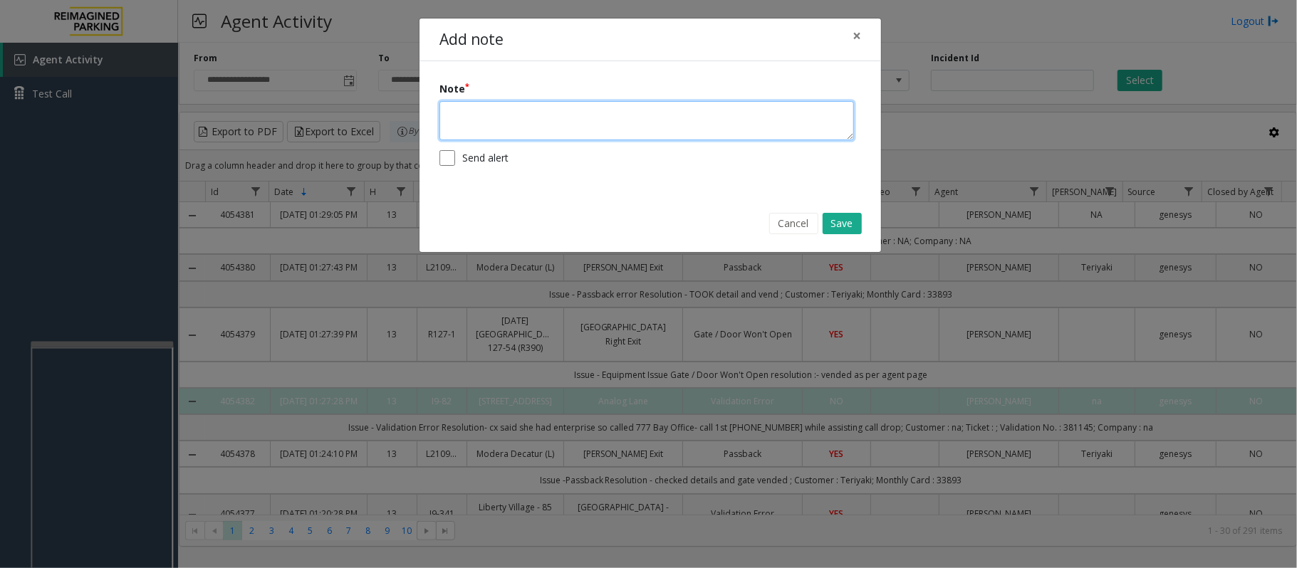
click at [540, 132] on textarea at bounding box center [646, 120] width 414 height 39
type textarea "*****"
